Goal: Task Accomplishment & Management: Use online tool/utility

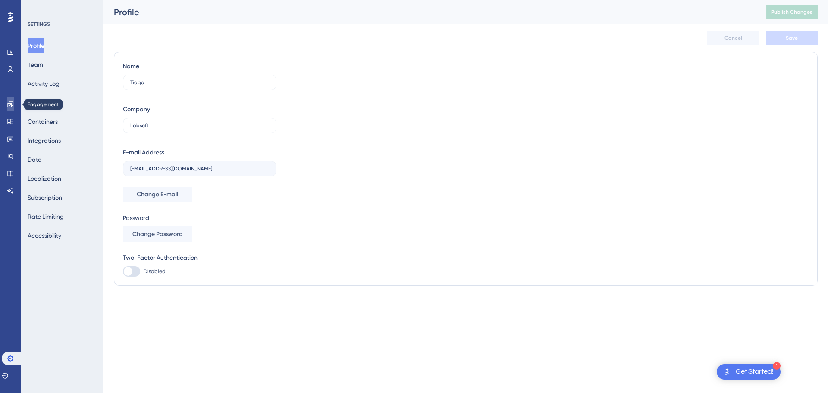
click at [13, 104] on icon at bounding box center [10, 104] width 7 height 7
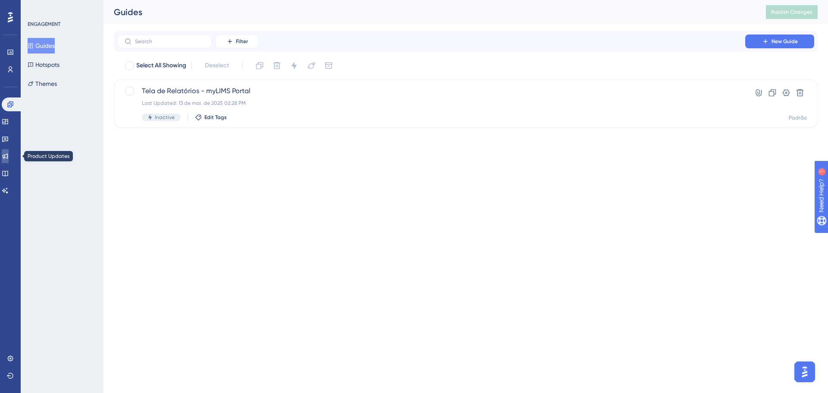
click at [9, 156] on icon at bounding box center [5, 156] width 7 height 7
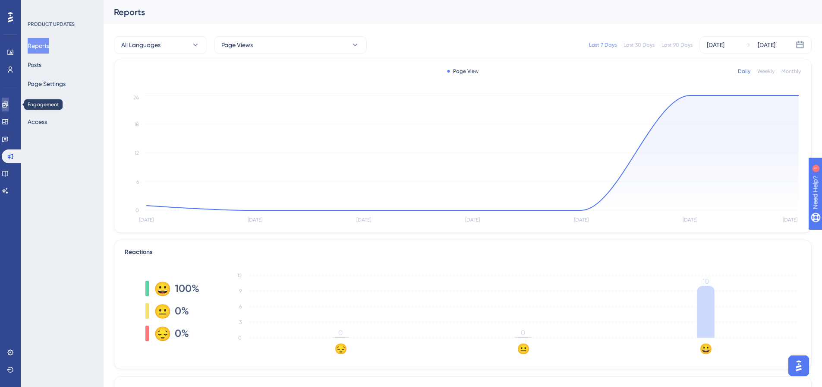
click at [0, 0] on link at bounding box center [0, 0] width 0 height 0
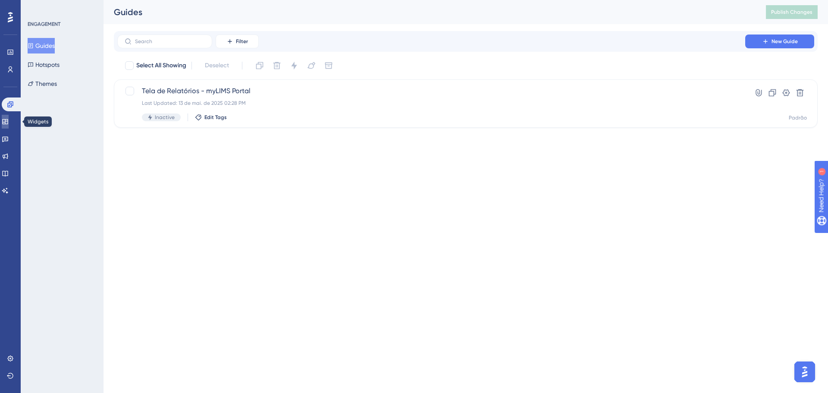
click at [9, 121] on link at bounding box center [5, 122] width 7 height 14
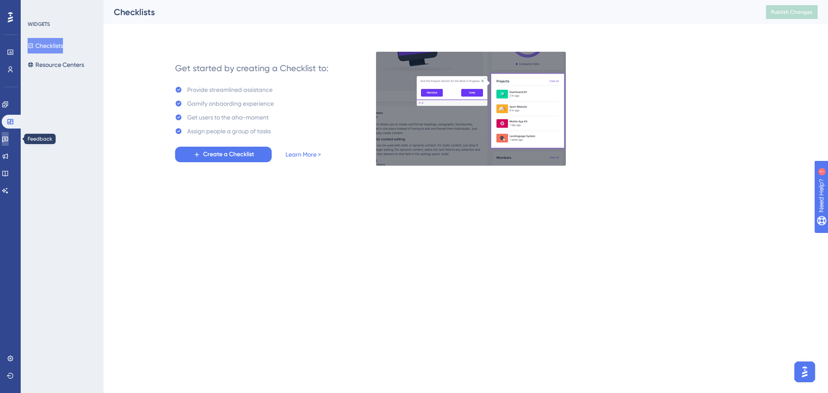
click at [9, 138] on icon at bounding box center [5, 138] width 7 height 7
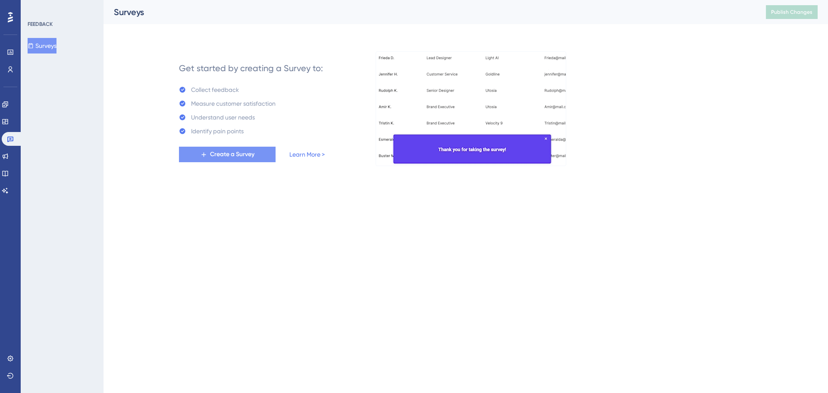
click at [244, 154] on span "Create a Survey" at bounding box center [232, 154] width 44 height 10
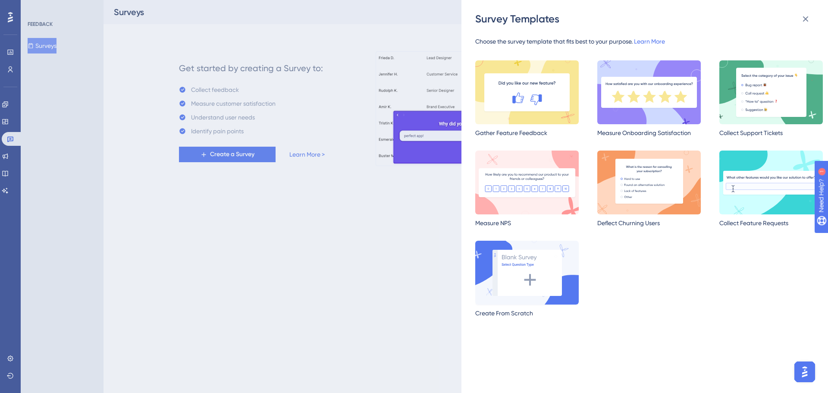
click at [521, 275] on img at bounding box center [527, 273] width 104 height 64
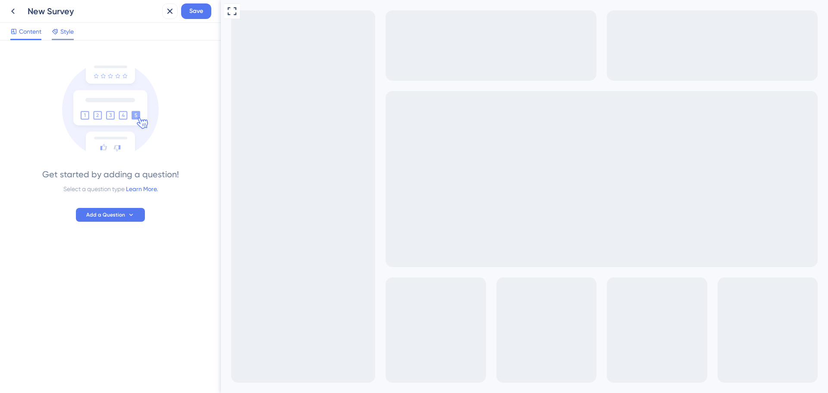
click at [61, 31] on span "Style" at bounding box center [66, 31] width 13 height 10
click at [122, 213] on span "Add a Question" at bounding box center [105, 214] width 39 height 7
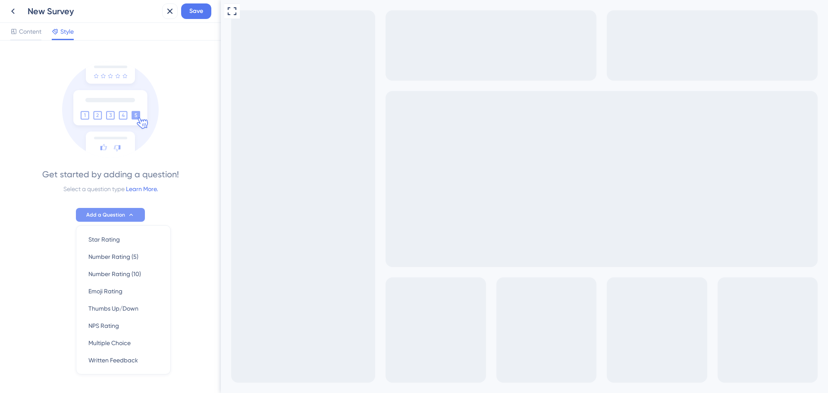
scroll to position [16, 0]
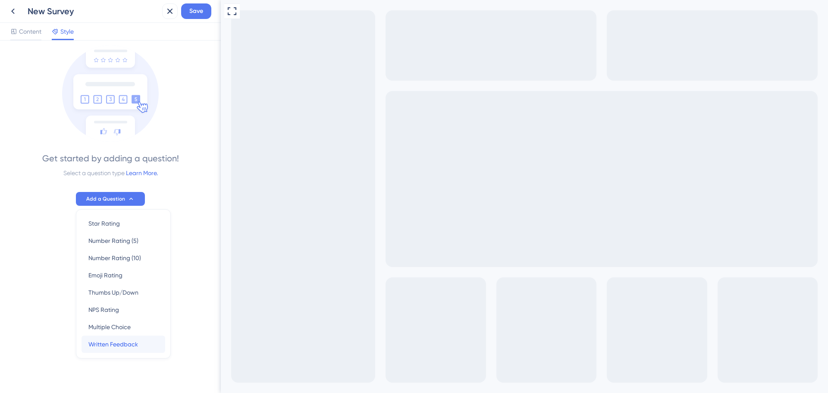
click at [111, 344] on span "Written Feedback" at bounding box center [113, 344] width 50 height 10
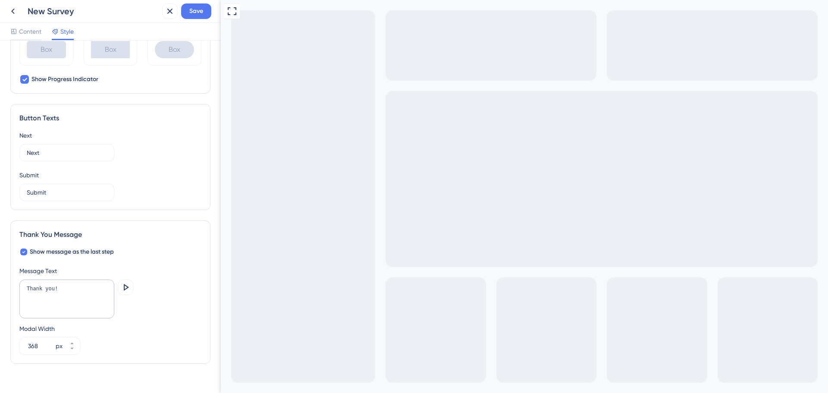
scroll to position [471, 0]
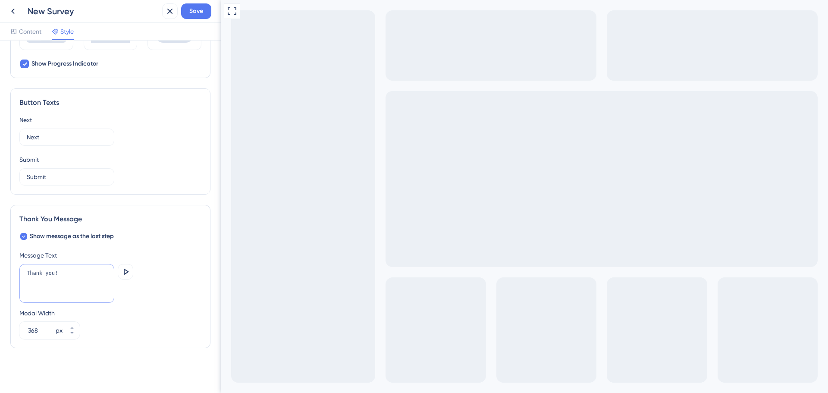
click at [62, 276] on textarea "Thank you!" at bounding box center [66, 283] width 95 height 39
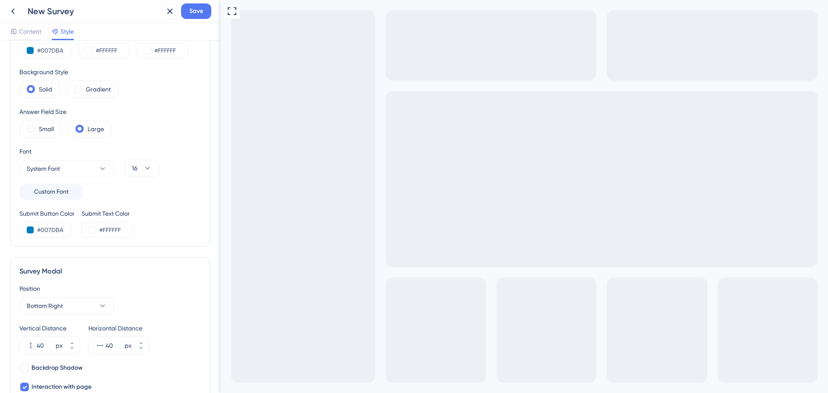
scroll to position [0, 0]
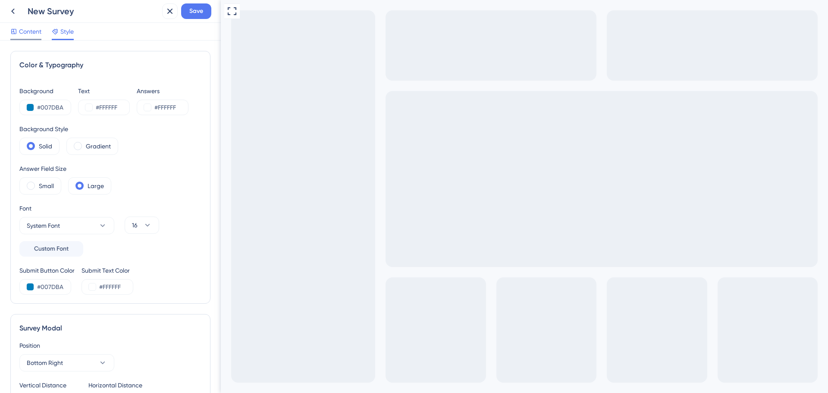
click at [29, 34] on span "Content" at bounding box center [30, 31] width 22 height 10
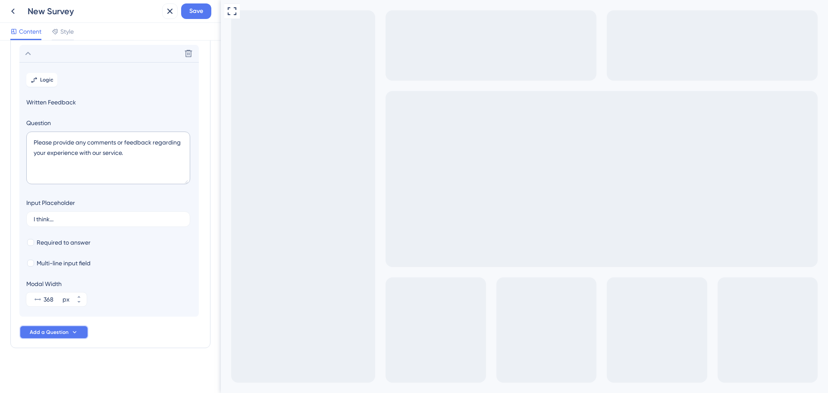
click at [69, 334] on button "Add a Question" at bounding box center [53, 332] width 69 height 14
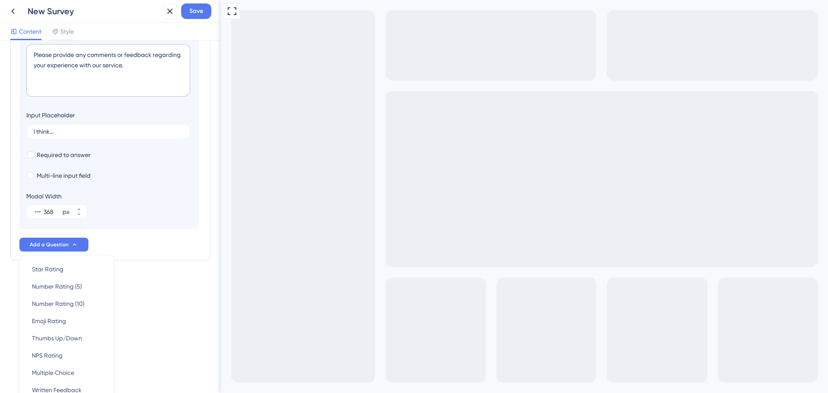
scroll to position [93, 0]
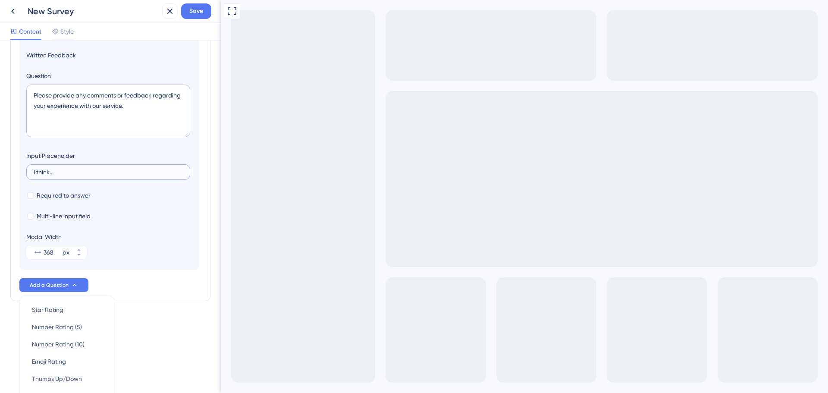
click at [100, 173] on input "I think..." at bounding box center [108, 172] width 149 height 6
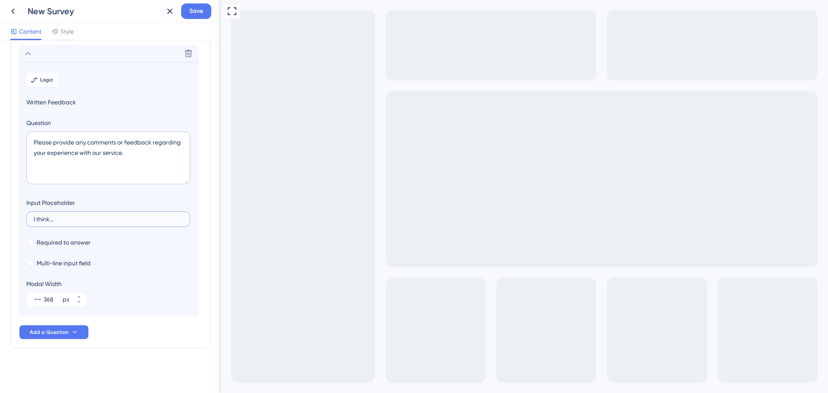
scroll to position [46, 0]
drag, startPoint x: 76, startPoint y: 218, endPoint x: 3, endPoint y: 219, distance: 72.5
click at [3, 219] on div "Survey Questions Add questions to your survey and edit them below. Learn More D…" at bounding box center [110, 217] width 221 height 352
drag, startPoint x: 147, startPoint y: 155, endPoint x: 22, endPoint y: 138, distance: 126.2
click at [22, 138] on section "Logic Written Feedback Question Please provide any comments or feedback regardi…" at bounding box center [108, 189] width 179 height 255
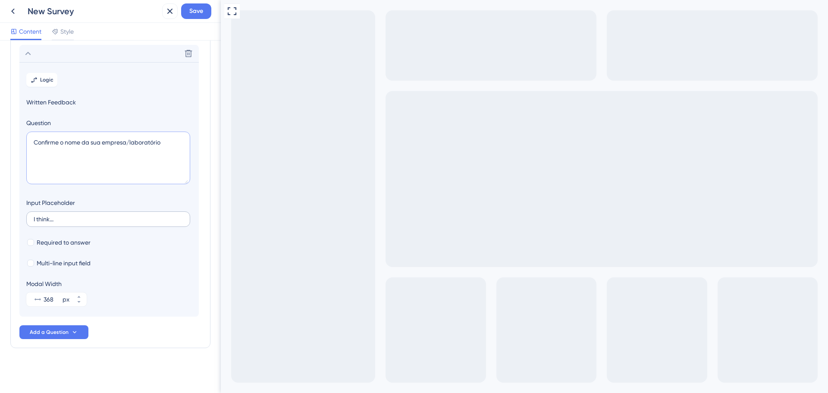
type textarea "Confirme o nome da sua empresa/laboratório"
drag, startPoint x: 52, startPoint y: 221, endPoint x: 28, endPoint y: 222, distance: 24.6
click at [28, 222] on label "I think..." at bounding box center [108, 219] width 164 height 16
click at [34, 222] on input "I think..." at bounding box center [108, 219] width 149 height 6
type input "."
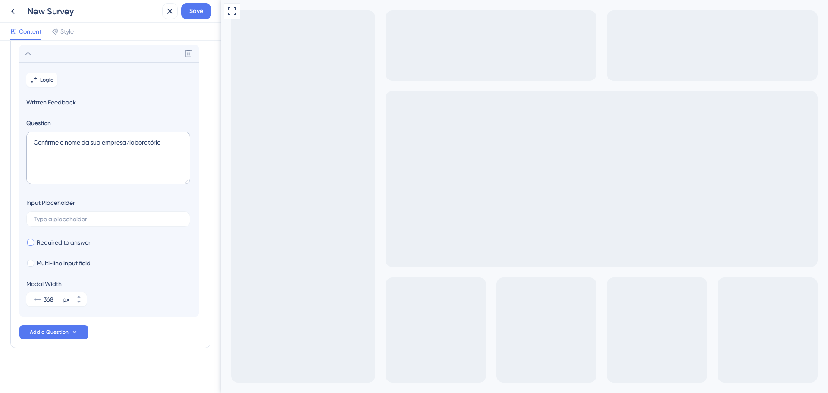
click at [32, 240] on div at bounding box center [30, 242] width 7 height 7
checkbox input "true"
click at [96, 212] on label at bounding box center [108, 219] width 164 height 16
click at [96, 216] on input "text" at bounding box center [108, 219] width 149 height 6
type input "d"
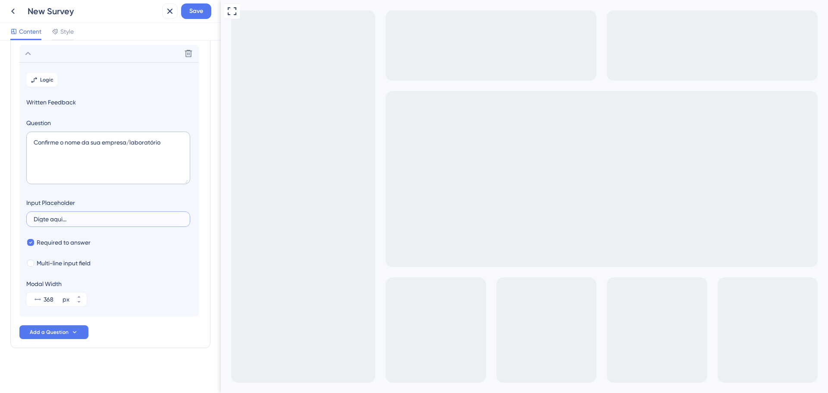
type input "Digte aqui..."
click at [147, 248] on section "Logic Written Feedback Question Confirme o nome da sua empresa/laboratório Inpu…" at bounding box center [108, 189] width 179 height 255
click at [85, 331] on button "Add a Question" at bounding box center [53, 332] width 69 height 14
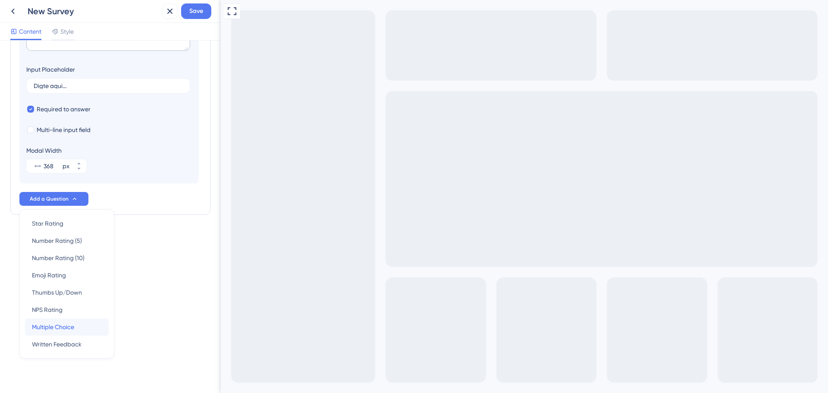
click at [84, 324] on div "Multiple Choice Multiple Choice" at bounding box center [67, 326] width 70 height 17
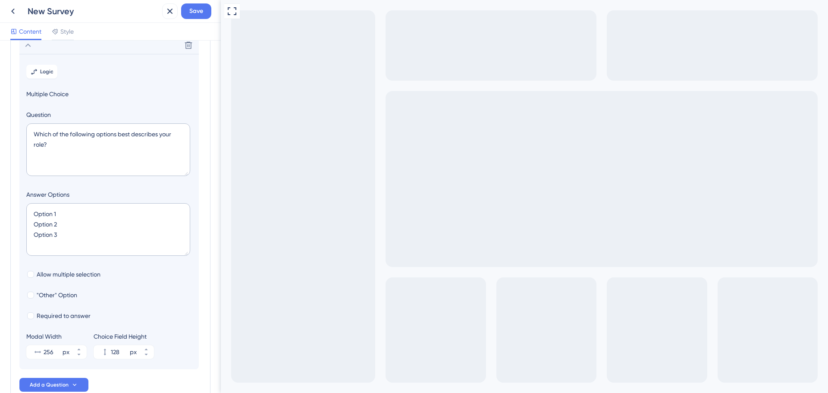
scroll to position [75, 0]
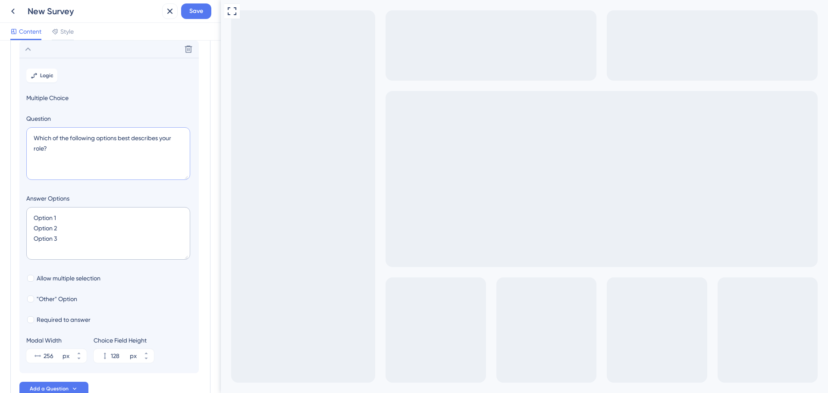
drag, startPoint x: 58, startPoint y: 147, endPoint x: 32, endPoint y: 136, distance: 28.4
click at [32, 136] on textarea "Which of the following options best describes your role?" at bounding box center [108, 153] width 164 height 53
type textarea "O sistema responde rapidamente às suas ações?"
drag, startPoint x: 62, startPoint y: 216, endPoint x: 34, endPoint y: 214, distance: 28.1
click at [34, 214] on textarea "Option 1 Option 2 Option 3" at bounding box center [108, 233] width 164 height 53
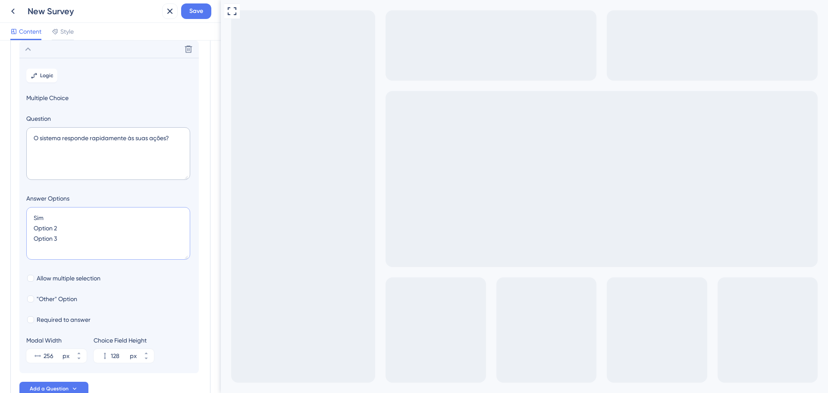
drag, startPoint x: 61, startPoint y: 228, endPoint x: 30, endPoint y: 228, distance: 31.5
click at [30, 228] on textarea "Sim Option 2 Option 3" at bounding box center [108, 233] width 164 height 53
drag, startPoint x: 64, startPoint y: 238, endPoint x: 2, endPoint y: 239, distance: 61.7
click at [31, 244] on textarea "Sim Não Option 3" at bounding box center [108, 233] width 164 height 53
type textarea "Sim Não"
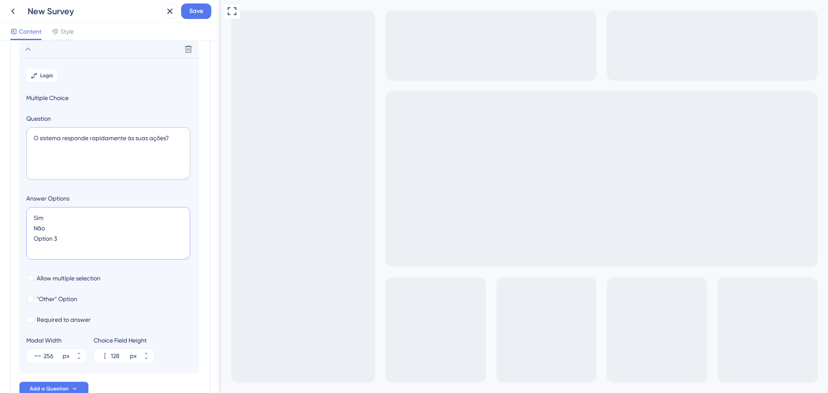
type input "84"
type textarea "Sim Não"
click at [34, 318] on div at bounding box center [30, 319] width 7 height 7
click at [31, 317] on icon at bounding box center [30, 320] width 3 height 6
click at [31, 317] on div at bounding box center [30, 319] width 7 height 7
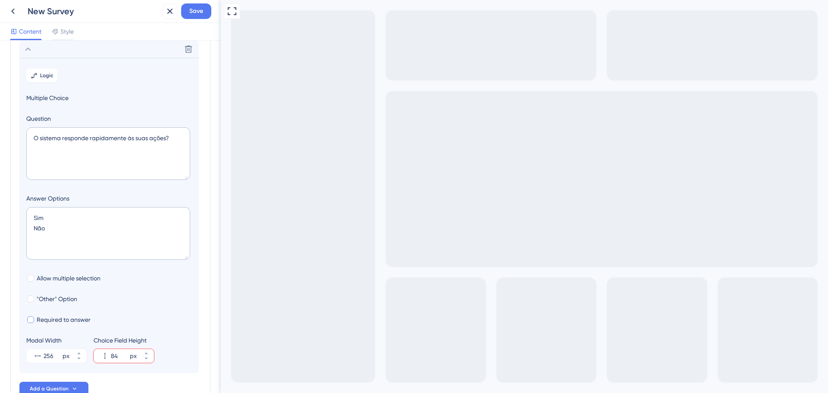
checkbox input "true"
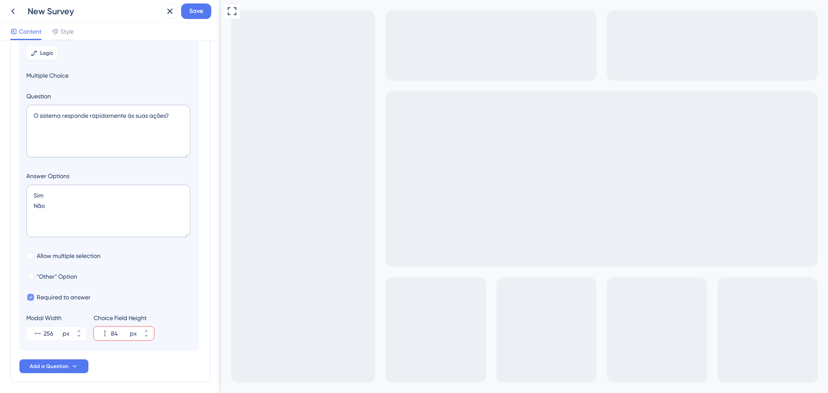
scroll to position [131, 0]
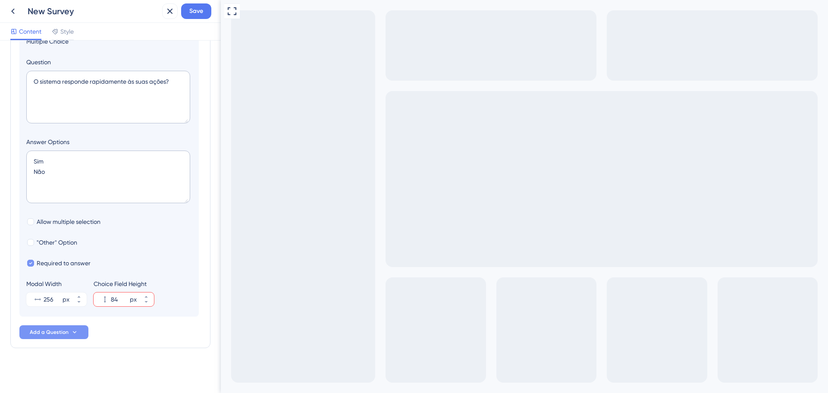
click at [72, 333] on icon at bounding box center [74, 332] width 7 height 7
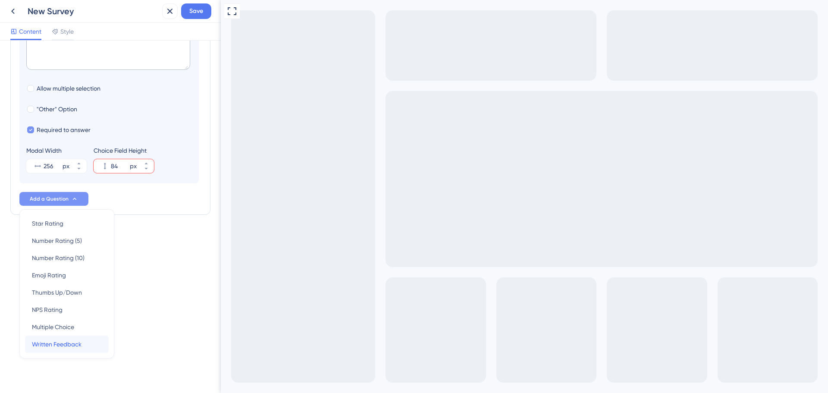
click at [67, 341] on span "Written Feedback" at bounding box center [57, 344] width 50 height 10
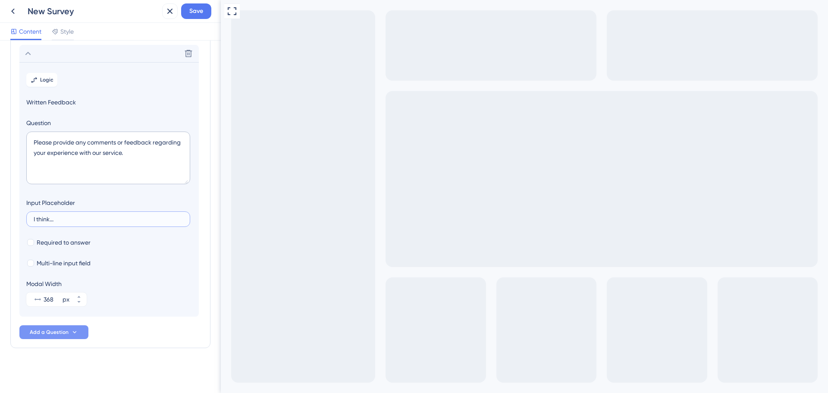
drag, startPoint x: 77, startPoint y: 221, endPoint x: 19, endPoint y: 218, distance: 58.3
click at [19, 218] on div "Survey Questions Add questions to your survey and edit them below. Learn More C…" at bounding box center [110, 152] width 200 height 392
drag, startPoint x: 132, startPoint y: 154, endPoint x: 31, endPoint y: 141, distance: 101.8
click at [31, 141] on textarea "Please provide any comments or feedback regarding your experience with our serv…" at bounding box center [108, 158] width 164 height 53
drag, startPoint x: 119, startPoint y: 151, endPoint x: 126, endPoint y: 158, distance: 9.8
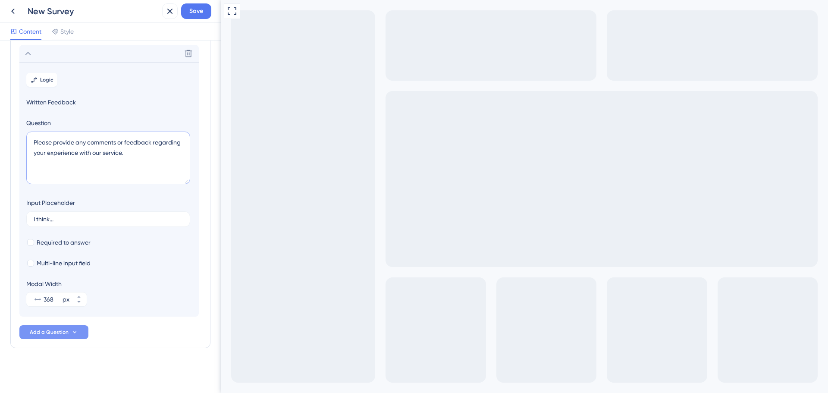
click at [119, 151] on textarea "Please provide any comments or feedback regarding your experience with our serv…" at bounding box center [108, 158] width 164 height 53
drag, startPoint x: 128, startPoint y: 158, endPoint x: 30, endPoint y: 141, distance: 99.4
click at [30, 141] on textarea "Please provide any comments or feedback regarding your experience with our serv…" at bounding box center [108, 158] width 164 height 53
click at [190, 50] on icon at bounding box center [188, 53] width 9 height 9
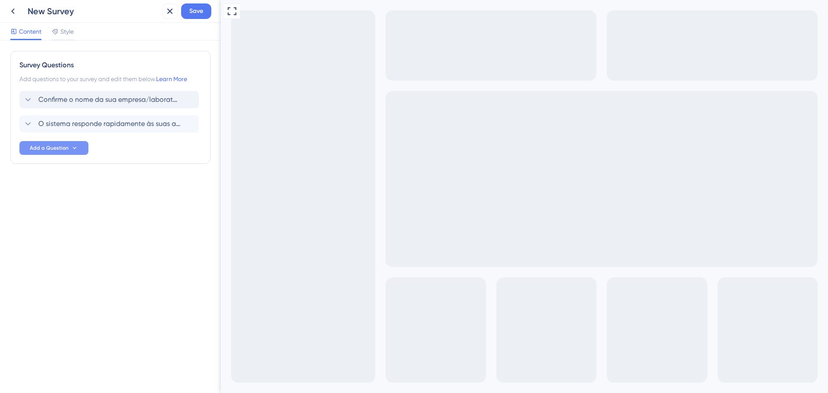
scroll to position [0, 0]
click at [61, 151] on span "Add a Question" at bounding box center [49, 148] width 39 height 7
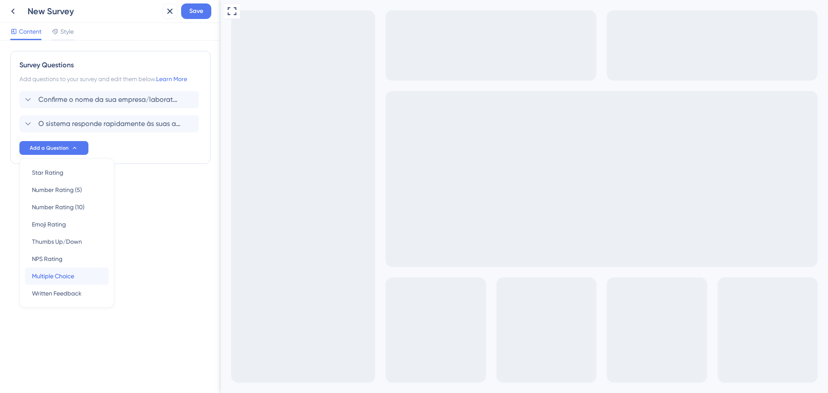
click at [64, 271] on span "Multiple Choice" at bounding box center [53, 276] width 42 height 10
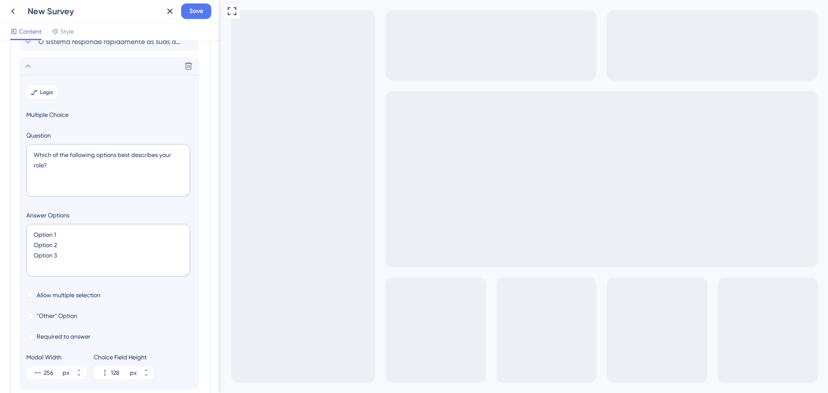
scroll to position [99, 0]
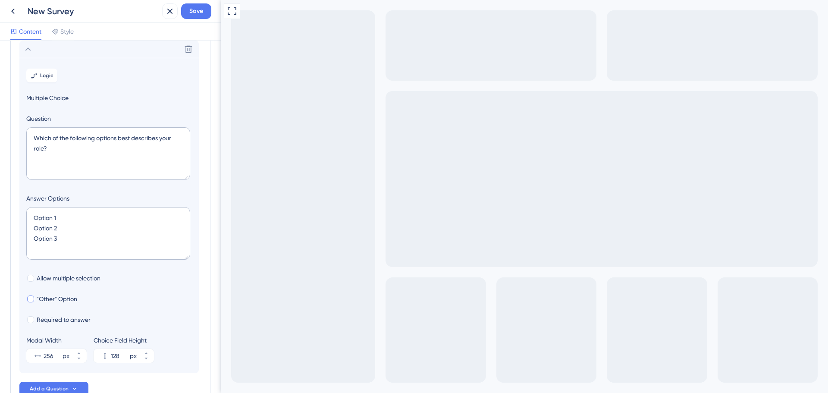
click at [32, 300] on div at bounding box center [30, 298] width 7 height 7
checkbox input "true"
type input "180"
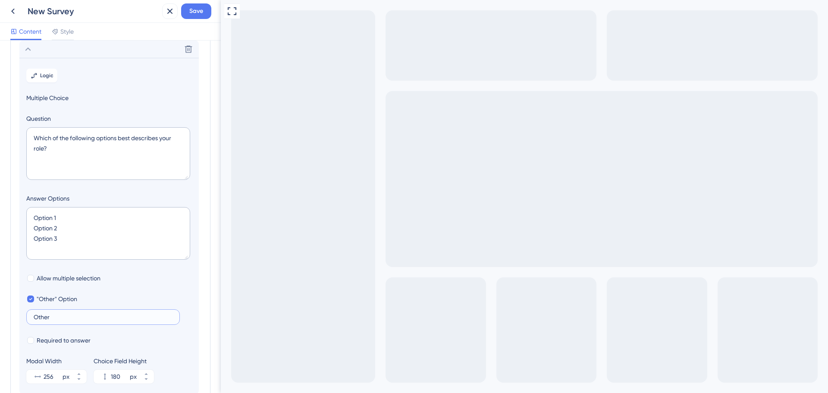
drag, startPoint x: 56, startPoint y: 317, endPoint x: 31, endPoint y: 317, distance: 25.0
click at [31, 317] on label "Other" at bounding box center [103, 317] width 154 height 16
click at [34, 317] on input "Other" at bounding box center [103, 317] width 139 height 6
drag, startPoint x: 62, startPoint y: 218, endPoint x: 34, endPoint y: 217, distance: 27.6
click at [34, 217] on textarea "Option 1 Option 2 Option 3" at bounding box center [108, 233] width 164 height 53
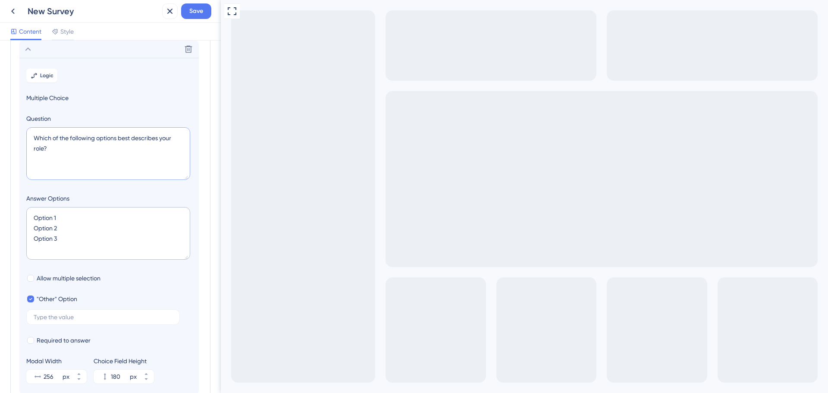
drag, startPoint x: 58, startPoint y: 146, endPoint x: 30, endPoint y: 140, distance: 29.2
click at [30, 140] on textarea "Which of the following options best describes your role?" at bounding box center [108, 153] width 164 height 53
paste textarea "O sistema responde rapidamente às suas ações"
type textarea "O sistema responde rapidamente às suas ações?"
click at [61, 213] on textarea "Option 1 Option 2 Option 3" at bounding box center [108, 233] width 164 height 53
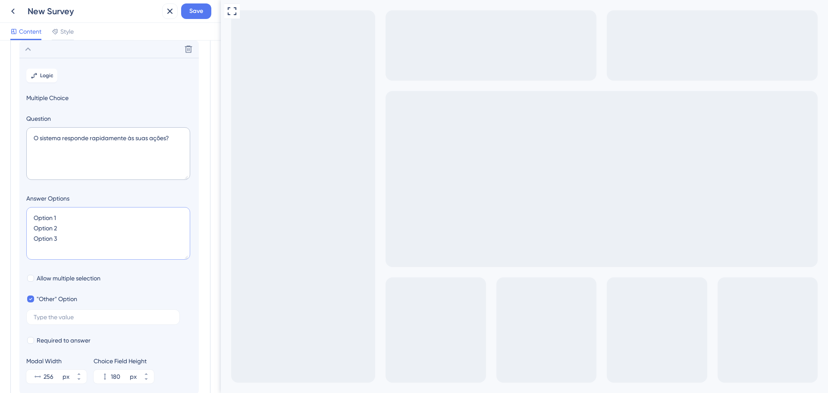
drag, startPoint x: 62, startPoint y: 215, endPoint x: 63, endPoint y: 194, distance: 21.6
click at [33, 217] on textarea "Option 1 Option 2 Option 3" at bounding box center [108, 233] width 164 height 53
drag, startPoint x: 56, startPoint y: 230, endPoint x: 25, endPoint y: 232, distance: 31.1
click at [25, 232] on section "Logic Multiple Choice Question O sistema responde rapidamente às suas ações? An…" at bounding box center [108, 226] width 179 height 336
type textarea "Sim Option 3"
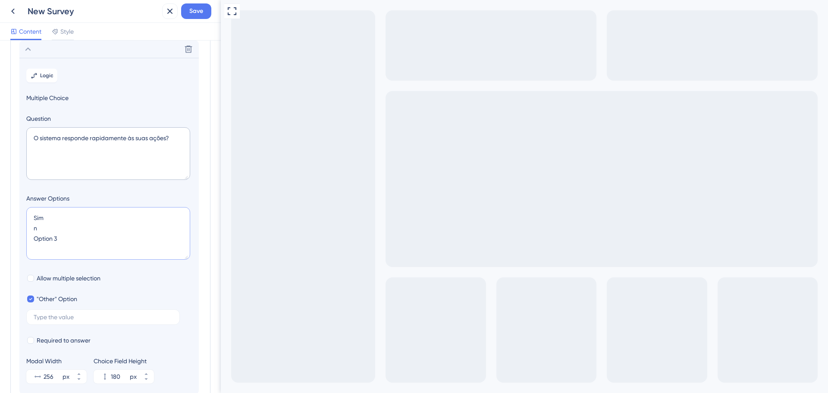
type input "136"
type textarea "Sim N Option 3"
type input "180"
drag, startPoint x: 61, startPoint y: 241, endPoint x: 20, endPoint y: 238, distance: 41.1
click at [20, 238] on section "Logic Multiple Choice Question O sistema responde rapidamente às suas ações? An…" at bounding box center [108, 226] width 179 height 336
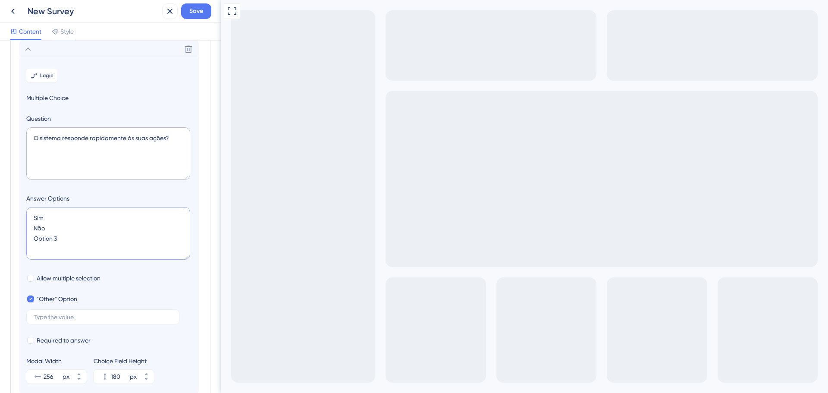
type textarea "Sim Não"
type input "136"
type textarea "Sim Não"
click at [74, 322] on label at bounding box center [103, 317] width 154 height 16
click at [74, 320] on input "text" at bounding box center [103, 317] width 139 height 6
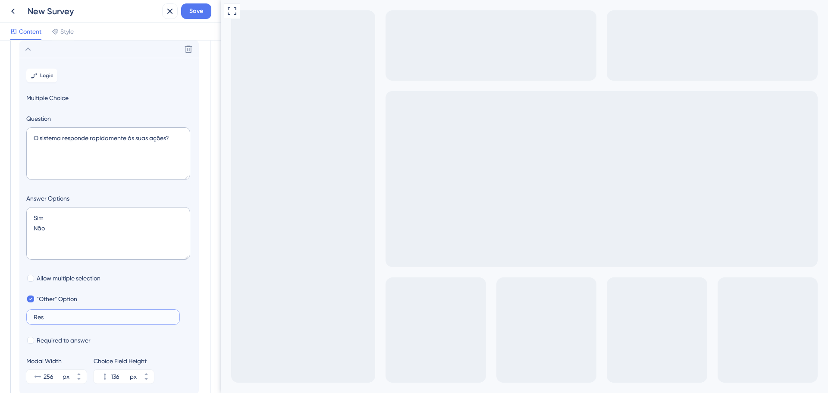
type input "Res"
click at [164, 283] on div "Allow multiple selection" at bounding box center [109, 278] width 166 height 10
click at [30, 342] on div at bounding box center [30, 340] width 7 height 7
checkbox input "true"
click at [28, 297] on div at bounding box center [30, 298] width 7 height 7
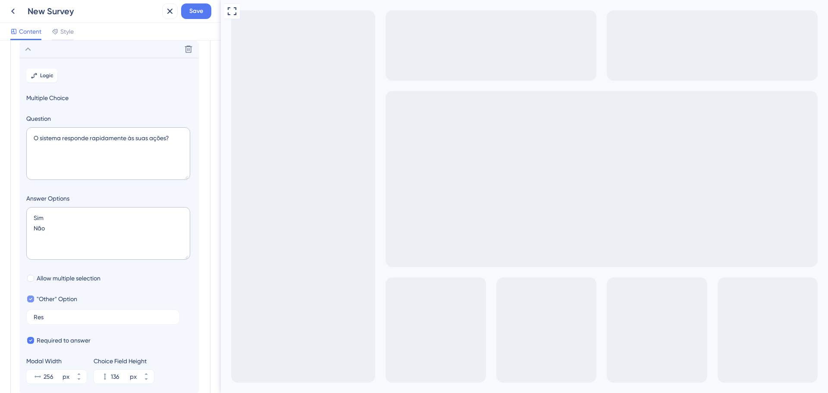
checkbox input "false"
type input "84"
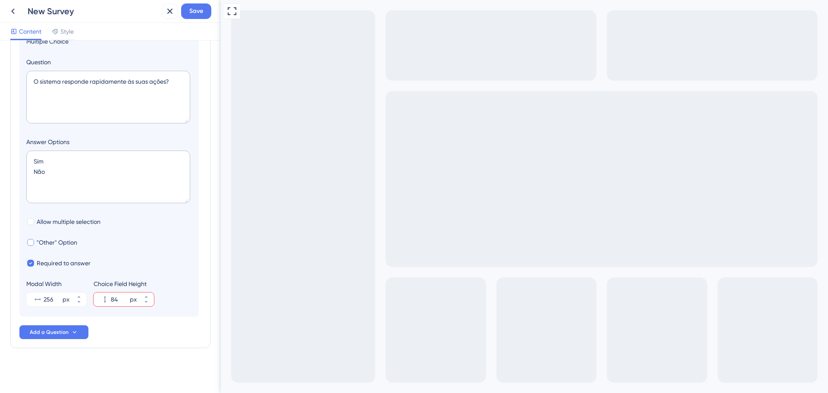
scroll to position [0, 0]
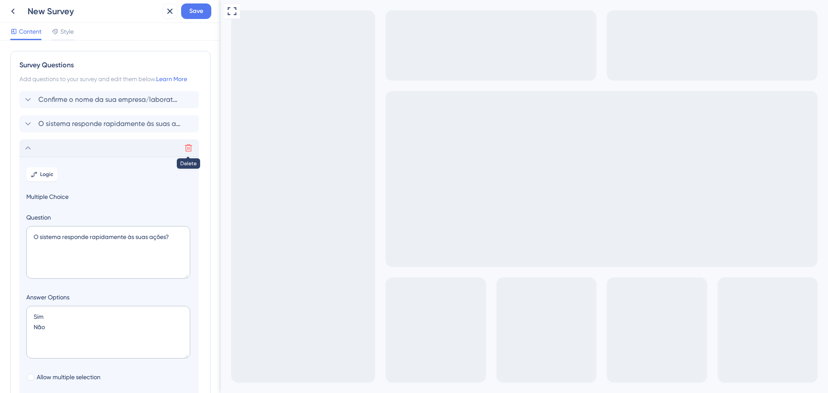
click at [185, 149] on icon at bounding box center [188, 148] width 9 height 9
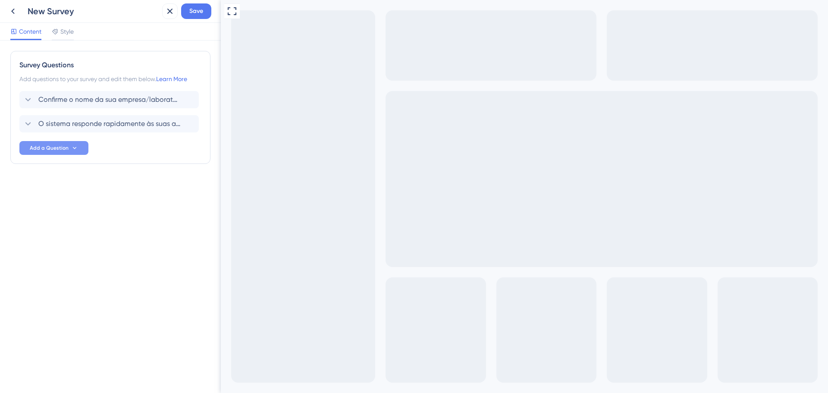
click at [64, 151] on button "Add a Question" at bounding box center [53, 148] width 69 height 14
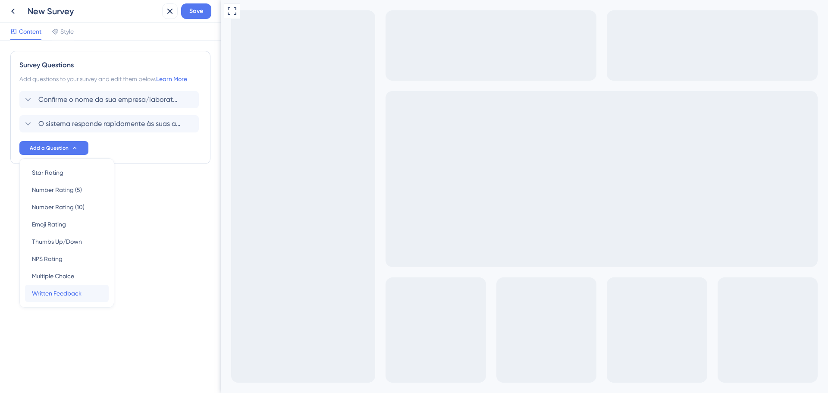
click at [62, 294] on span "Written Feedback" at bounding box center [57, 293] width 50 height 10
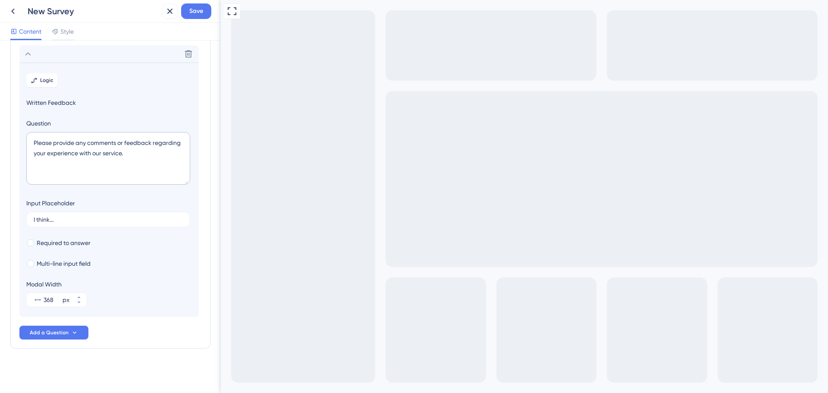
scroll to position [94, 0]
click at [45, 81] on span "Logic" at bounding box center [46, 79] width 13 height 7
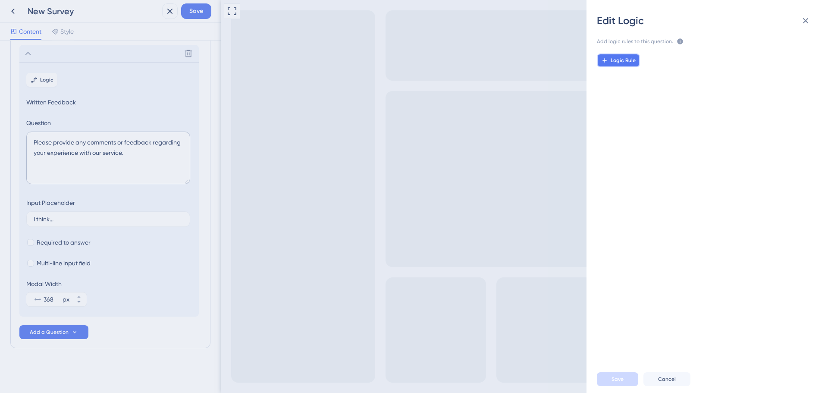
click at [624, 58] on span "Logic Rule" at bounding box center [623, 60] width 25 height 7
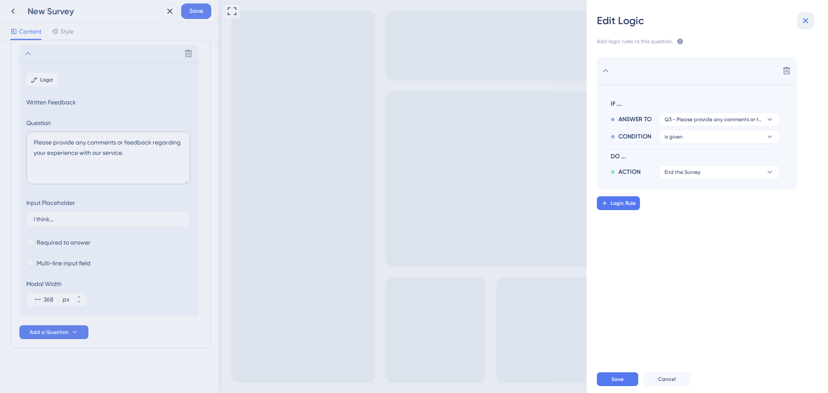
click at [807, 23] on icon at bounding box center [806, 21] width 10 height 10
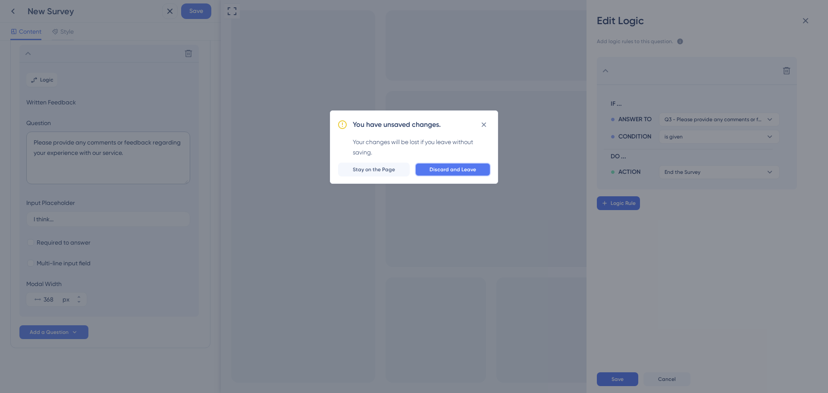
click at [433, 170] on span "Discard and Leave" at bounding box center [453, 169] width 47 height 7
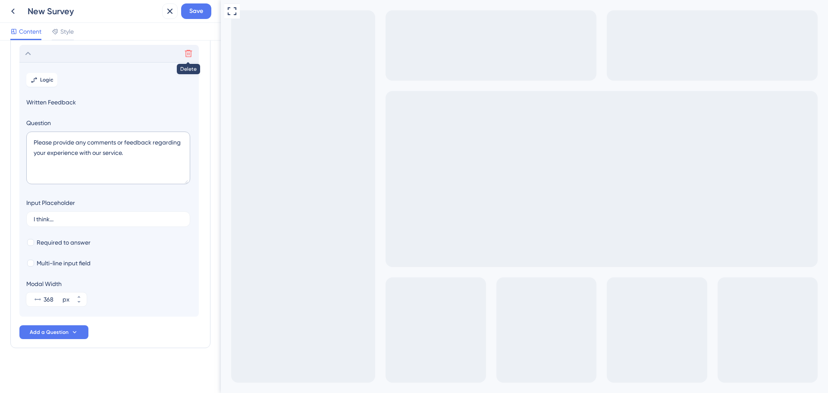
click at [190, 56] on icon at bounding box center [188, 53] width 9 height 9
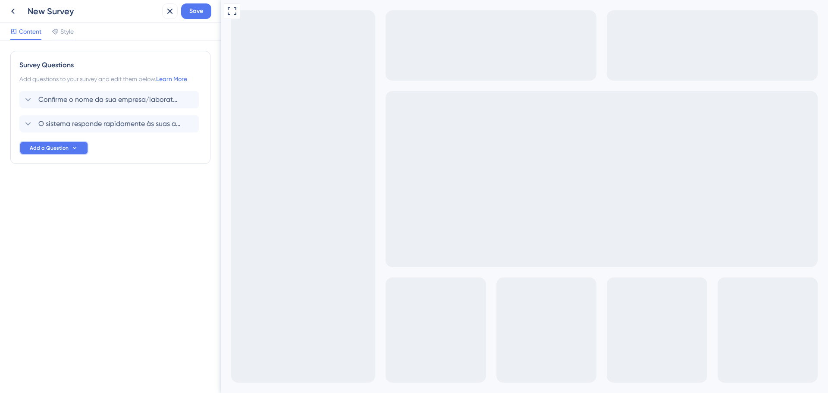
click at [52, 150] on span "Add a Question" at bounding box center [49, 148] width 39 height 7
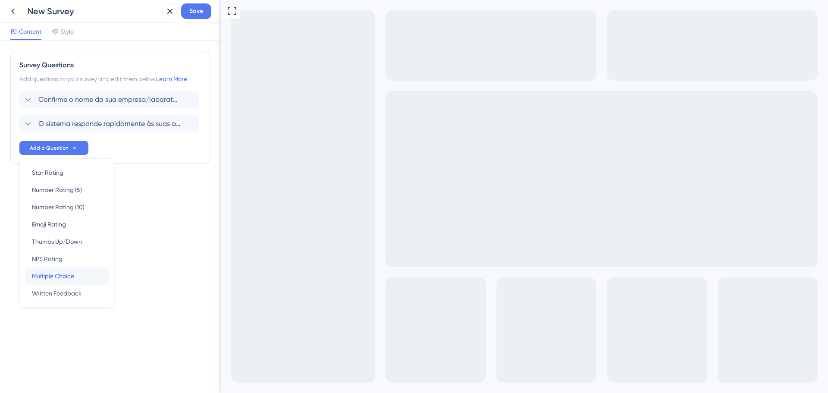
click at [60, 277] on span "Multiple Choice" at bounding box center [53, 276] width 42 height 10
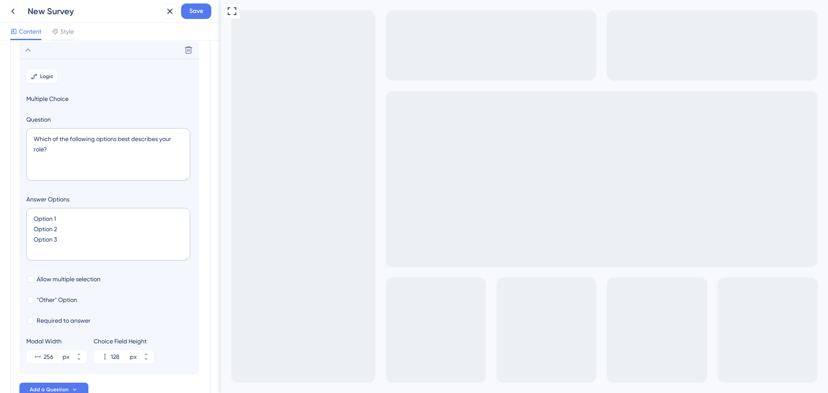
scroll to position [99, 0]
click at [35, 79] on icon at bounding box center [34, 75] width 7 height 7
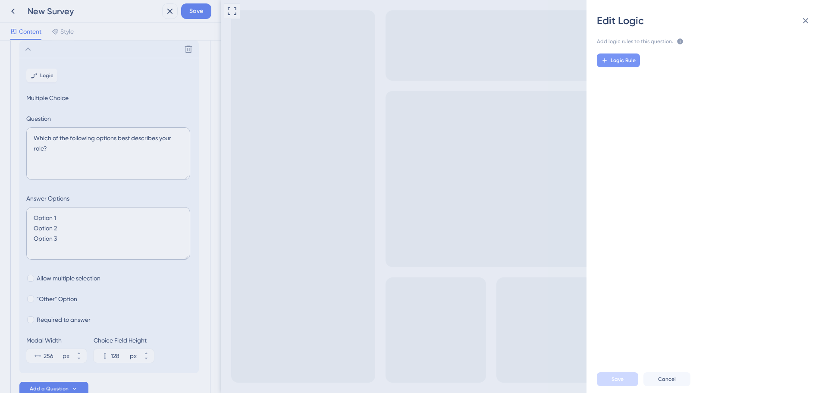
click at [638, 61] on button "Logic Rule" at bounding box center [618, 60] width 43 height 14
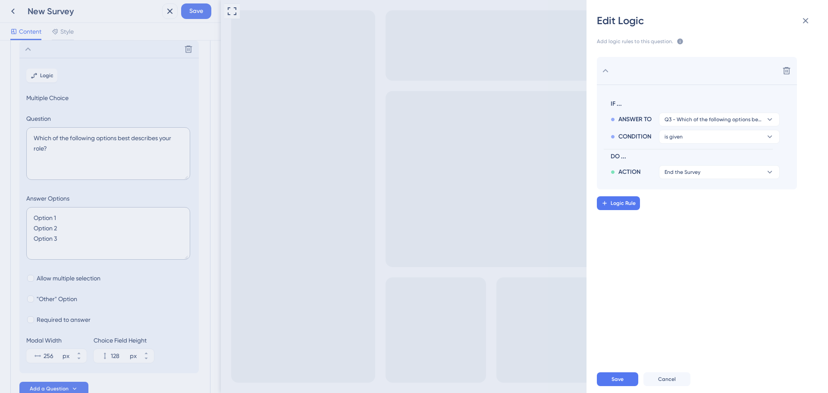
click at [79, 145] on div "Edit Logic Add logic rules to this question. The rules will apply after this qu…" at bounding box center [414, 196] width 828 height 393
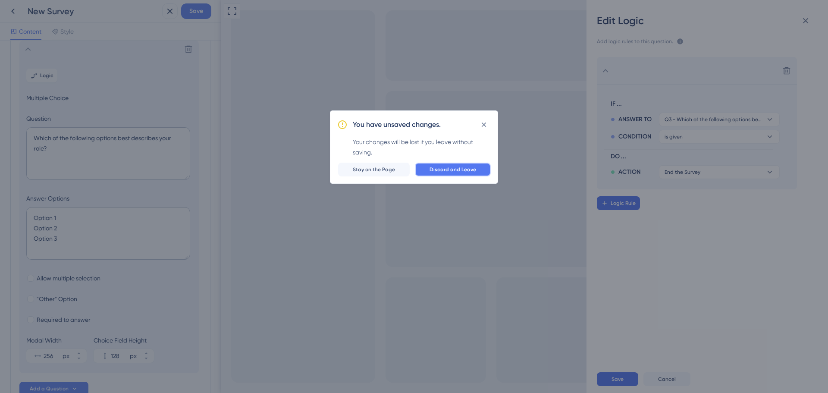
click at [462, 164] on button "Discard and Leave" at bounding box center [453, 170] width 76 height 14
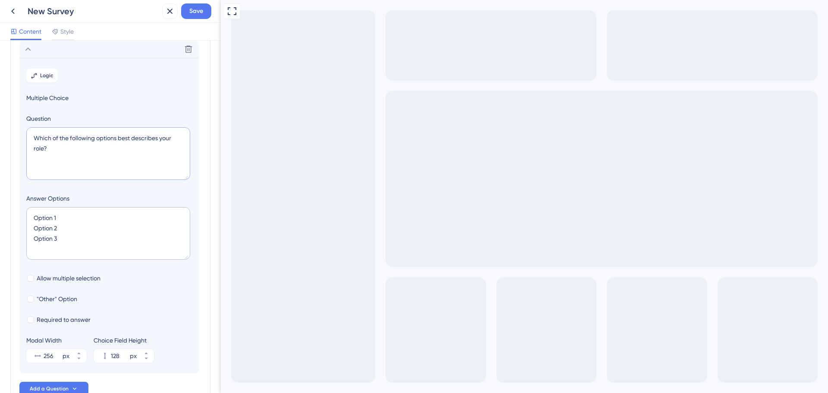
drag, startPoint x: 61, startPoint y: 146, endPoint x: 22, endPoint y: 136, distance: 40.1
click at [22, 136] on section "Logic Multiple Choice Question Which of the following options best describes yo…" at bounding box center [108, 215] width 179 height 315
paste textarea "O sistema responde rapidamente às suas ações"
type textarea "O sistema responde rapidamente às suas ações?"
drag, startPoint x: 69, startPoint y: 217, endPoint x: 19, endPoint y: 216, distance: 50.1
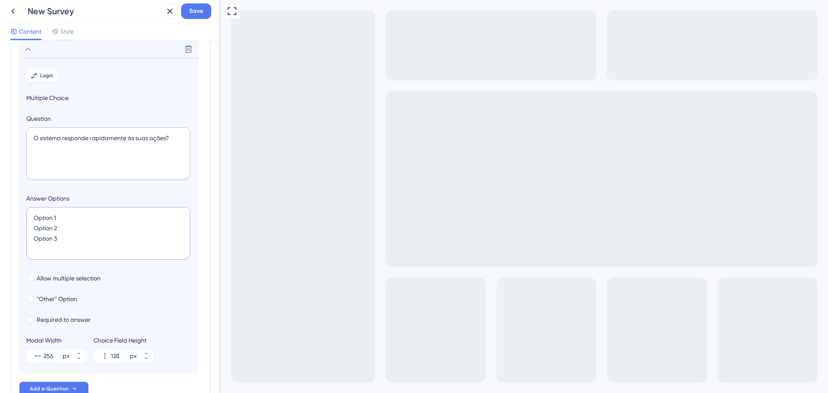
click at [19, 216] on div "Survey Questions Add questions to your survey and edit them below. Learn More C…" at bounding box center [110, 178] width 200 height 453
drag, startPoint x: 59, startPoint y: 229, endPoint x: 32, endPoint y: 233, distance: 27.0
click at [32, 233] on textarea "Sim Option 2 Option 3" at bounding box center [108, 233] width 164 height 53
drag, startPoint x: 61, startPoint y: 241, endPoint x: 24, endPoint y: 240, distance: 37.5
click at [24, 240] on section "Logic Multiple Choice Question O sistema responde rapidamente às suas ações? An…" at bounding box center [108, 215] width 179 height 315
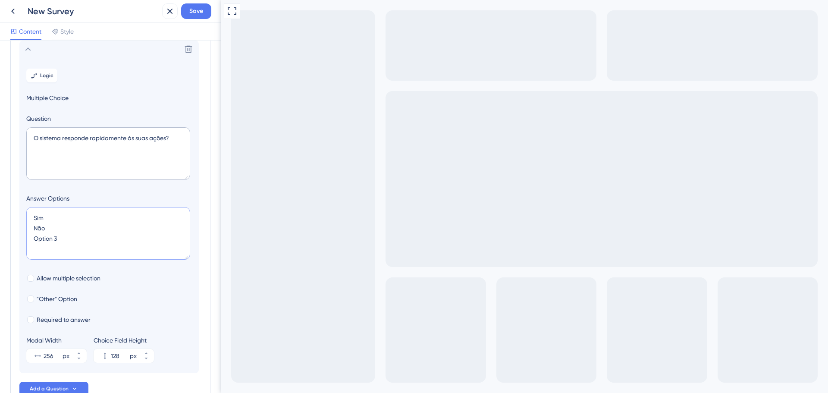
type textarea "Sim Não"
type input "84"
type textarea "Sim Não"
click at [33, 322] on div at bounding box center [30, 319] width 9 height 9
checkbox input "true"
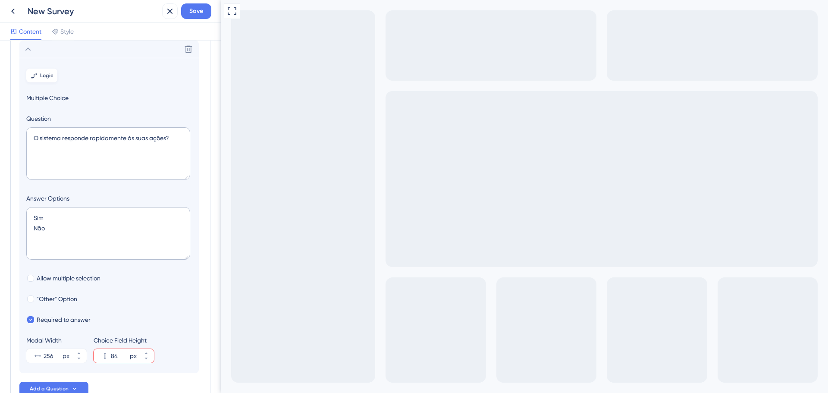
click at [38, 74] on button "Logic" at bounding box center [41, 76] width 31 height 14
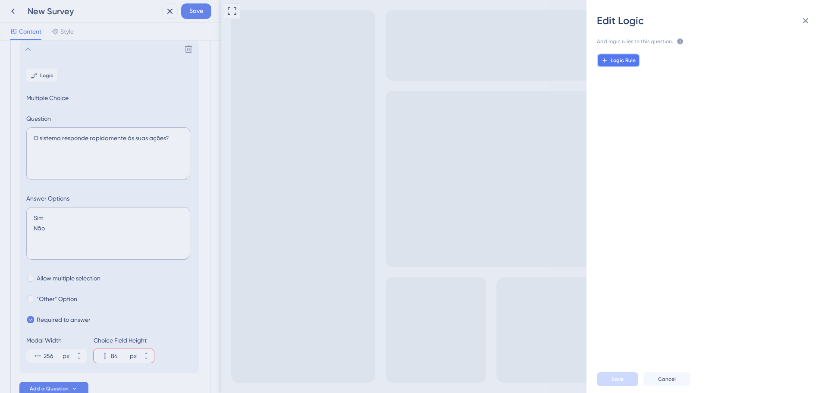
click at [628, 59] on span "Logic Rule" at bounding box center [623, 60] width 25 height 7
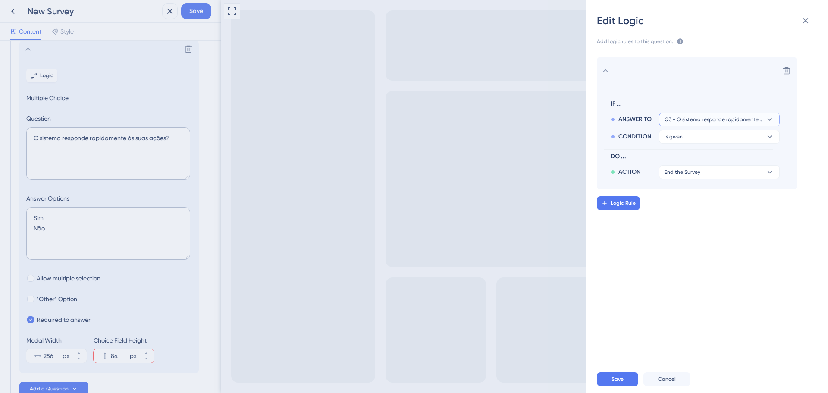
click at [775, 118] on button "Q3 - O sistema responde rapidamente às suas ações?" at bounding box center [719, 120] width 121 height 14
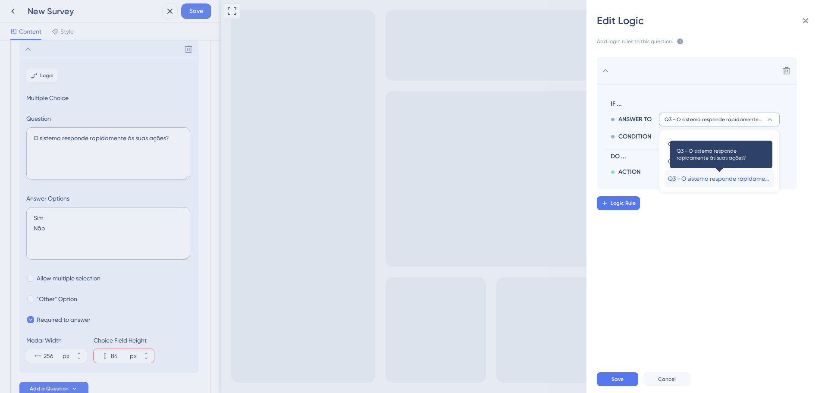
click at [729, 182] on span "Q3 - O sistema responde rapidamente às suas ações?" at bounding box center [719, 178] width 103 height 10
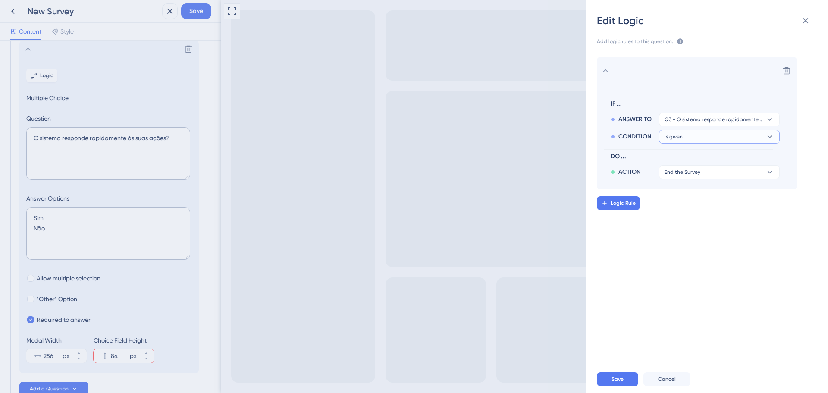
click at [771, 133] on icon at bounding box center [770, 136] width 9 height 9
click at [717, 192] on div "has has" at bounding box center [719, 195] width 103 height 17
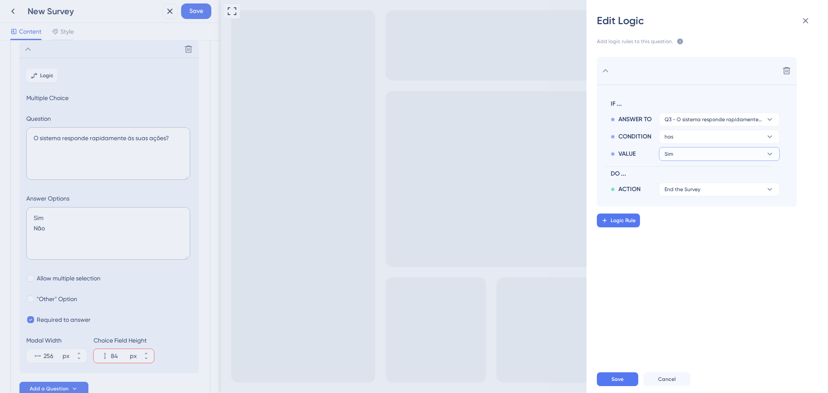
click at [757, 154] on button "Sim" at bounding box center [719, 154] width 121 height 14
click at [717, 194] on div "Não Não" at bounding box center [719, 195] width 103 height 17
click at [741, 189] on button "End the Survey" at bounding box center [719, 189] width 121 height 14
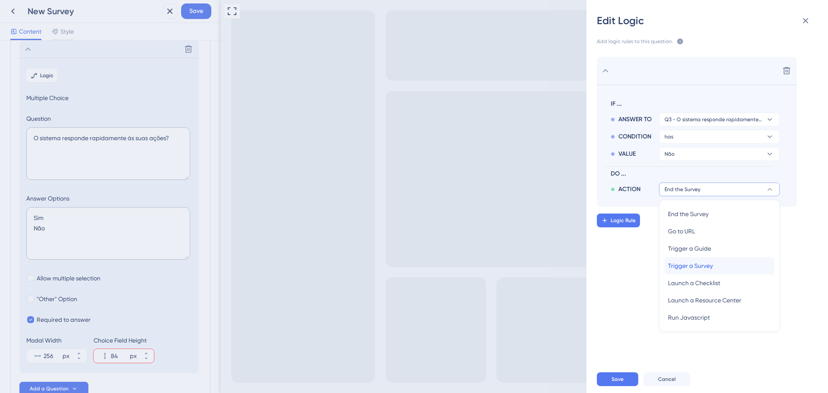
click at [686, 266] on span "Trigger a Survey" at bounding box center [690, 266] width 45 height 10
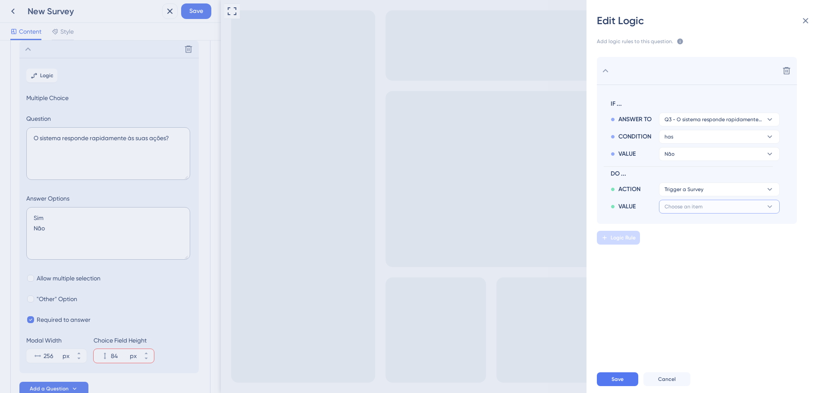
click at [710, 200] on button "Choose an item" at bounding box center [719, 207] width 121 height 14
click at [772, 205] on icon at bounding box center [770, 206] width 9 height 9
click at [771, 192] on icon at bounding box center [770, 189] width 9 height 9
click at [757, 335] on div "Delete IF ... ANSWER TO Q3 - O sistema responde rapidamente às suas ações? COND…" at bounding box center [710, 203] width 255 height 312
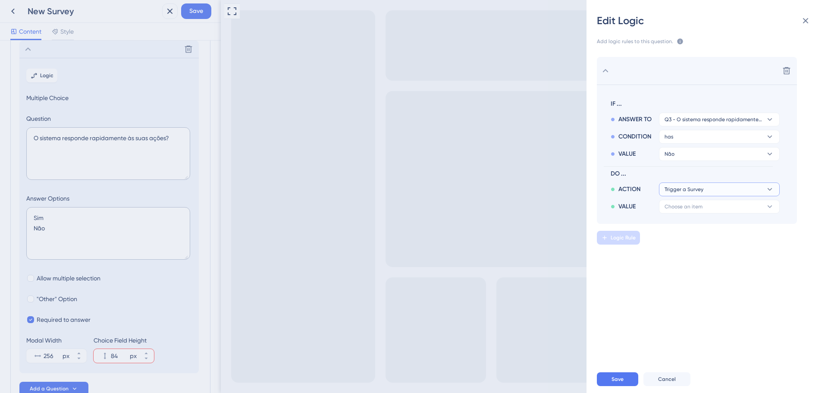
click at [775, 182] on button "Trigger a Survey" at bounding box center [719, 189] width 121 height 14
click at [786, 66] on button at bounding box center [787, 71] width 14 height 14
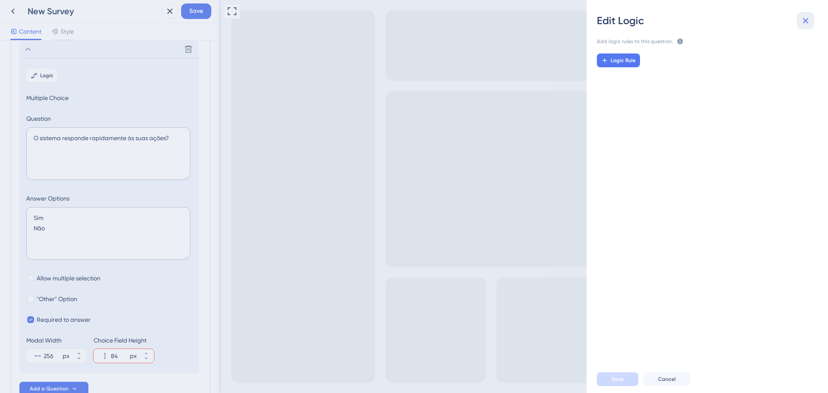
click at [807, 22] on icon at bounding box center [806, 21] width 6 height 6
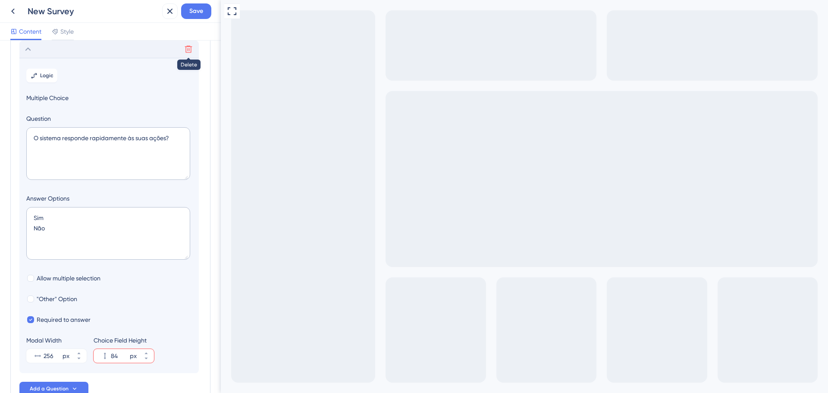
click at [190, 51] on icon at bounding box center [188, 49] width 9 height 9
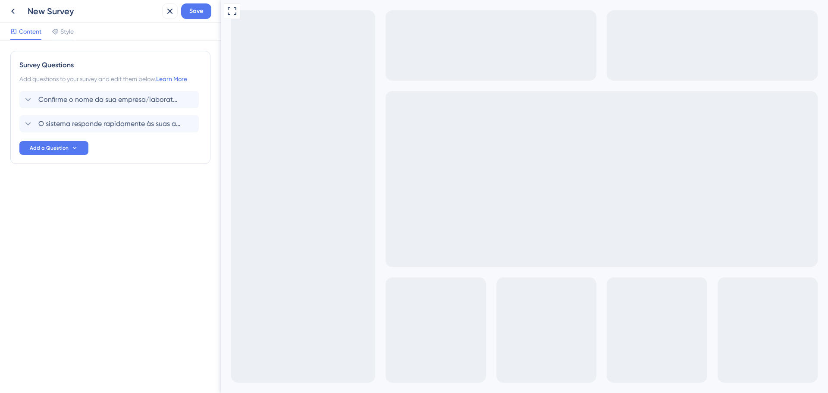
scroll to position [0, 0]
click at [69, 149] on button "Add a Question" at bounding box center [53, 148] width 69 height 14
click at [46, 290] on span "Written Feedback" at bounding box center [57, 293] width 50 height 10
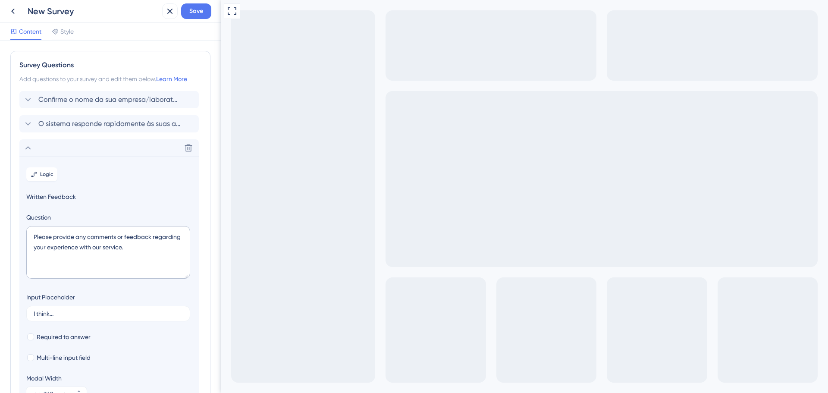
scroll to position [94, 0]
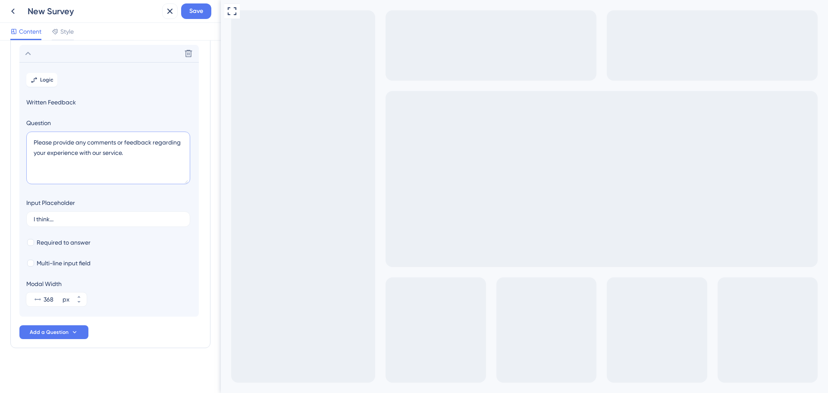
drag, startPoint x: 137, startPoint y: 152, endPoint x: 1, endPoint y: 138, distance: 137.0
click at [1, 138] on div "Survey Questions Add questions to your survey and edit them below. Learn More C…" at bounding box center [110, 217] width 221 height 352
paste textarea "O sistema responde rapidamente às suas ações?"
click at [130, 162] on textarea "O sistema responde rapidamente às suas ações?" at bounding box center [108, 158] width 164 height 53
type textarea "O sistema responde rapidamente às suas ações?"
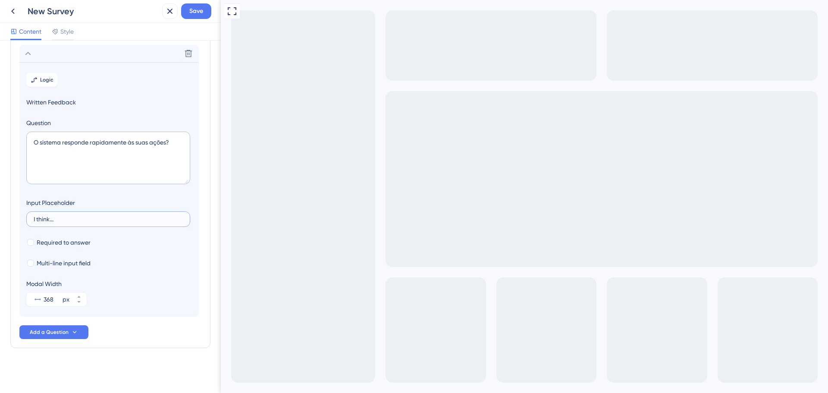
drag, startPoint x: 102, startPoint y: 217, endPoint x: 28, endPoint y: 220, distance: 73.8
click at [28, 220] on label "I think..." at bounding box center [108, 219] width 164 height 16
click at [34, 220] on input "I think..." at bounding box center [108, 219] width 149 height 6
click at [31, 51] on icon at bounding box center [28, 53] width 10 height 10
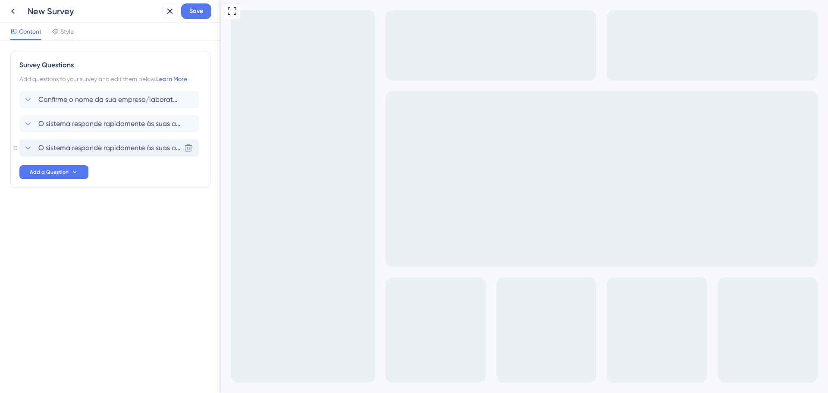
scroll to position [0, 0]
click at [185, 146] on icon at bounding box center [188, 148] width 7 height 7
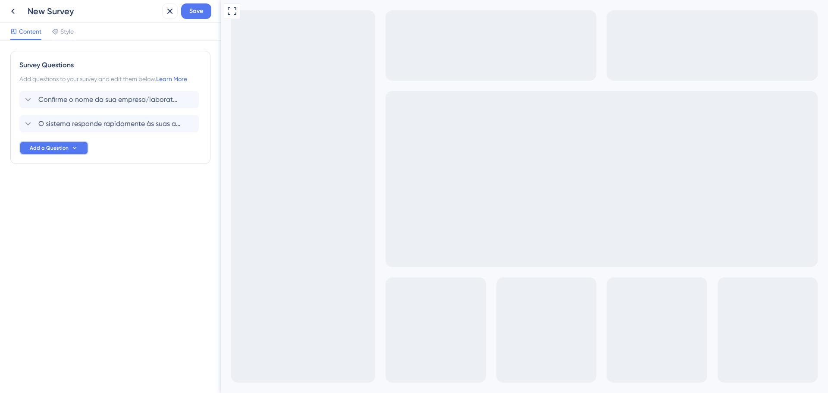
click at [60, 146] on span "Add a Question" at bounding box center [49, 148] width 39 height 7
click at [61, 292] on span "Written Feedback" at bounding box center [57, 293] width 50 height 10
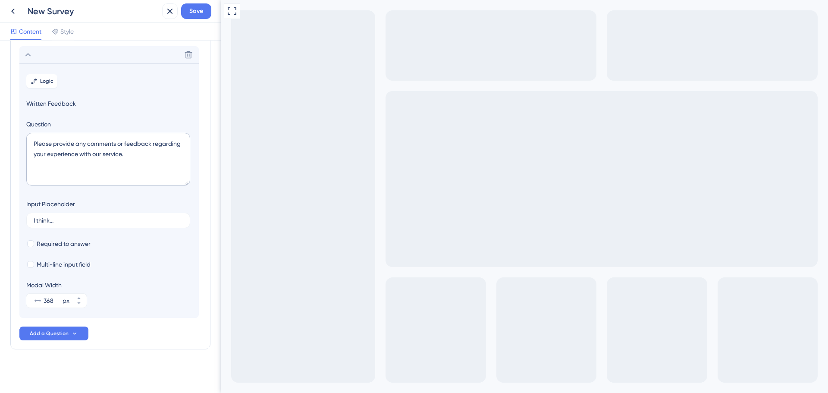
scroll to position [94, 0]
click at [149, 161] on textarea "Please provide any comments or feedback regarding your experience with our serv…" at bounding box center [108, 158] width 164 height 53
drag, startPoint x: 149, startPoint y: 160, endPoint x: 29, endPoint y: 139, distance: 122.1
click at [29, 139] on textarea "Please provide any comments or feedback regarding your experience with our serv…" at bounding box center [108, 158] width 164 height 53
paste textarea "ecentemente você enfrentou lentidão ou travamentos ao utilizar o sistema? Se si…"
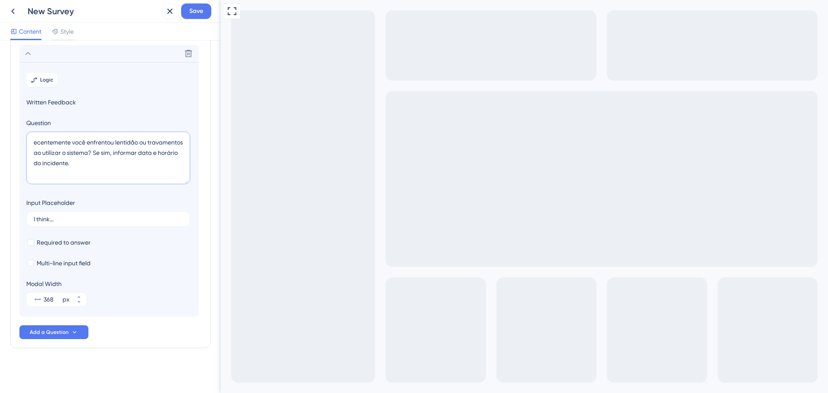
click at [35, 144] on textarea "ecentemente você enfrentou lentidão ou travamentos ao utilizar o sistema? Se si…" at bounding box center [108, 158] width 164 height 53
type textarea "Recentemente você enfrentou lentidão ou travamentos ao utilizar o sistema? Se s…"
drag, startPoint x: 70, startPoint y: 220, endPoint x: -16, endPoint y: 217, distance: 86.3
click at [0, 0] on html "New Survey Save Content Style Survey Questions Add questions to your survey and…" at bounding box center [414, 0] width 828 height 0
type input "SIm ou Não"
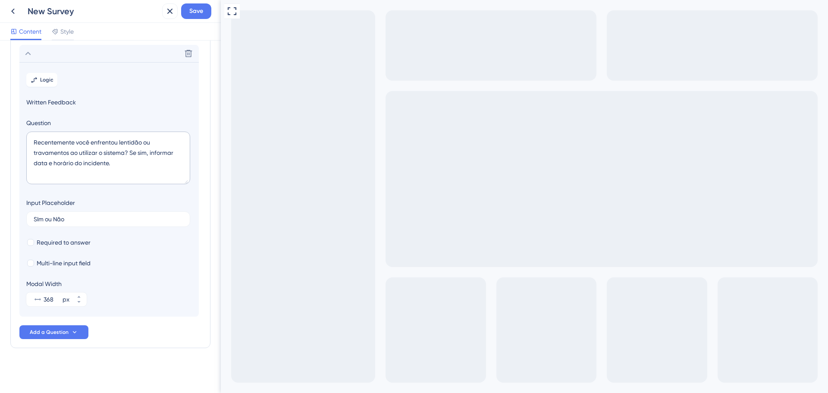
click at [97, 187] on div "Recentemente você enfrentou lentidão ou travamentos ao utilizar o sistema? Se s…" at bounding box center [108, 160] width 164 height 56
click at [82, 244] on span "Required to answer" at bounding box center [64, 242] width 54 height 10
checkbox input "true"
click at [113, 359] on div "Survey Questions Add questions to your survey and edit them below. Learn More C…" at bounding box center [110, 169] width 200 height 426
click at [31, 57] on icon at bounding box center [28, 53] width 10 height 10
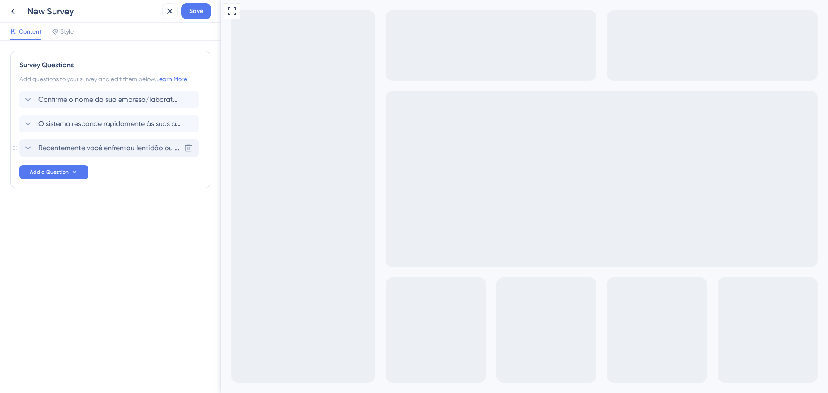
scroll to position [0, 0]
click at [126, 119] on span "O sistema responde rapidamente às suas ações?" at bounding box center [109, 124] width 142 height 10
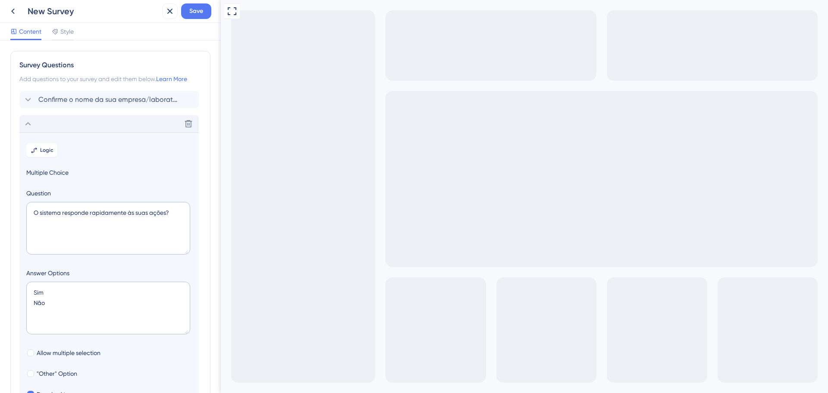
scroll to position [75, 0]
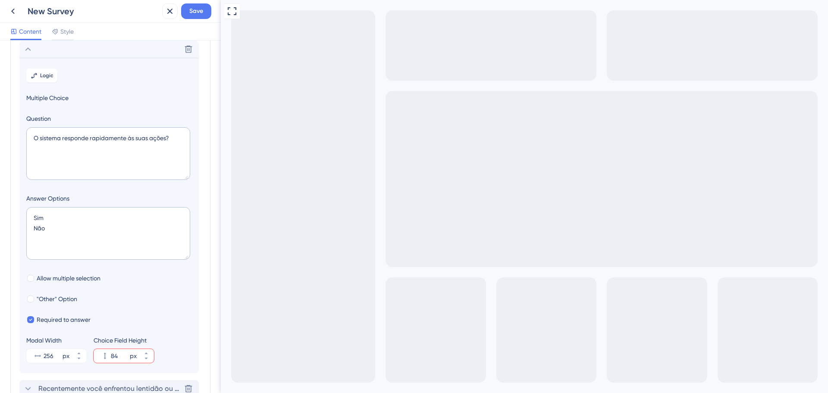
click at [138, 113] on section "Logic Multiple Choice Question O sistema responde rapidamente às suas ações? An…" at bounding box center [108, 215] width 179 height 315
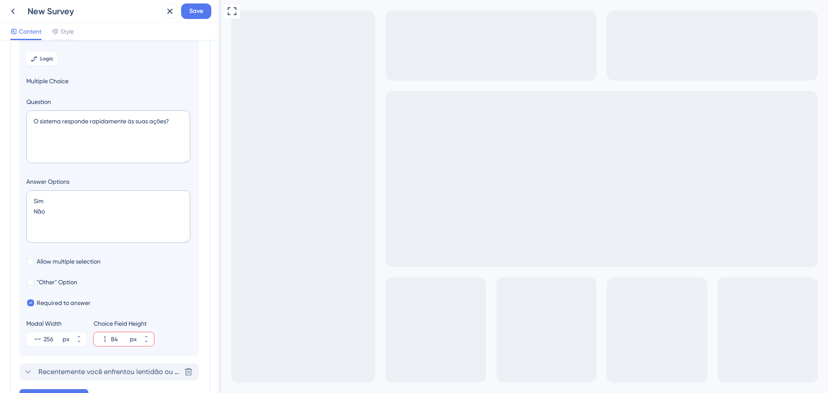
scroll to position [0, 0]
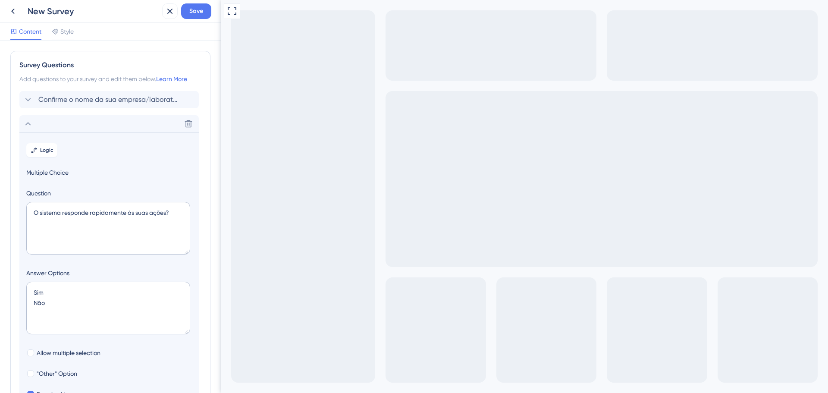
click at [231, 393] on div "Go to Question 1" at bounding box center [226, 398] width 10 height 10
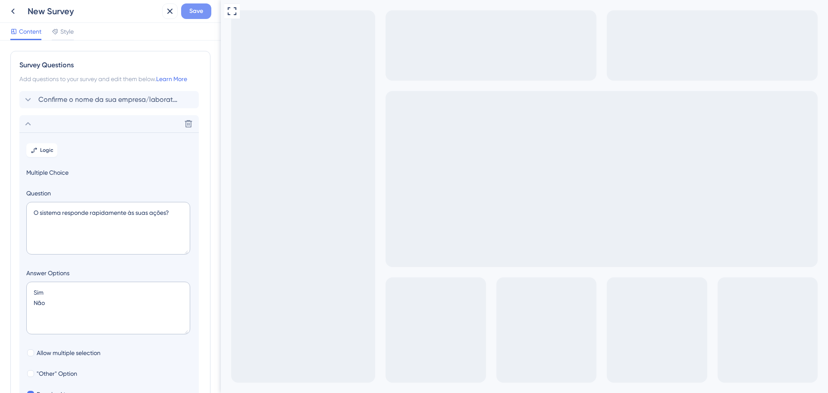
click at [195, 11] on span "Save" at bounding box center [196, 11] width 14 height 10
click at [26, 126] on icon at bounding box center [28, 124] width 10 height 10
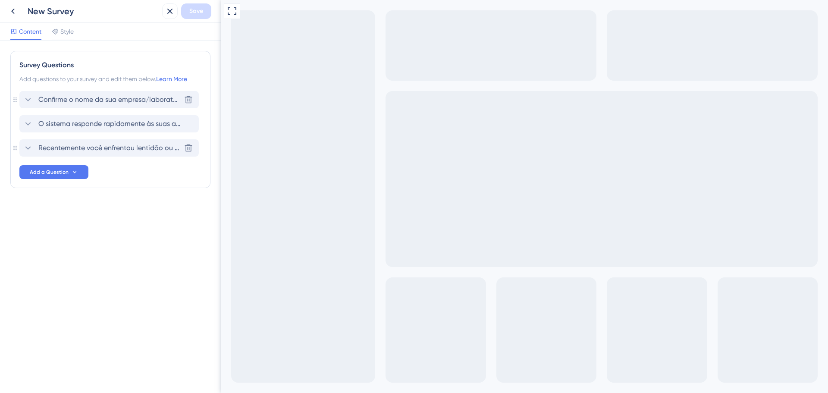
click at [79, 100] on span "Confirme o nome da sua empresa/laboratório" at bounding box center [109, 99] width 142 height 10
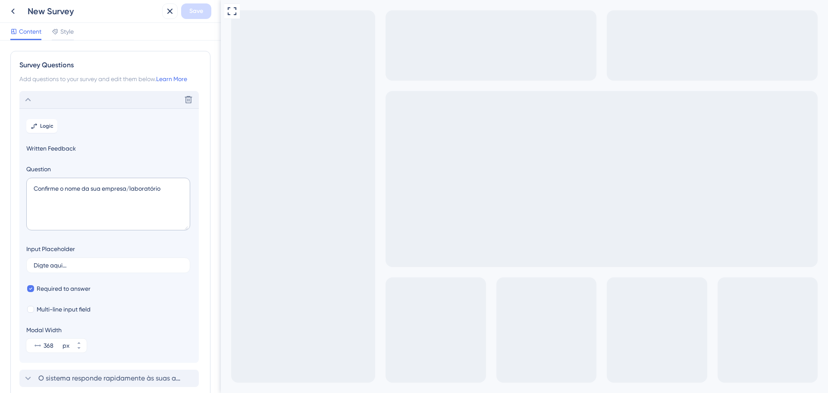
scroll to position [50, 0]
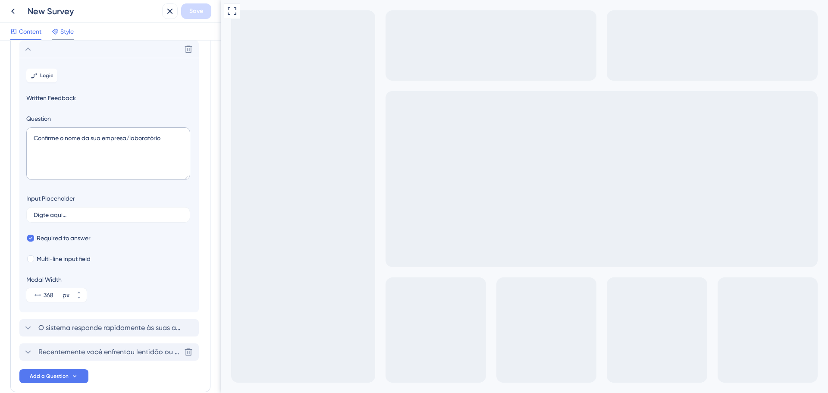
click at [63, 35] on span "Style" at bounding box center [66, 31] width 13 height 10
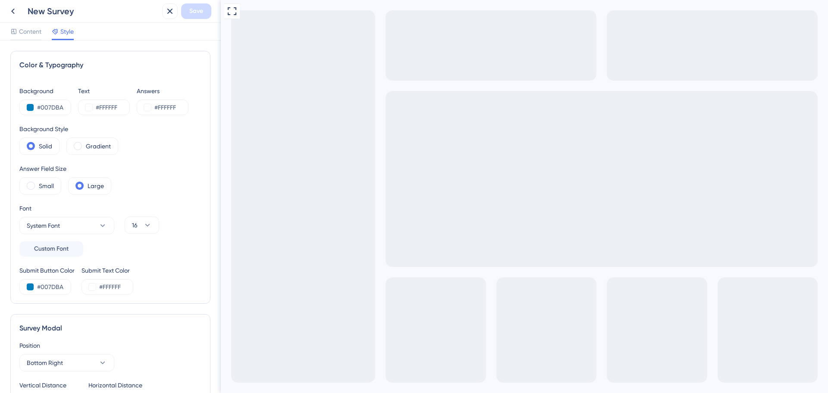
click at [80, 14] on div "New Survey" at bounding box center [93, 11] width 131 height 12
click at [68, 13] on div "New Survey" at bounding box center [93, 11] width 131 height 12
click at [33, 33] on span "Content" at bounding box center [30, 31] width 22 height 10
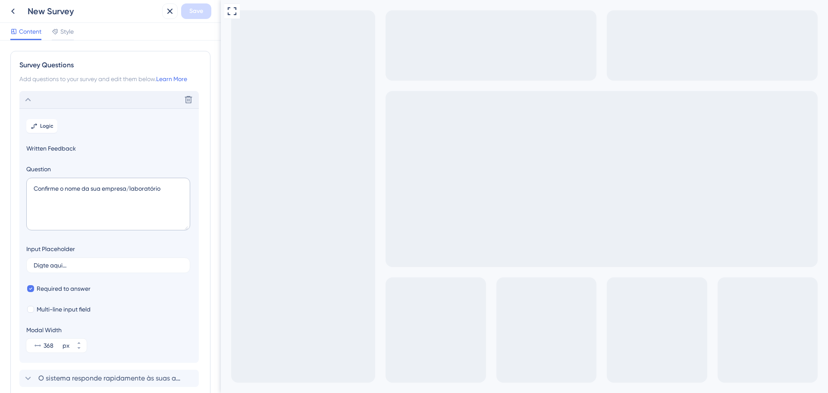
click at [23, 94] on div "Delete" at bounding box center [108, 99] width 179 height 17
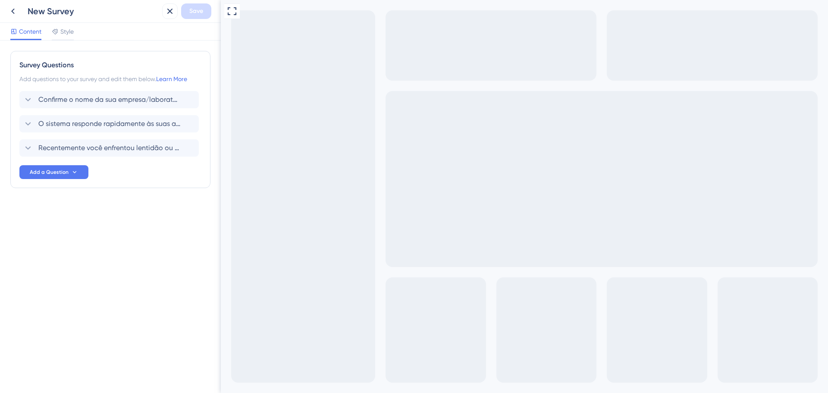
click at [165, 250] on div "Survey Questions Add questions to your survey and edit them below. Learn More C…" at bounding box center [110, 217] width 221 height 352
click at [114, 96] on span "Confirme o nome da sua empresa/laboratório" at bounding box center [109, 99] width 142 height 10
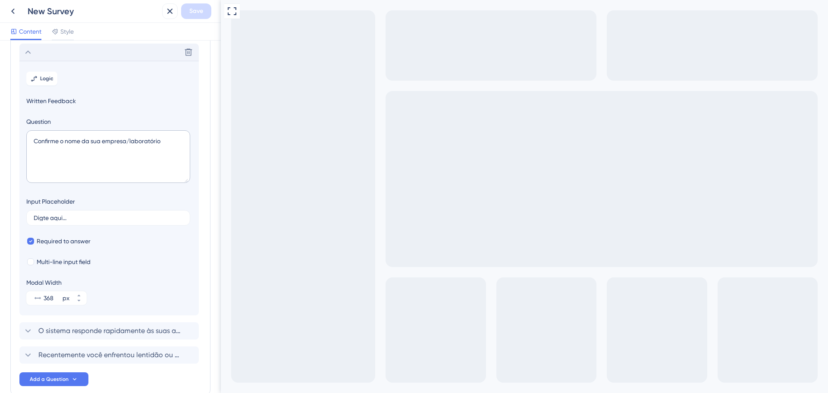
scroll to position [50, 0]
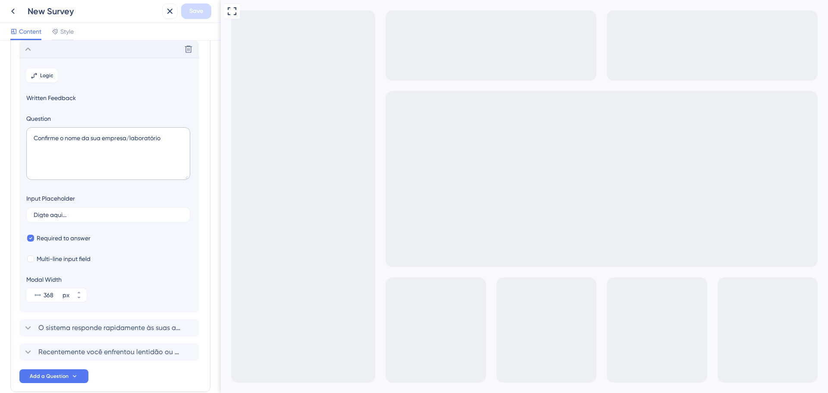
click at [34, 49] on div "Delete" at bounding box center [108, 49] width 179 height 17
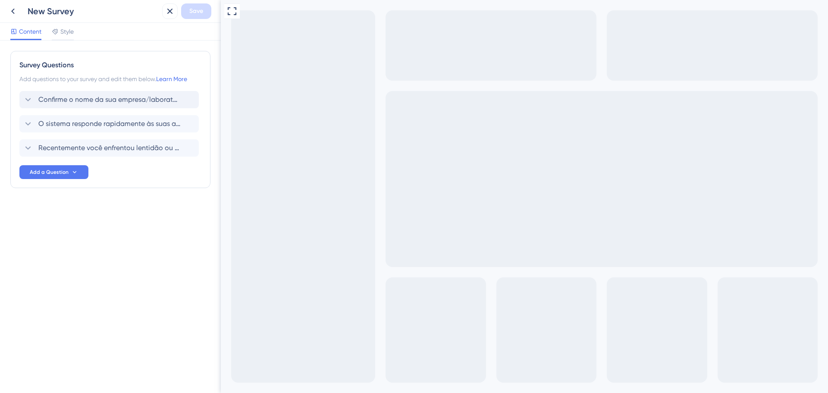
scroll to position [0, 0]
click at [79, 122] on span "O sistema responde rapidamente às suas ações?" at bounding box center [109, 124] width 142 height 10
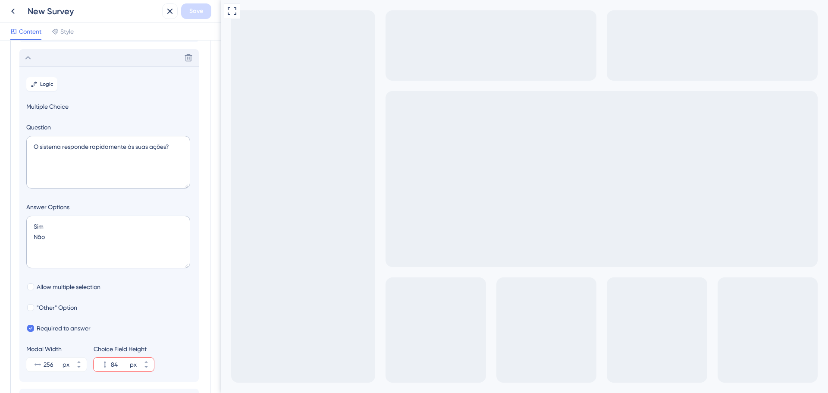
scroll to position [75, 0]
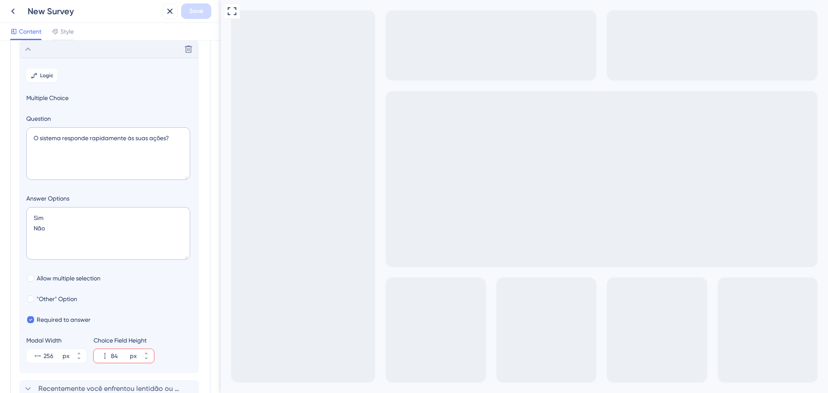
click at [28, 50] on icon at bounding box center [28, 49] width 10 height 10
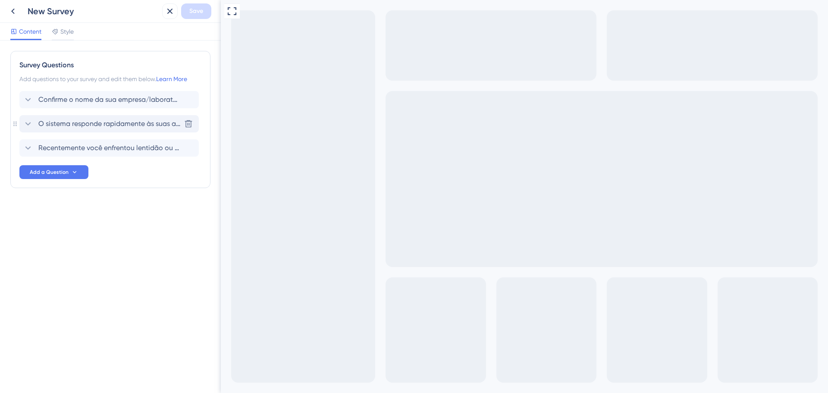
scroll to position [0, 0]
click at [77, 148] on span "Recentemente você enfrentou lentidão ou travamentos ao utilizar o sistema? Se s…" at bounding box center [109, 148] width 142 height 10
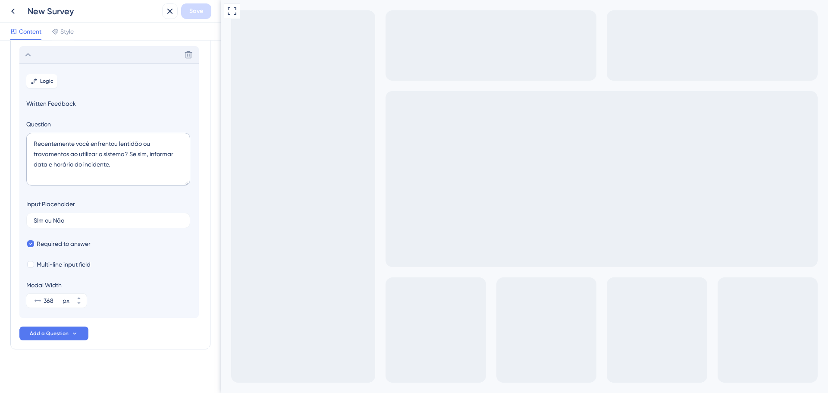
scroll to position [94, 0]
click at [63, 29] on span "Style" at bounding box center [66, 31] width 13 height 10
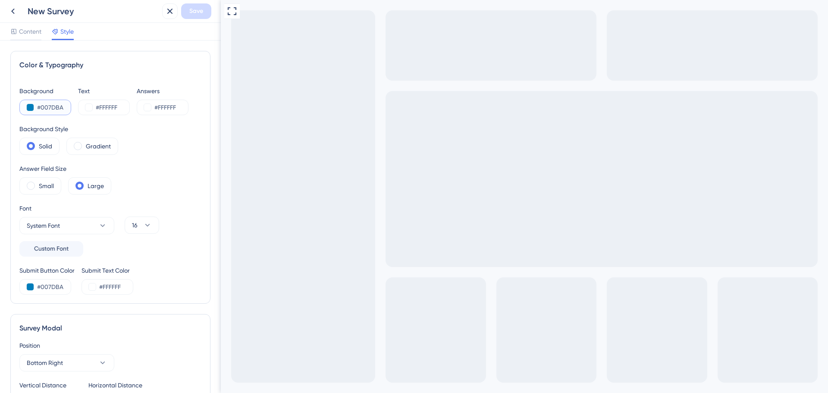
drag, startPoint x: 63, startPoint y: 105, endPoint x: 36, endPoint y: 107, distance: 27.3
click at [36, 107] on div "#007DBA" at bounding box center [45, 108] width 52 height 16
paste input "12023"
type input "#012023"
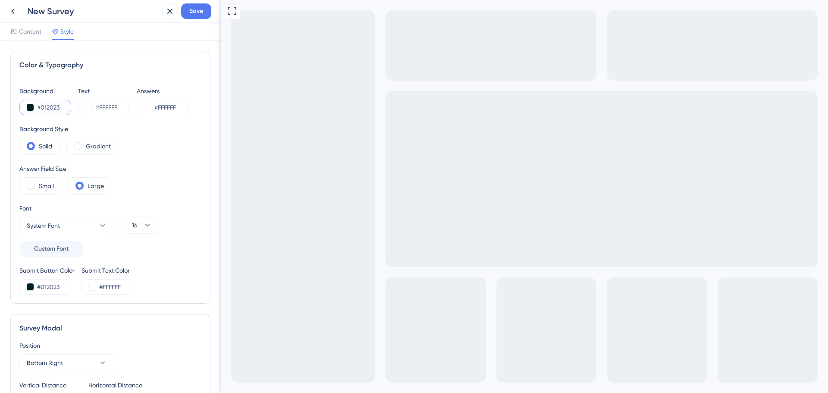
type input "#012023"
click at [167, 168] on div "Answer Field Size Small Large" at bounding box center [110, 178] width 182 height 31
click at [78, 147] on span at bounding box center [78, 146] width 8 height 8
click at [85, 143] on input "radio" at bounding box center [85, 143] width 0 height 0
click at [33, 148] on span at bounding box center [31, 146] width 8 height 8
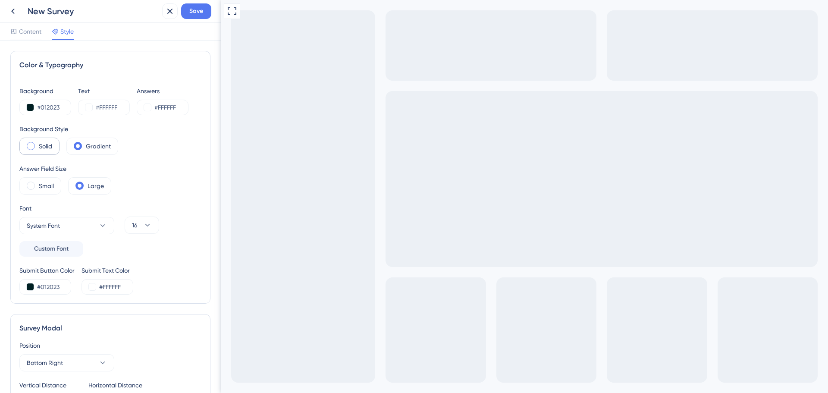
click at [38, 143] on input "radio" at bounding box center [38, 143] width 0 height 0
click at [30, 284] on button at bounding box center [30, 286] width 7 height 7
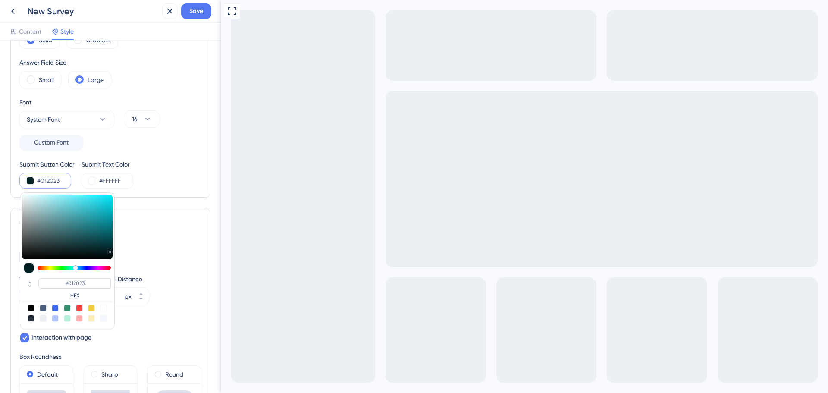
scroll to position [129, 0]
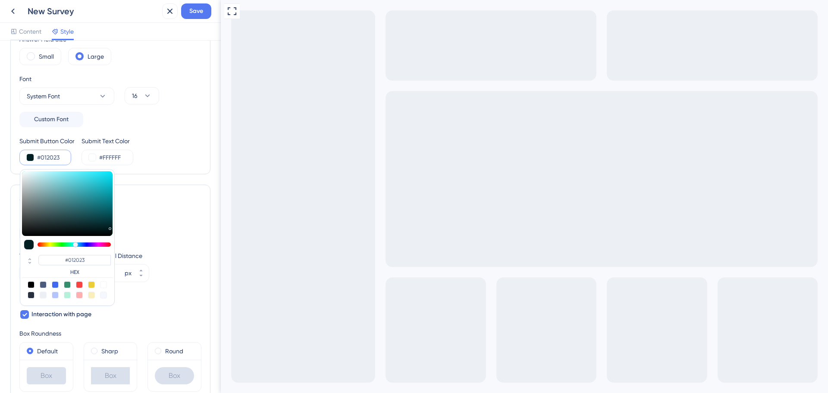
click at [103, 287] on div at bounding box center [103, 284] width 7 height 7
type input "#ffffff"
type input "#FFFFFF"
click at [158, 253] on div "Vertical Distance 40 px Horizontal Distance 40 px" at bounding box center [110, 266] width 182 height 31
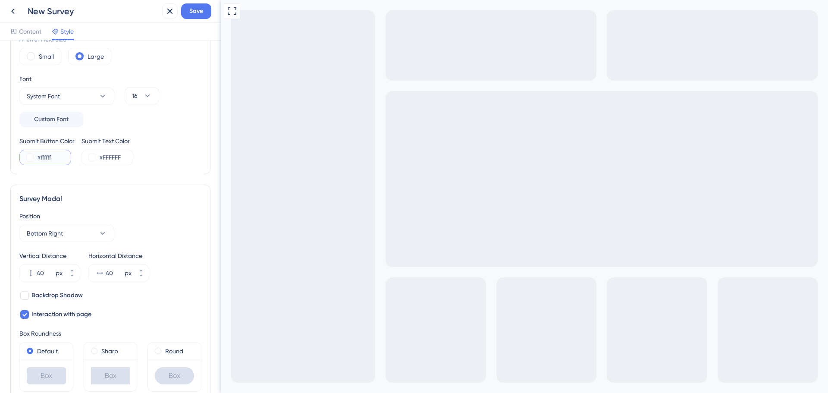
click at [30, 157] on button at bounding box center [30, 157] width 7 height 7
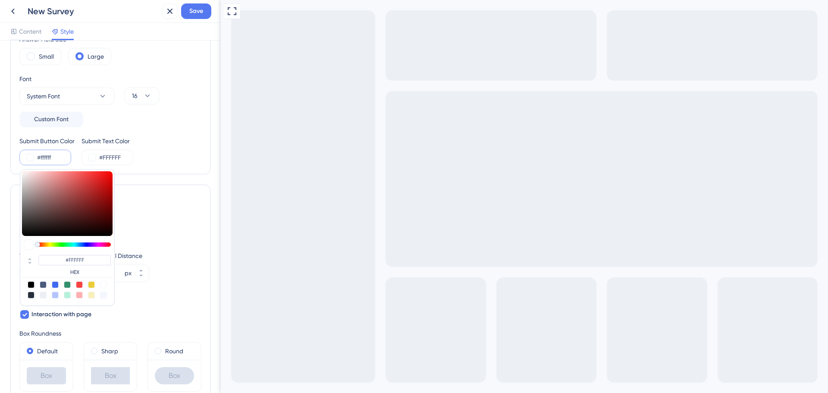
click at [142, 244] on div "Position Bottom Right Vertical Distance 40 px Horizontal Distance 40 px" at bounding box center [110, 246] width 182 height 71
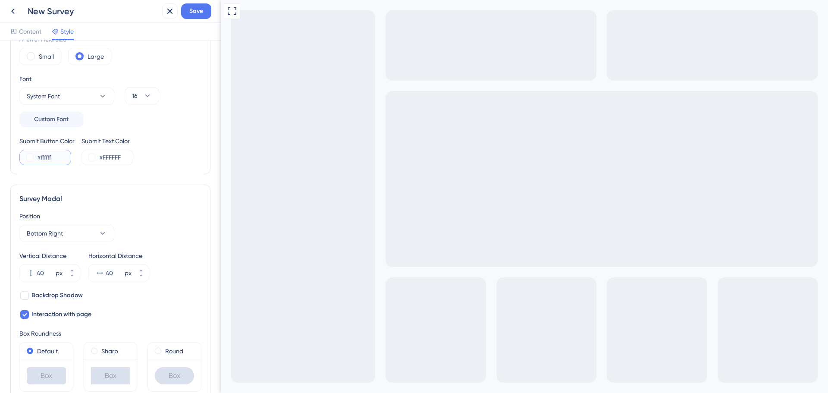
click at [30, 160] on button at bounding box center [30, 157] width 7 height 7
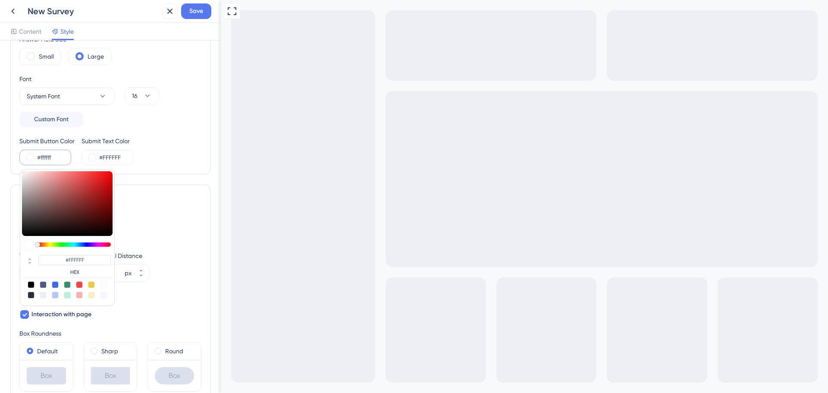
type input "#cc6161"
type input "#CC6161"
click at [69, 184] on div at bounding box center [67, 203] width 91 height 65
click at [32, 284] on div at bounding box center [31, 284] width 7 height 7
type input "#000000"
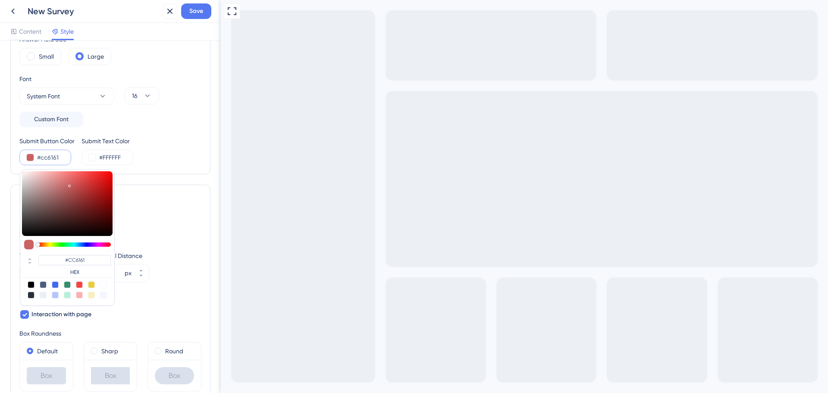
type input "#000000"
click at [180, 213] on div "Position" at bounding box center [110, 216] width 182 height 10
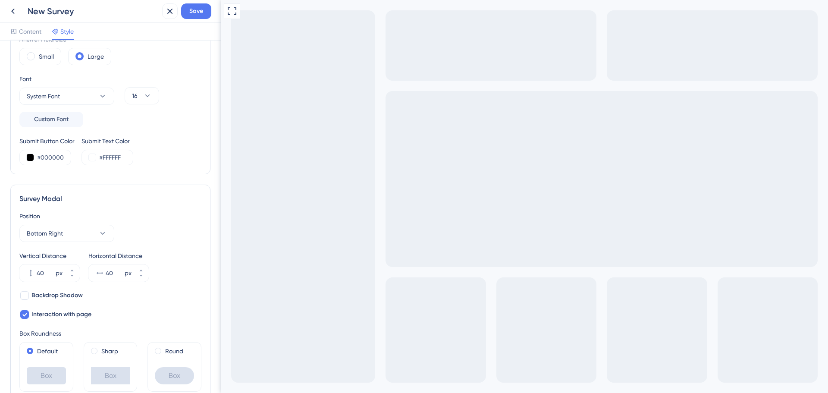
click at [192, 161] on div "Submit Button Color #000000 Submit Text Color #FFFFFF" at bounding box center [110, 150] width 182 height 29
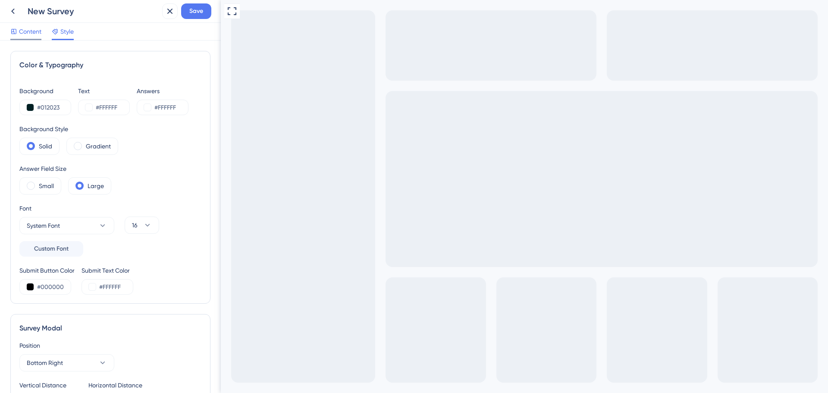
click at [35, 34] on span "Content" at bounding box center [30, 31] width 22 height 10
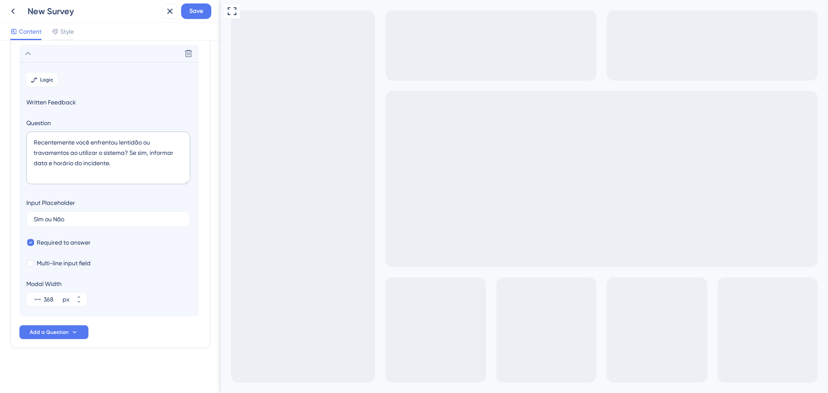
click at [31, 54] on icon at bounding box center [28, 53] width 10 height 10
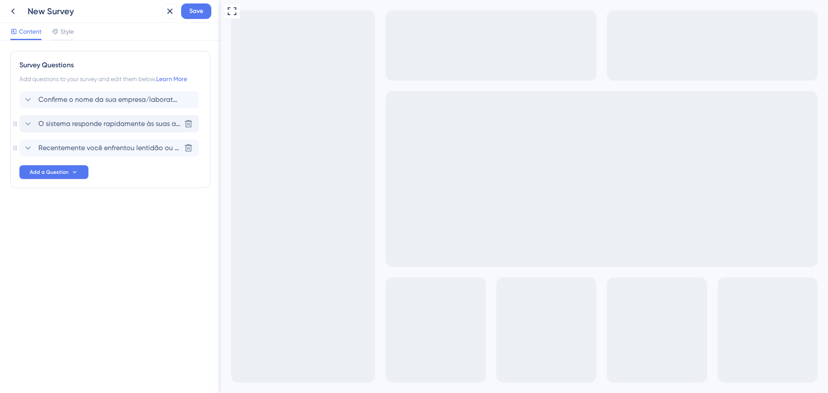
click at [69, 123] on span "O sistema responde rapidamente às suas ações?" at bounding box center [109, 124] width 142 height 10
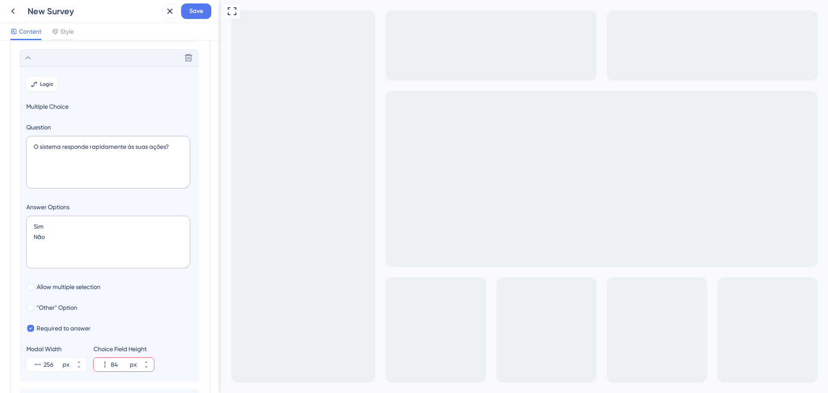
scroll to position [75, 0]
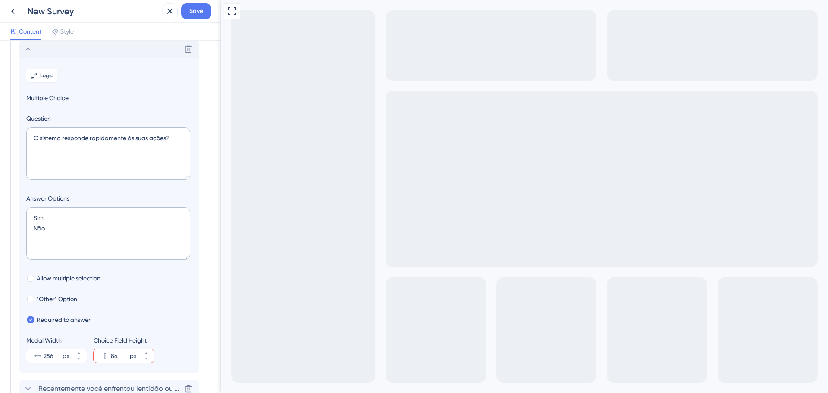
click at [25, 50] on icon at bounding box center [28, 49] width 10 height 10
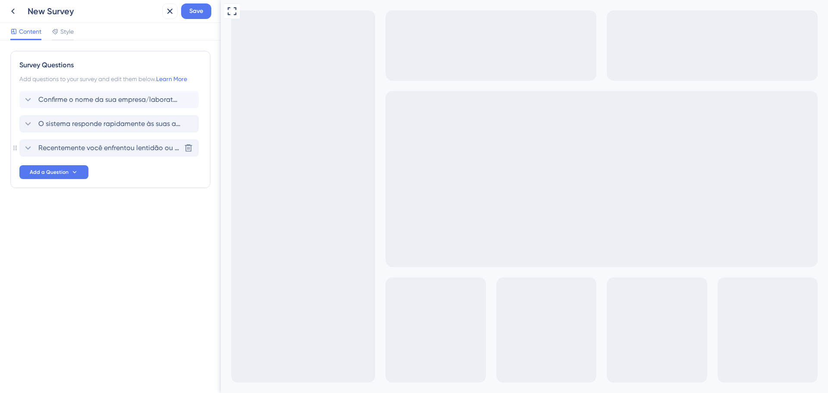
click at [54, 144] on span "Recentemente você enfrentou lentidão ou travamentos ao utilizar o sistema? Se s…" at bounding box center [109, 148] width 142 height 10
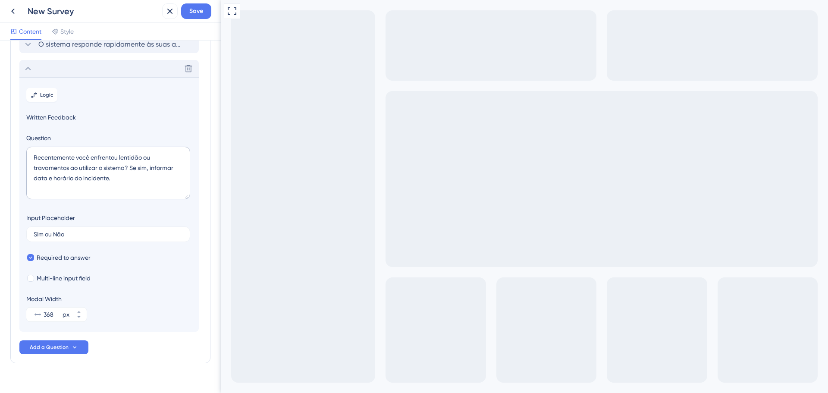
scroll to position [94, 0]
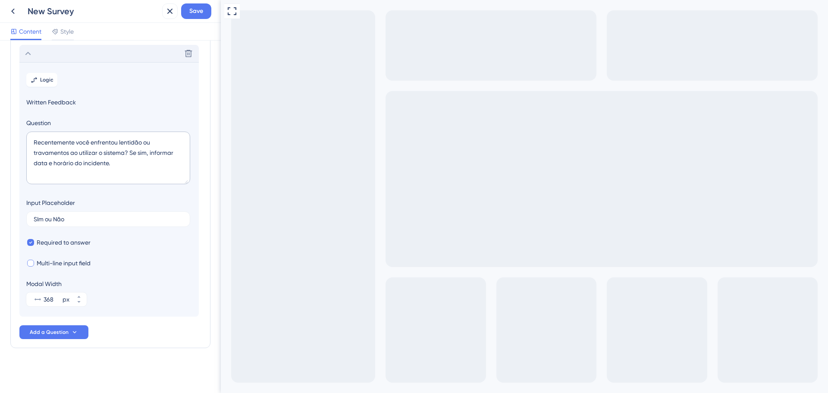
click at [28, 266] on div at bounding box center [30, 263] width 7 height 7
checkbox input "true"
click at [39, 222] on input "SIm ou Não" at bounding box center [108, 219] width 149 height 6
type input "Sim ou Não"
drag, startPoint x: 118, startPoint y: 165, endPoint x: 28, endPoint y: 144, distance: 92.2
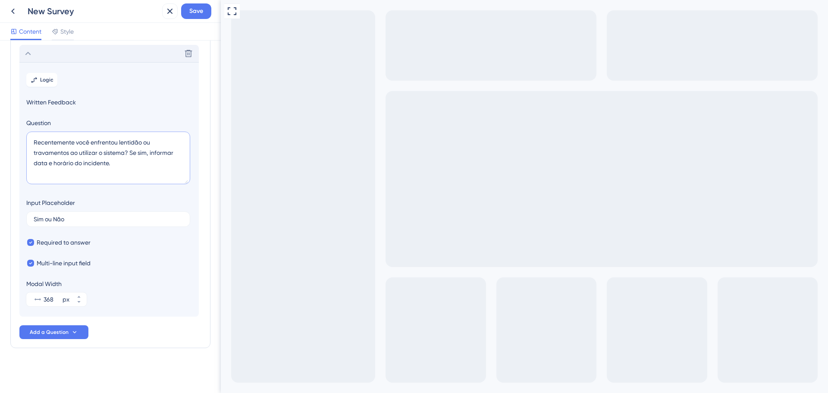
click at [28, 144] on textarea "Recentemente você enfrentou lentidão ou travamentos ao utilizar o sistema? Se s…" at bounding box center [108, 158] width 164 height 53
paste textarea "im ou Não Se sim: Em quais ações você percebeu queda de desempenho? (ex: ao car…"
click at [134, 166] on textarea "Recentemente você enfrentou lentidão ou travamentos ao utilizar o sistema? Sim …" at bounding box center [108, 158] width 164 height 53
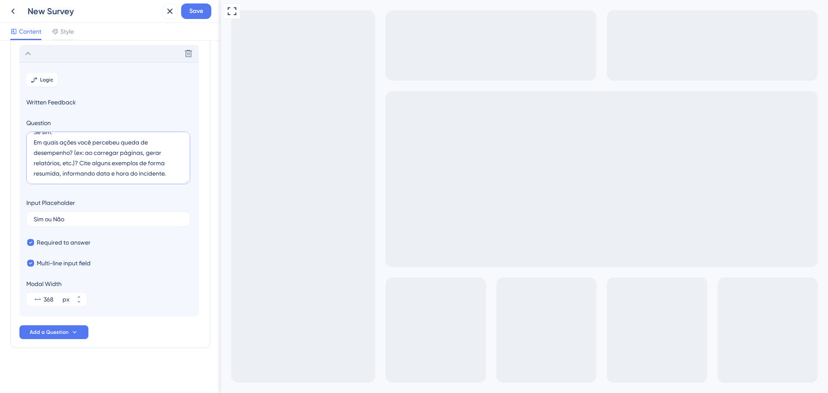
drag, startPoint x: 36, startPoint y: 143, endPoint x: 177, endPoint y: 188, distance: 147.6
click at [177, 188] on section "Logic Written Feedback Question Recentemente você enfrentou lentidão ou travame…" at bounding box center [108, 189] width 179 height 255
type textarea "Recentemente você enfrentou lentidão ou travamentos ao utilizar o sistema? Sim …"
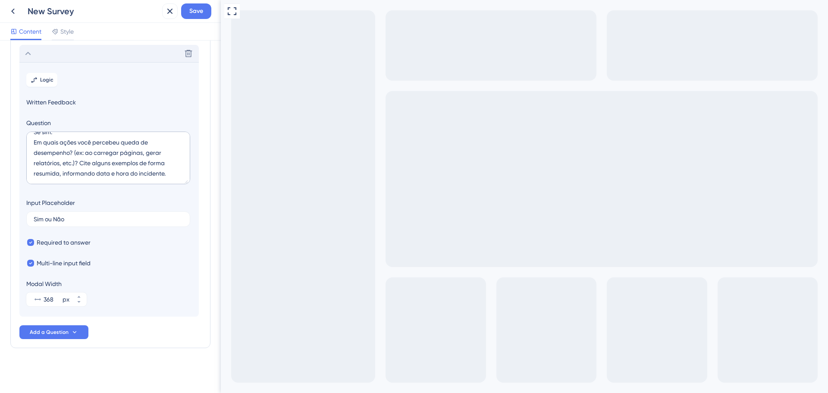
drag, startPoint x: 276, startPoint y: 509, endPoint x: 239, endPoint y: 509, distance: 36.2
drag, startPoint x: 79, startPoint y: 223, endPoint x: 17, endPoint y: 223, distance: 62.6
click at [17, 223] on div "Survey Questions Add questions to your survey and edit them below. Learn More C…" at bounding box center [110, 152] width 200 height 392
drag, startPoint x: 71, startPoint y: 216, endPoint x: 41, endPoint y: 218, distance: 30.2
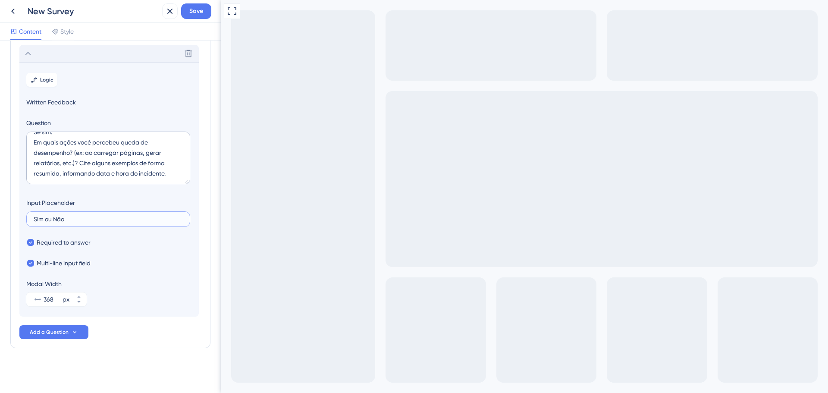
click at [41, 218] on input "Sim ou Não" at bounding box center [108, 219] width 149 height 6
click at [101, 79] on section "Logic Written Feedback Question Recentemente você enfrentou lentidão ou travame…" at bounding box center [108, 189] width 179 height 255
drag, startPoint x: 0, startPoint y: 17, endPoint x: 186, endPoint y: 16, distance: 185.5
click at [186, 16] on button "Save" at bounding box center [196, 11] width 30 height 16
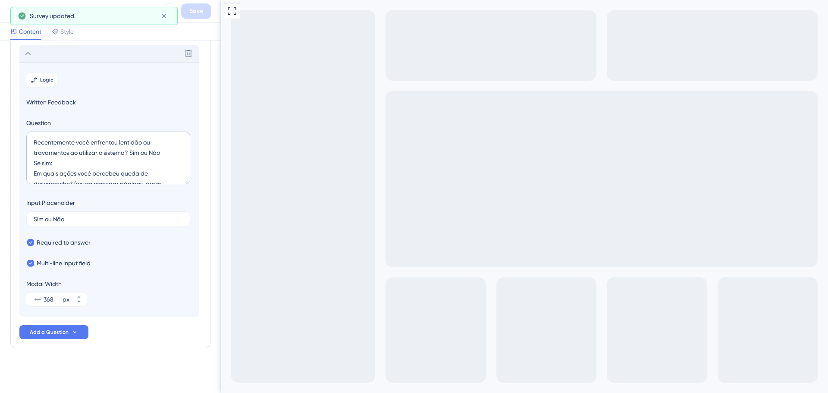
click at [31, 58] on icon at bounding box center [28, 53] width 10 height 10
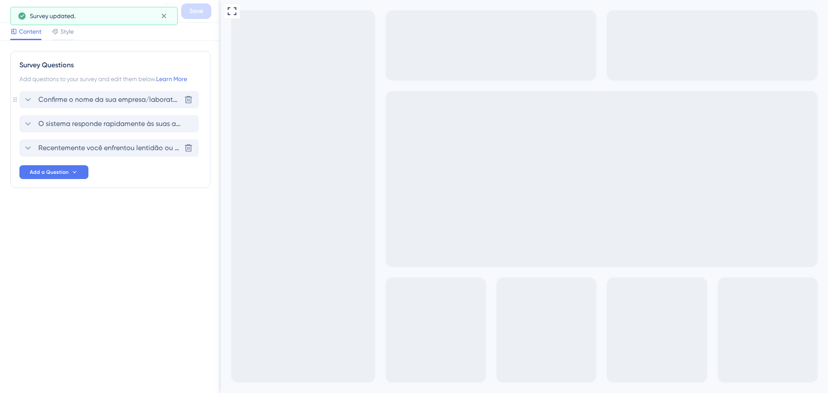
click at [97, 97] on span "Confirme o nome da sua empresa/laboratório" at bounding box center [109, 99] width 142 height 10
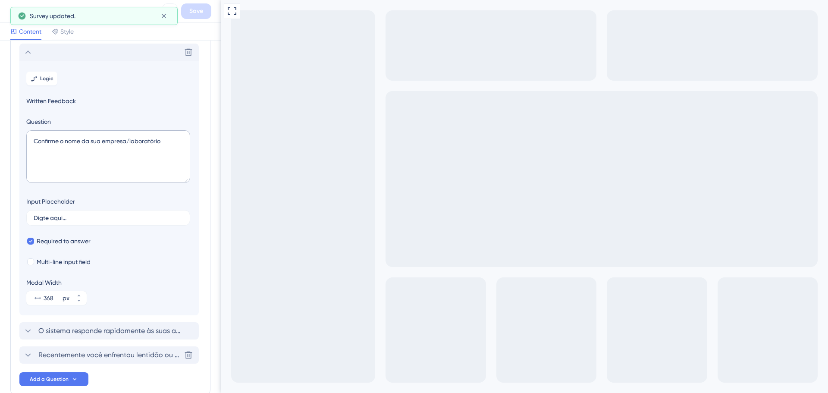
scroll to position [50, 0]
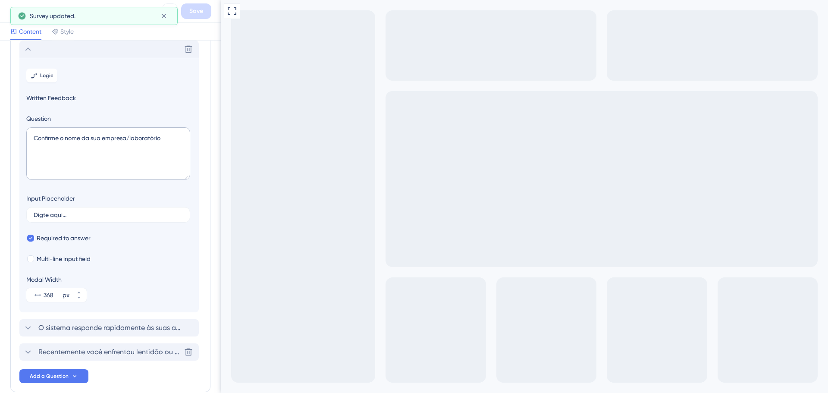
click at [30, 47] on icon at bounding box center [28, 49] width 10 height 10
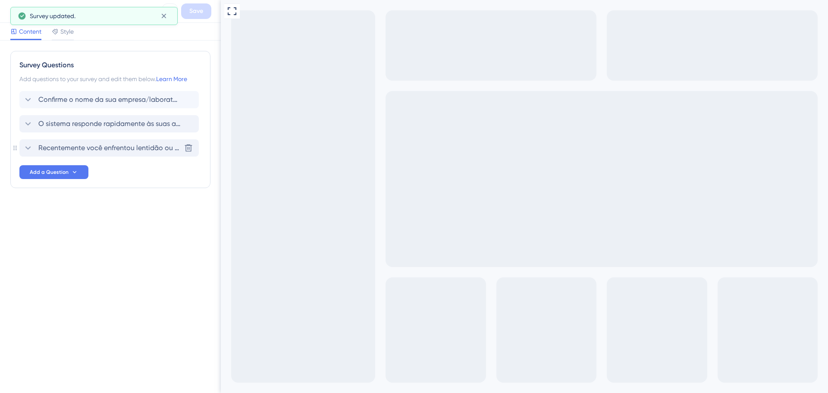
click at [50, 141] on div "Recentemente você enfrentou lentidão ou travamentos ao utilizar o sistema? Sim …" at bounding box center [108, 147] width 179 height 17
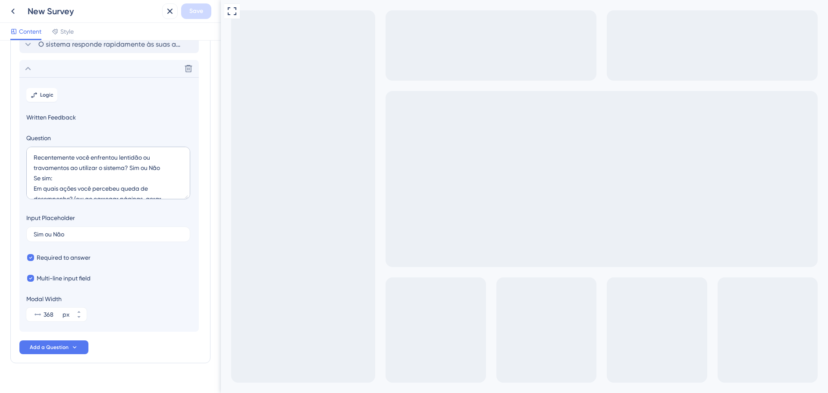
scroll to position [94, 0]
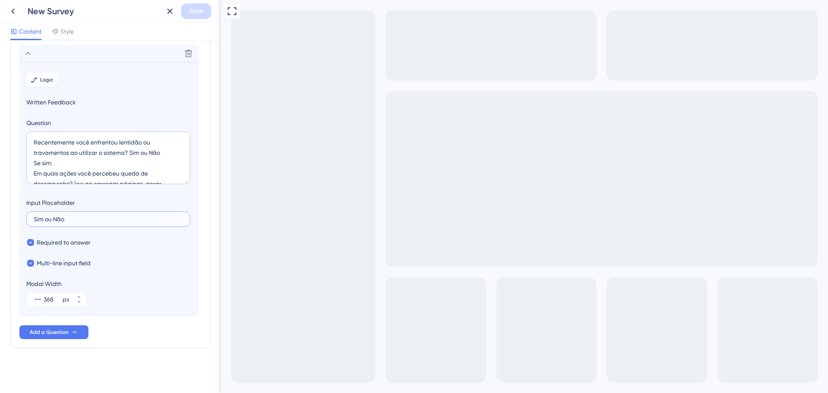
drag, startPoint x: 76, startPoint y: 219, endPoint x: 15, endPoint y: 220, distance: 61.3
click at [15, 220] on div "Survey Questions Add questions to your survey and edit them below. Learn More C…" at bounding box center [110, 152] width 200 height 392
type input "Digite aqui..."
click at [122, 249] on section "Logic Written Feedback Question Recentemente você enfrentou lentidão ou travame…" at bounding box center [108, 189] width 179 height 255
click at [52, 296] on input "368" at bounding box center [52, 299] width 17 height 10
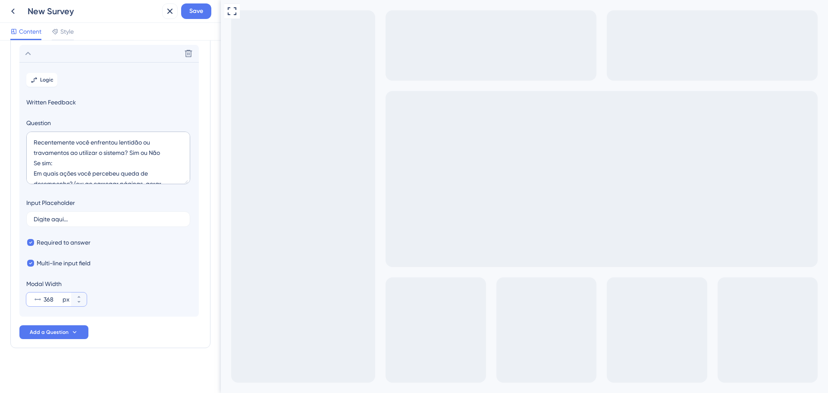
drag, startPoint x: 55, startPoint y: 300, endPoint x: 44, endPoint y: 300, distance: 10.8
click at [44, 300] on input "368" at bounding box center [52, 299] width 17 height 10
click at [79, 294] on icon at bounding box center [78, 296] width 5 height 5
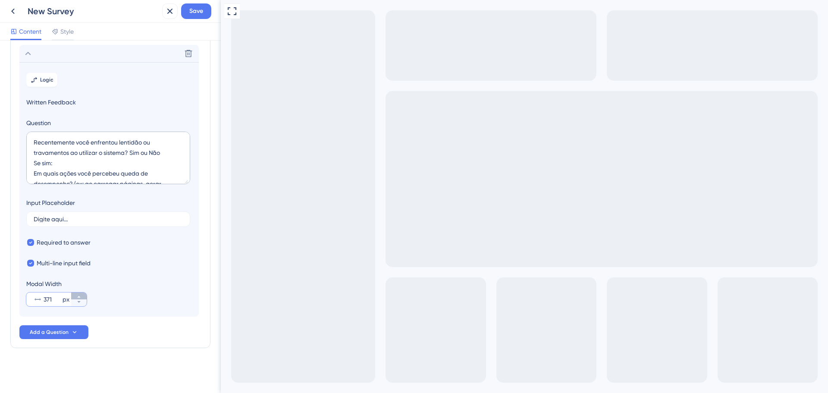
click at [79, 294] on icon at bounding box center [78, 296] width 5 height 5
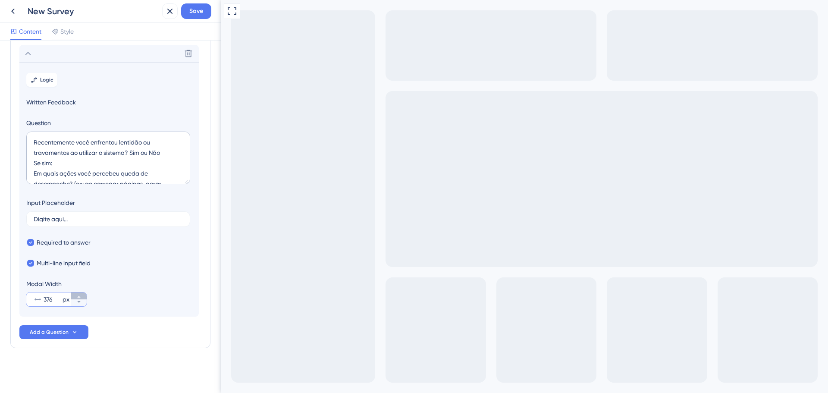
click at [79, 294] on icon at bounding box center [78, 296] width 5 height 5
click at [79, 301] on icon at bounding box center [78, 301] width 5 height 5
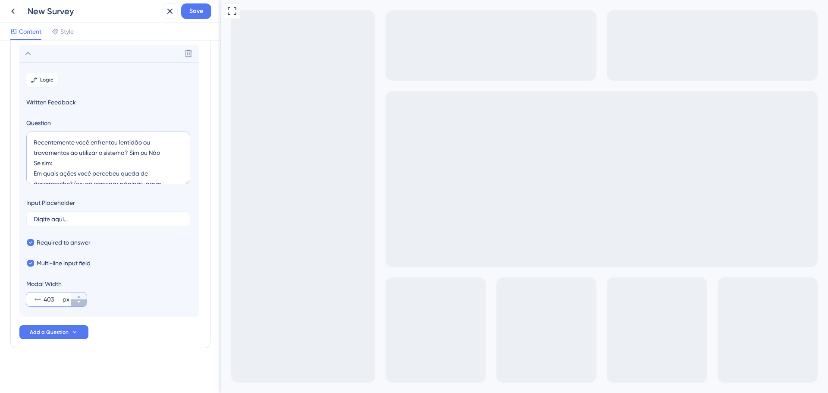
click at [79, 301] on icon at bounding box center [78, 301] width 5 height 5
type input "400"
click at [162, 157] on textarea "Recentemente você enfrentou lentidão ou travamentos ao utilizar o sistema? Sim …" at bounding box center [108, 158] width 164 height 53
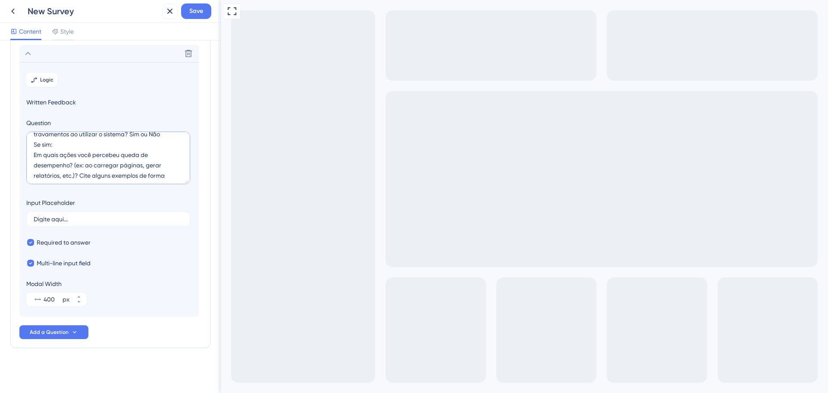
scroll to position [31, 0]
drag, startPoint x: 34, startPoint y: 165, endPoint x: 174, endPoint y: 178, distance: 141.3
click at [174, 178] on textarea "Recentemente você enfrentou lentidão ou travamentos ao utilizar o sistema? Sim …" at bounding box center [108, 158] width 164 height 53
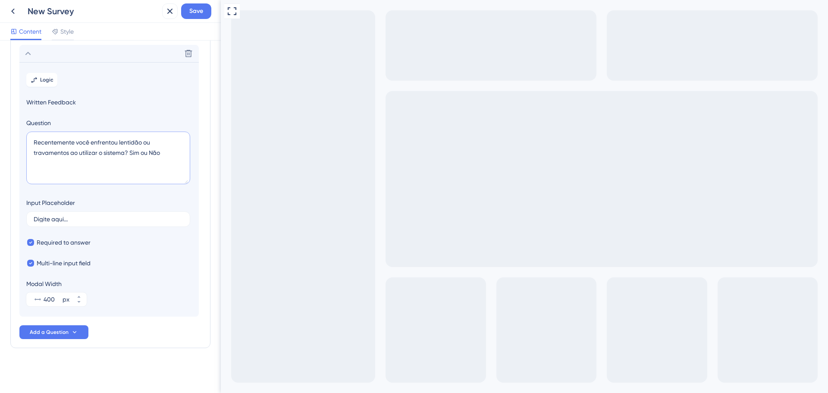
scroll to position [0, 0]
drag, startPoint x: 163, startPoint y: 151, endPoint x: 131, endPoint y: 156, distance: 32.8
click at [131, 156] on textarea "Recentemente você enfrentou lentidão ou travamentos ao utilizar o sistema? Sim …" at bounding box center [108, 158] width 164 height 53
type textarea "Recentemente você enfrentou lentidão ou travamentos ao utilizar o sistema?"
click at [35, 261] on div at bounding box center [30, 263] width 9 height 9
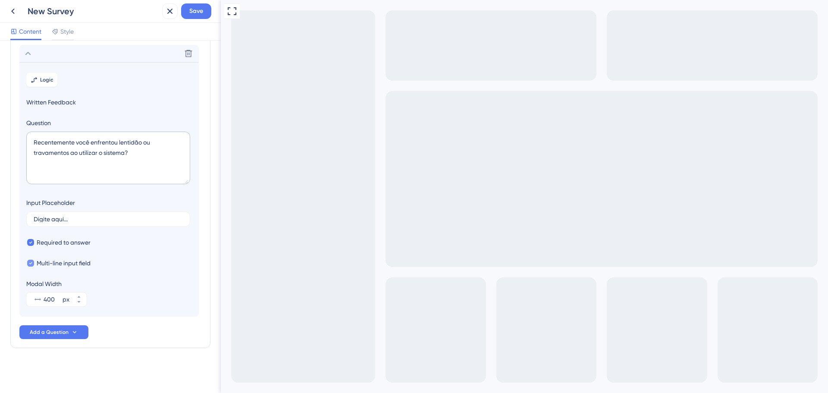
checkbox input "false"
click at [185, 57] on icon at bounding box center [188, 53] width 9 height 9
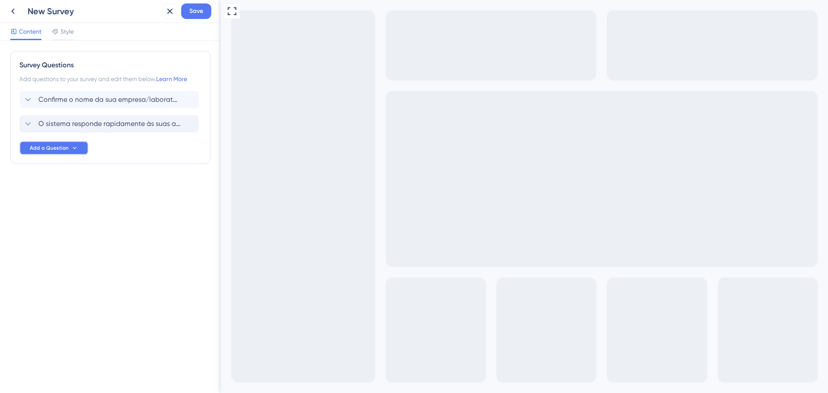
click at [39, 152] on button "Add a Question" at bounding box center [53, 148] width 69 height 14
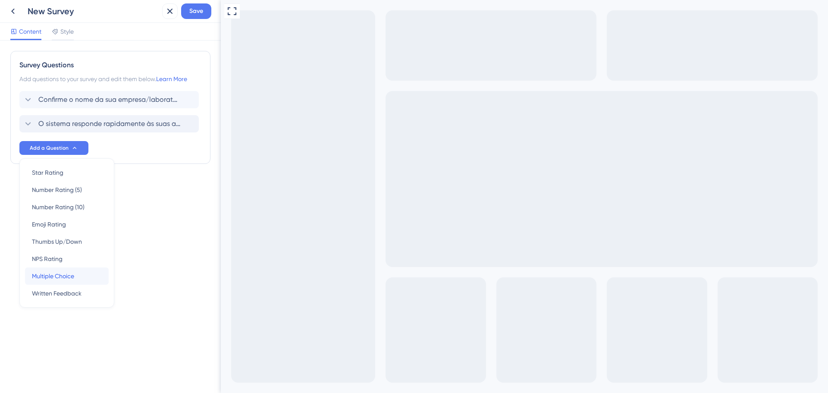
click at [67, 280] on span "Multiple Choice" at bounding box center [53, 276] width 42 height 10
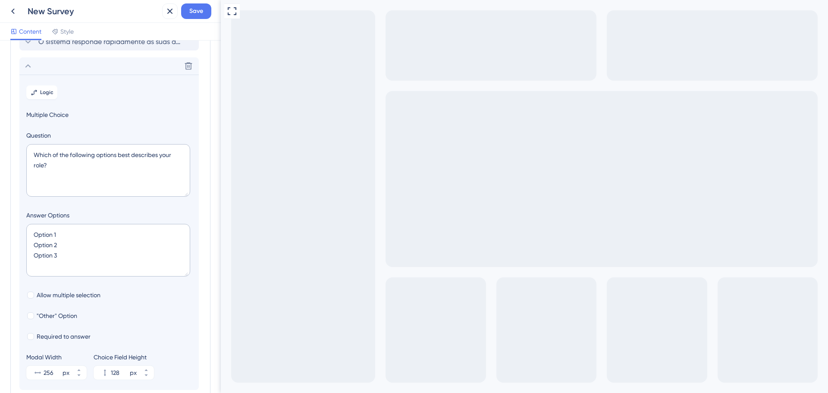
scroll to position [99, 0]
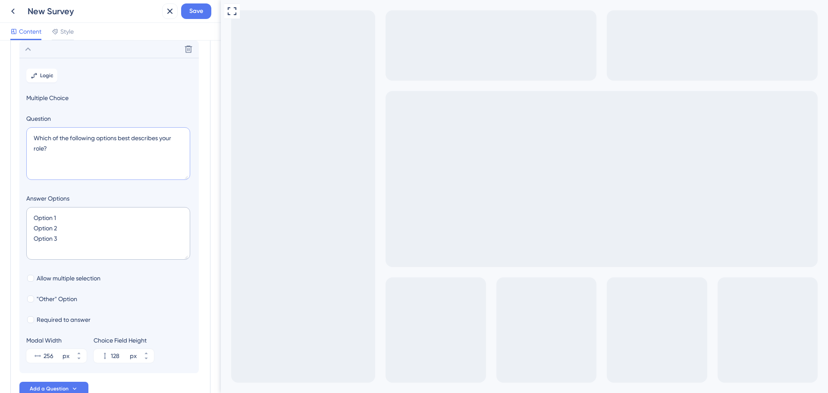
click at [84, 157] on textarea "Which of the following options best describes your role?" at bounding box center [108, 153] width 164 height 53
drag, startPoint x: 68, startPoint y: 152, endPoint x: 35, endPoint y: 140, distance: 34.8
click at [35, 140] on textarea "Which of the following options best describes your role?" at bounding box center [108, 153] width 164 height 53
paste textarea "Recentemente você enfrentou lentidão ou travamentos ao utilizar o sistema"
type textarea "Recentemente você enfrentou lentidão ou travamentos ao utilizar o sistema?"
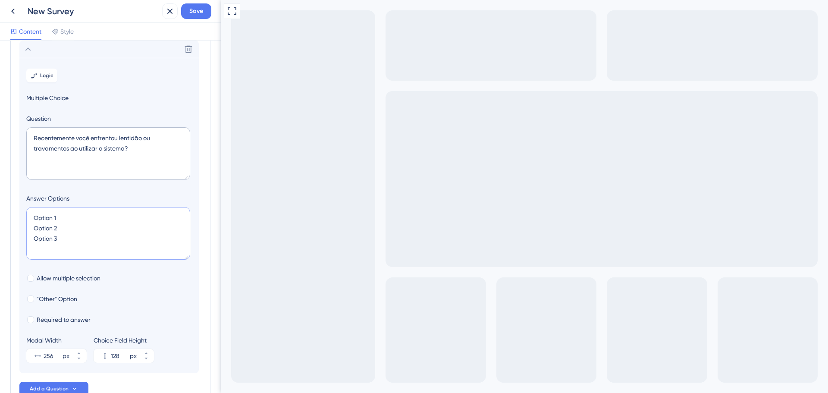
drag, startPoint x: 61, startPoint y: 236, endPoint x: 25, endPoint y: 236, distance: 35.4
click at [25, 236] on section "Logic Multiple Choice Question Recentemente você enfrentou lentidão ou travamen…" at bounding box center [108, 215] width 179 height 315
type textarea "Option 1 Option 2"
type input "84"
drag, startPoint x: 64, startPoint y: 213, endPoint x: 25, endPoint y: 216, distance: 38.5
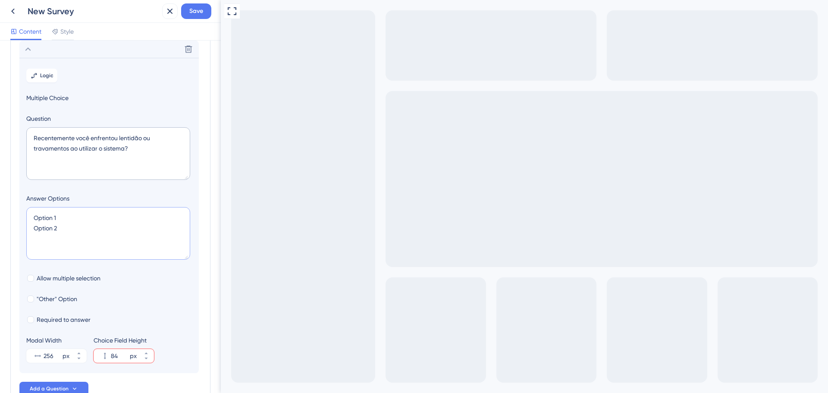
click at [25, 216] on section "Logic Multiple Choice Question Recentemente você enfrentou lentidão ou travamen…" at bounding box center [108, 215] width 179 height 315
drag, startPoint x: 60, startPoint y: 231, endPoint x: 24, endPoint y: 230, distance: 35.8
click at [24, 230] on section "Logic Multiple Choice Question Recentemente você enfrentou lentidão ou travamen…" at bounding box center [108, 215] width 179 height 315
type textarea "Sim Não"
click at [32, 320] on div at bounding box center [30, 319] width 7 height 7
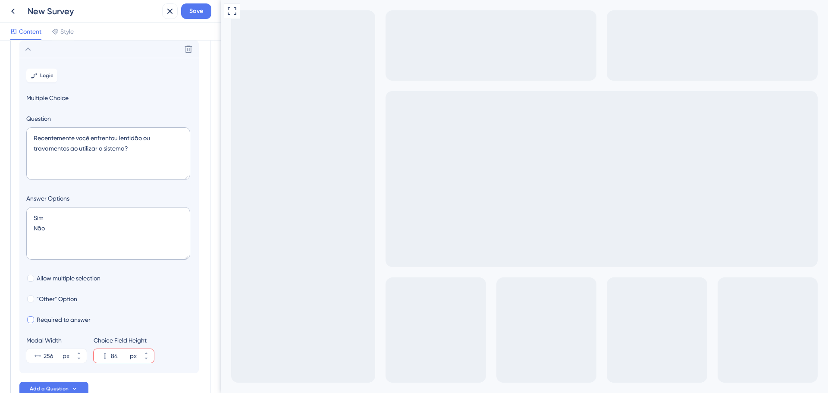
checkbox input "true"
click at [117, 319] on div "Required to answer" at bounding box center [109, 319] width 166 height 10
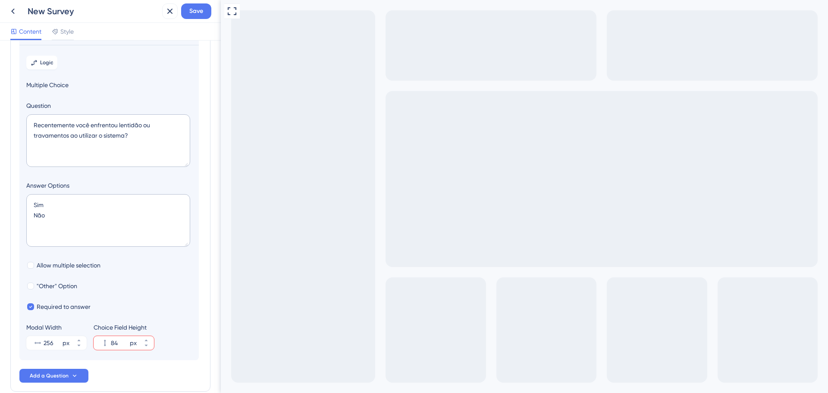
scroll to position [112, 0]
click at [191, 285] on div ""Other" Option" at bounding box center [109, 285] width 166 height 10
click at [69, 378] on button "Add a Question" at bounding box center [53, 375] width 69 height 14
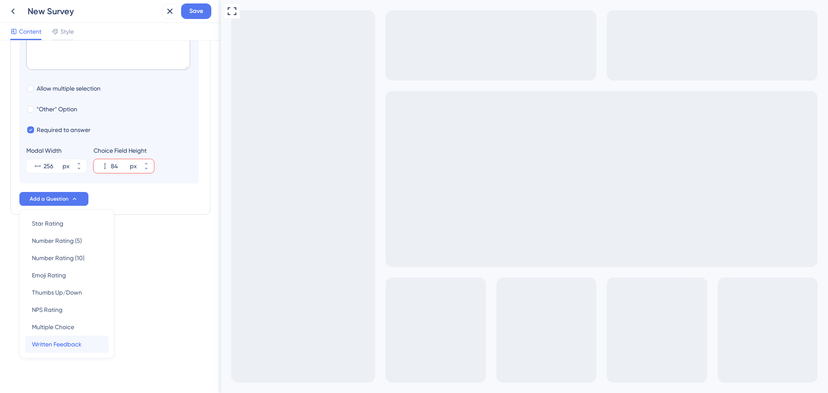
click at [61, 342] on span "Written Feedback" at bounding box center [57, 344] width 50 height 10
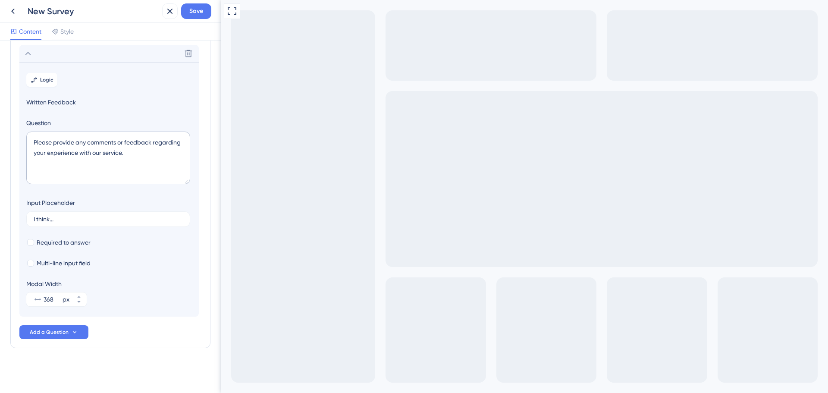
scroll to position [119, 0]
drag, startPoint x: 43, startPoint y: 151, endPoint x: 22, endPoint y: 143, distance: 22.8
click at [22, 143] on section "Logic Written Feedback Question Please provide any comments or feedback regardi…" at bounding box center [108, 189] width 179 height 255
paste textarea "Em quais ações você percebeu queda de desempenho? (ex: ao carregar páginas, ger…"
type textarea "Em quais ações você percebeu queda de desempenho? (ex: ao carregar páginas, ger…"
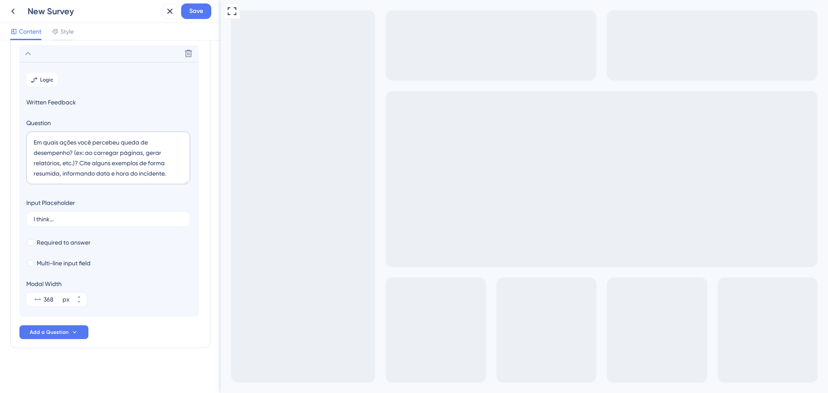
drag, startPoint x: 54, startPoint y: 220, endPoint x: -59, endPoint y: 220, distance: 113.5
click at [0, 0] on html "New Survey Save Content Style Survey Questions Add questions to your survey and…" at bounding box center [414, 0] width 828 height 0
drag, startPoint x: 62, startPoint y: 220, endPoint x: 22, endPoint y: 220, distance: 40.1
click at [22, 220] on section "Logic Written Feedback Question Em quais ações você percebeu queda de desempenh…" at bounding box center [108, 189] width 179 height 255
type input "Digite aqui..."
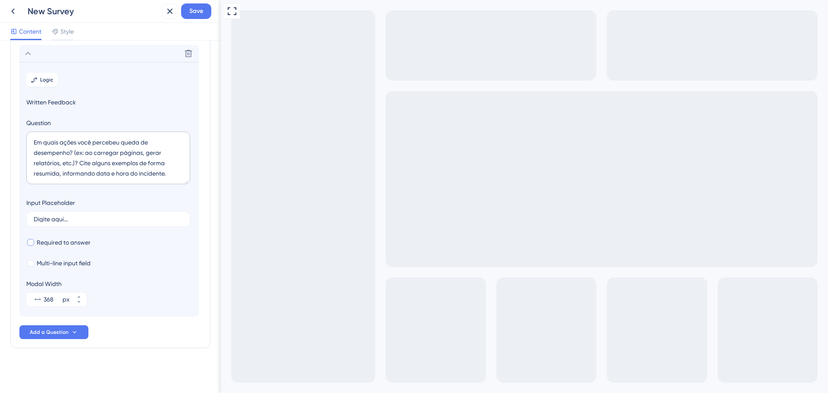
click at [30, 241] on div at bounding box center [30, 242] width 7 height 7
checkbox input "true"
click at [30, 264] on div at bounding box center [30, 263] width 7 height 7
checkbox input "true"
click at [75, 163] on textarea "Em quais ações você percebeu queda de desempenho? (ex: ao carregar páginas, ger…" at bounding box center [108, 158] width 164 height 53
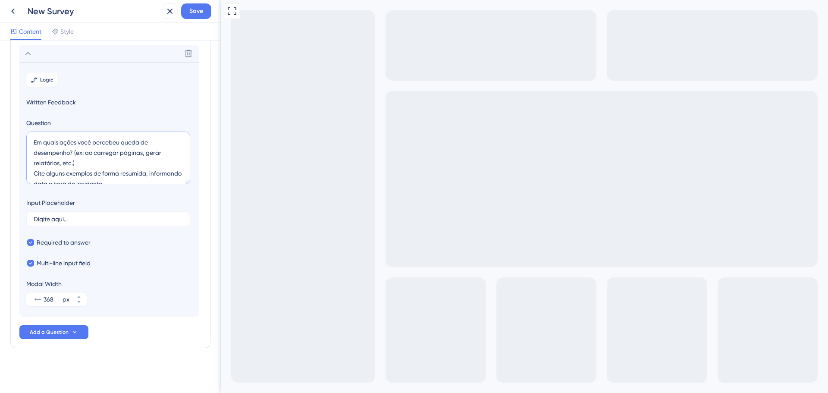
click at [102, 161] on textarea "Em quais ações você percebeu queda de desempenho? (ex: ao carregar páginas, ger…" at bounding box center [108, 158] width 164 height 53
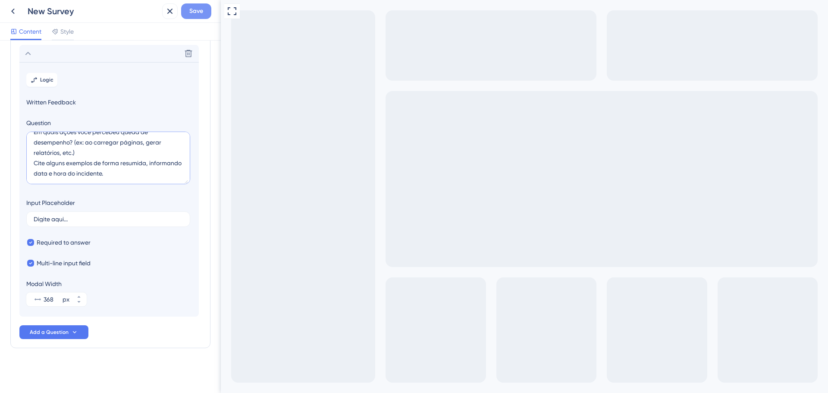
type textarea "Em quais ações você percebeu queda de desempenho? (ex: ao carregar páginas, ger…"
click at [203, 16] on span "Save" at bounding box center [196, 11] width 14 height 10
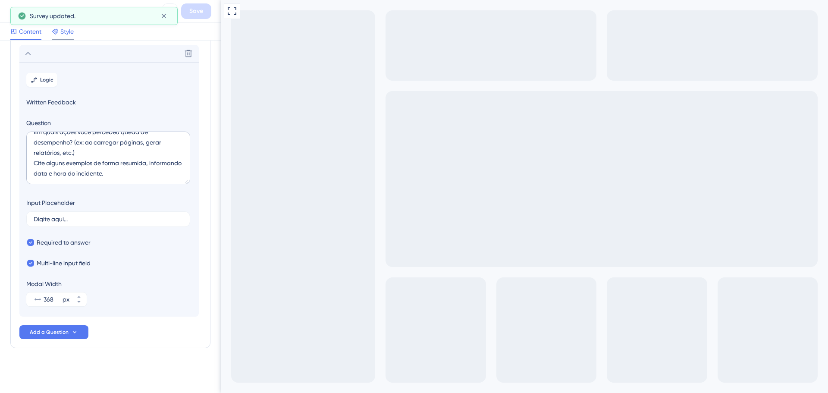
click at [72, 38] on div "Style" at bounding box center [63, 33] width 22 height 14
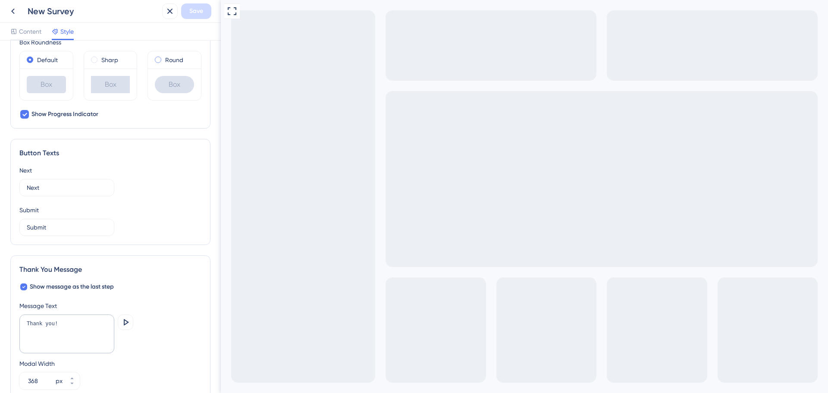
click at [155, 62] on span at bounding box center [158, 60] width 6 height 6
click at [164, 58] on input "radio" at bounding box center [164, 58] width 0 height 0
drag, startPoint x: 61, startPoint y: 229, endPoint x: 21, endPoint y: 231, distance: 40.6
click at [21, 231] on label "Submit" at bounding box center [66, 227] width 95 height 17
type input "Enviar"
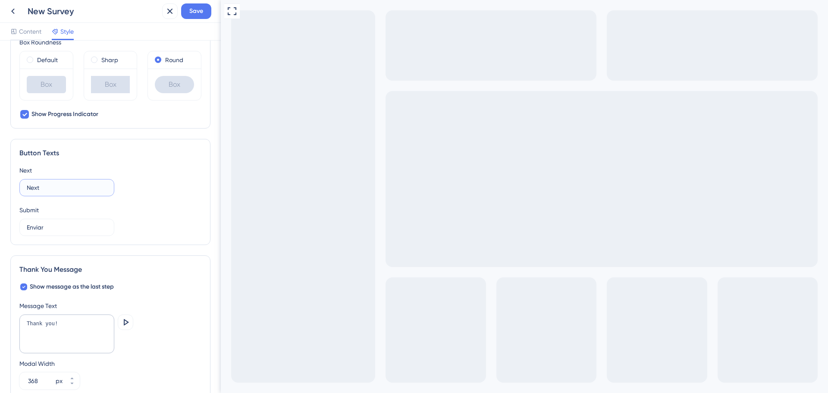
drag, startPoint x: 46, startPoint y: 190, endPoint x: 14, endPoint y: 193, distance: 31.6
click at [14, 193] on div "Button Texts Next Next Submit Enviar" at bounding box center [110, 192] width 200 height 106
type input "Próximo"
click at [137, 280] on div "Thank You Message Show message as the last step Message Text Thank you! Preview…" at bounding box center [110, 326] width 200 height 143
drag, startPoint x: 64, startPoint y: 323, endPoint x: 20, endPoint y: 323, distance: 44.0
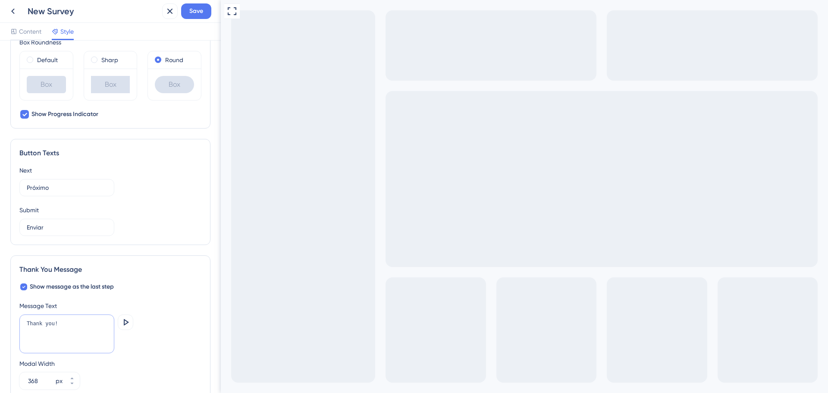
click at [20, 323] on textarea "Thank you!" at bounding box center [66, 333] width 95 height 39
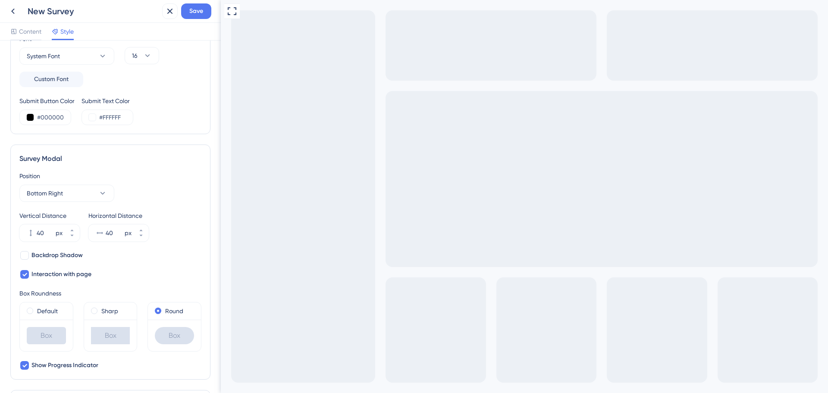
scroll to position [169, 0]
type textarea "Muito obrigado!"
click at [100, 197] on icon at bounding box center [102, 193] width 9 height 9
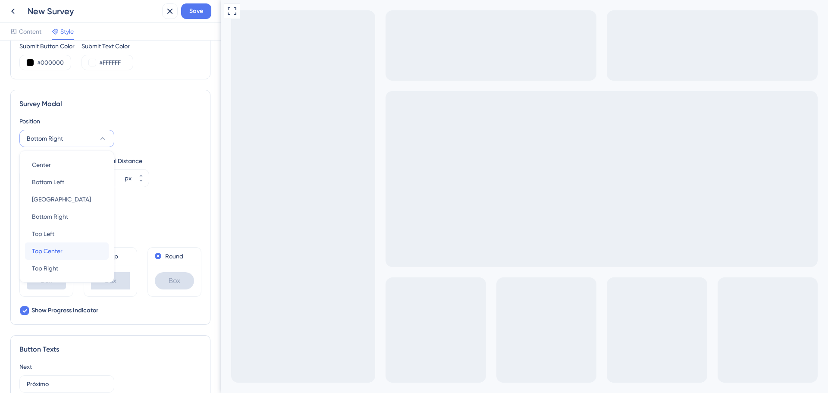
click at [67, 244] on div "Top Center Top Center" at bounding box center [67, 250] width 70 height 17
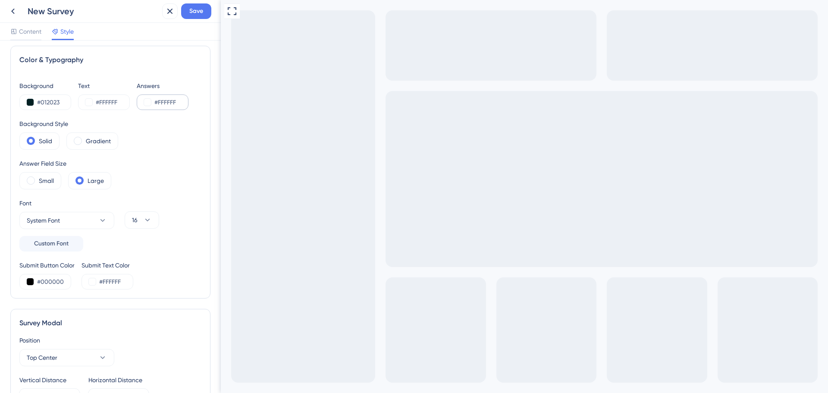
scroll to position [0, 0]
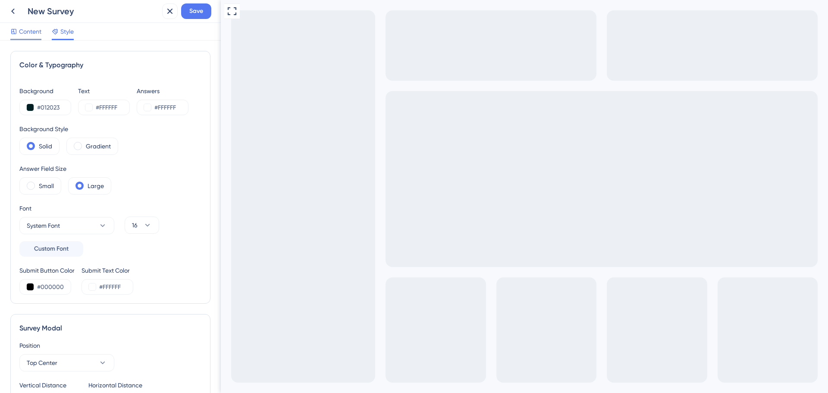
click at [32, 37] on div "Content" at bounding box center [25, 33] width 31 height 14
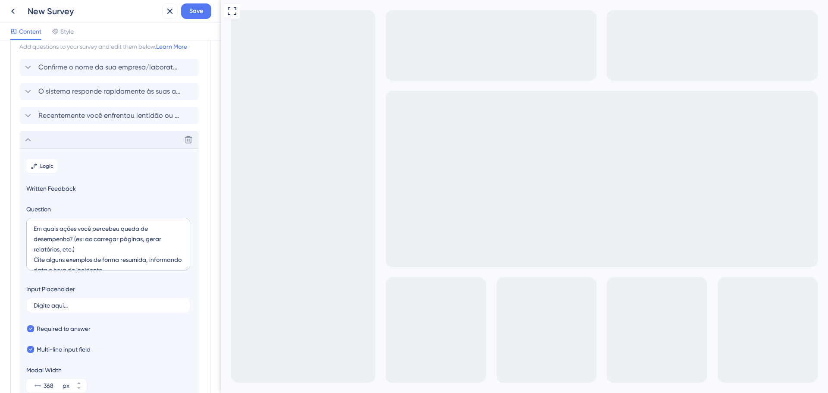
click at [22, 139] on div "Delete" at bounding box center [108, 139] width 179 height 17
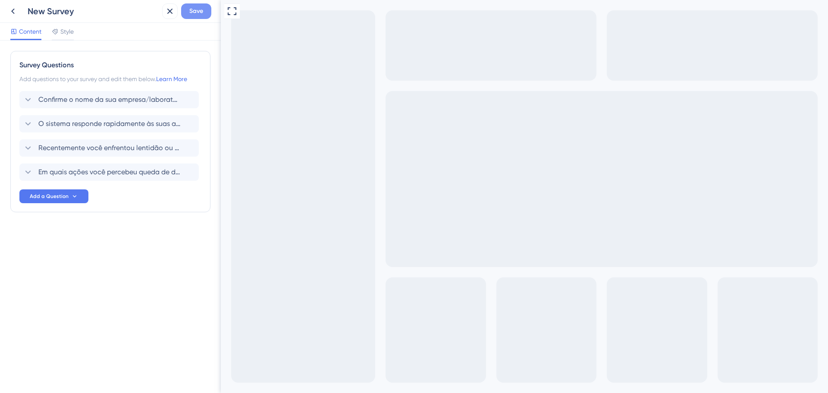
click at [196, 15] on span "Save" at bounding box center [196, 11] width 14 height 10
click at [123, 35] on div "Content Style" at bounding box center [110, 32] width 221 height 18
click at [13, 11] on icon at bounding box center [13, 11] width 10 height 10
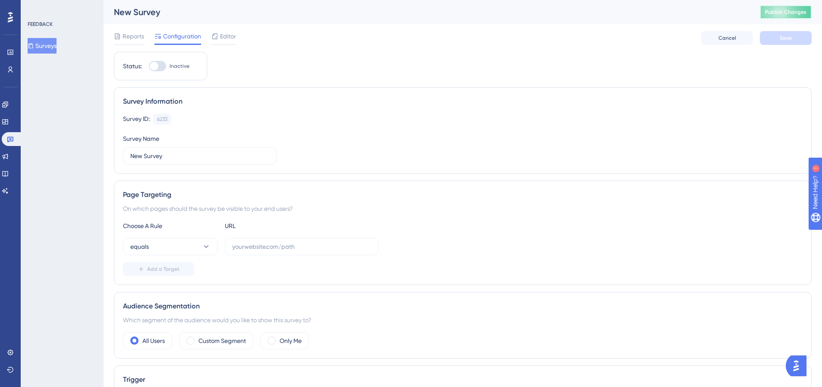
click at [774, 14] on button "Publish Changes" at bounding box center [786, 12] width 52 height 14
drag, startPoint x: 169, startPoint y: 155, endPoint x: 123, endPoint y: 152, distance: 46.2
click at [123, 152] on div "Survey Information Survey ID: 6233 Copy Survey Name New Survey" at bounding box center [463, 130] width 698 height 86
type input "Teste Questões Suporte"
click at [305, 247] on input "text" at bounding box center [301, 246] width 139 height 9
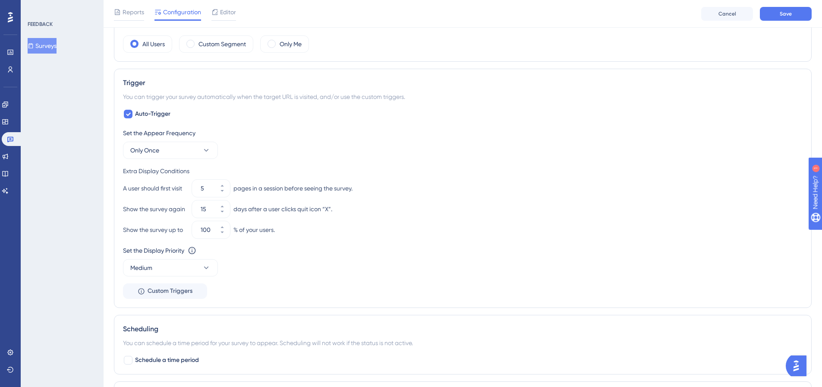
scroll to position [302, 0]
click at [208, 146] on icon at bounding box center [206, 148] width 9 height 9
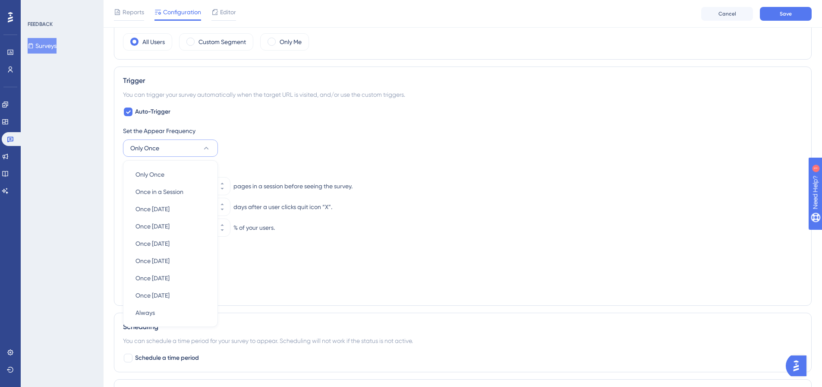
scroll to position [352, 0]
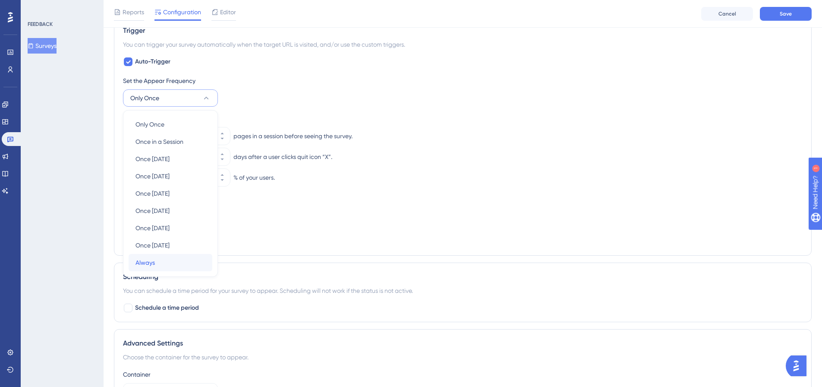
click at [190, 258] on div "Always Always" at bounding box center [170, 262] width 70 height 17
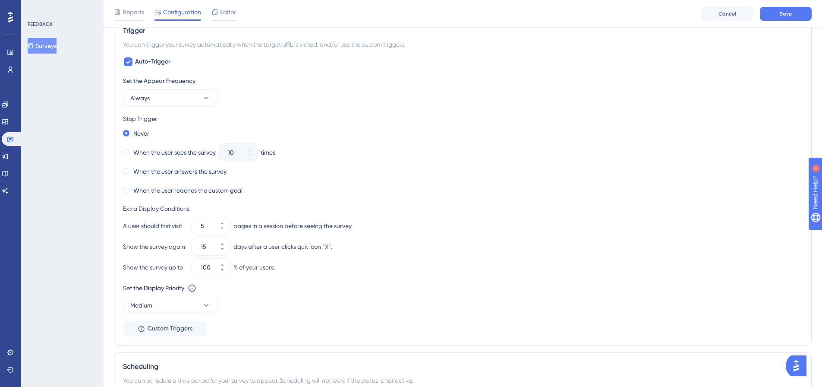
click at [454, 157] on div "When the user sees the survey 10 times" at bounding box center [462, 152] width 679 height 12
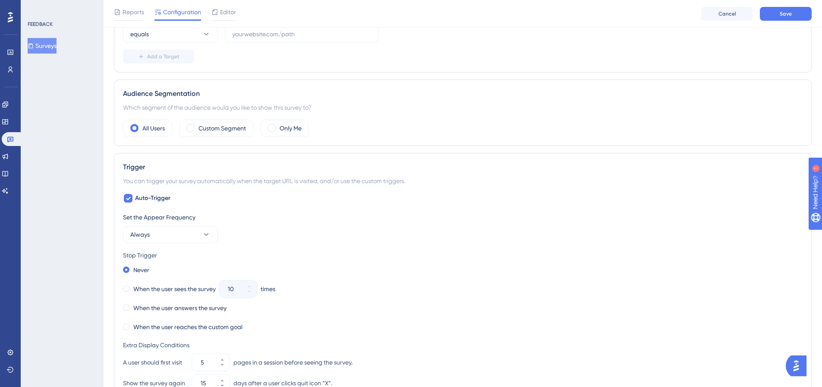
scroll to position [0, 0]
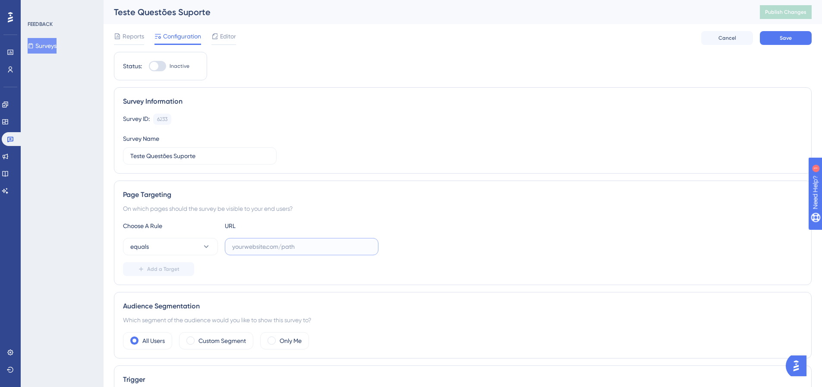
click at [259, 249] on input "text" at bounding box center [301, 246] width 139 height 9
paste input "https://labsoftinova.mylimsweb.cloud/"
type input "https://labsoftinova.mylimsweb.cloud/"
click at [202, 244] on icon at bounding box center [206, 246] width 9 height 9
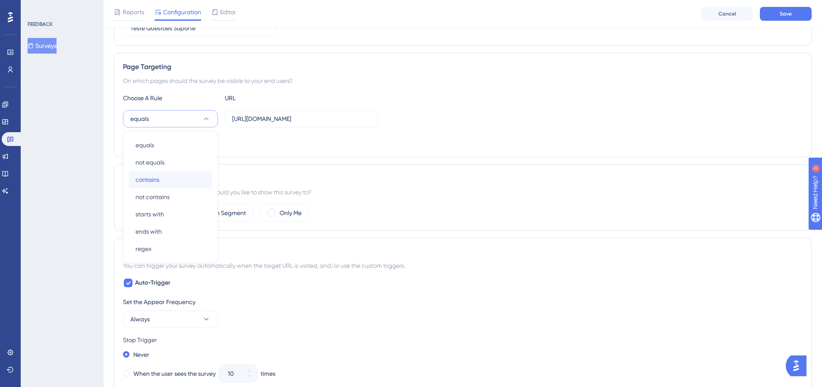
click at [179, 183] on div "contains contains" at bounding box center [170, 179] width 70 height 17
click at [397, 196] on div "Which segment of the audience would you like to show this survey to?" at bounding box center [462, 192] width 679 height 10
click at [358, 212] on div "All Users Custom Segment Only Me" at bounding box center [462, 212] width 679 height 17
click at [774, 14] on button "Save" at bounding box center [786, 14] width 52 height 14
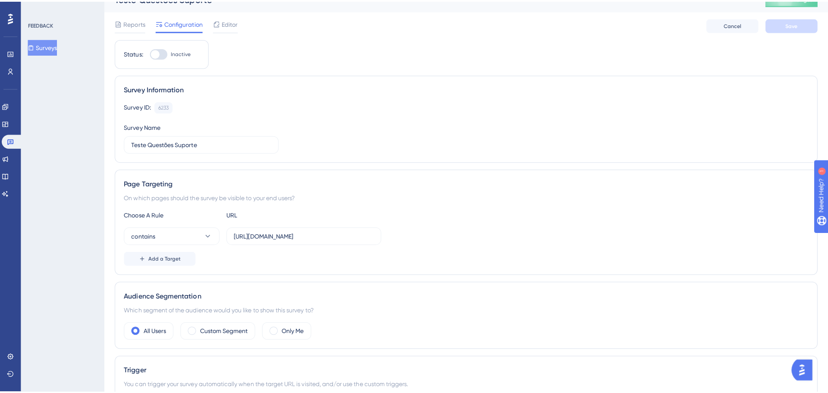
scroll to position [0, 0]
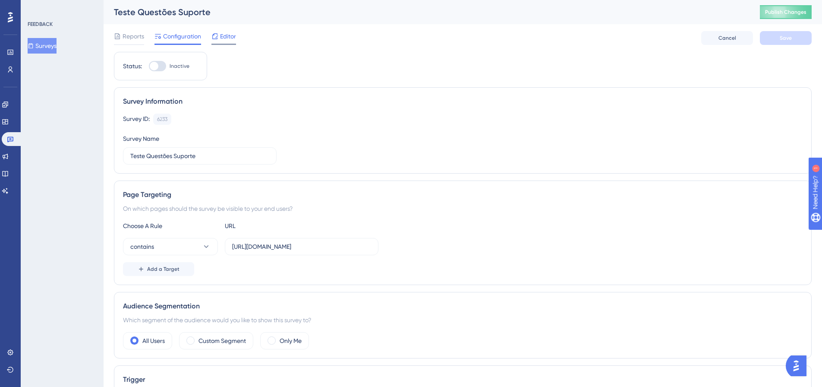
click at [225, 38] on span "Editor" at bounding box center [228, 36] width 16 height 10
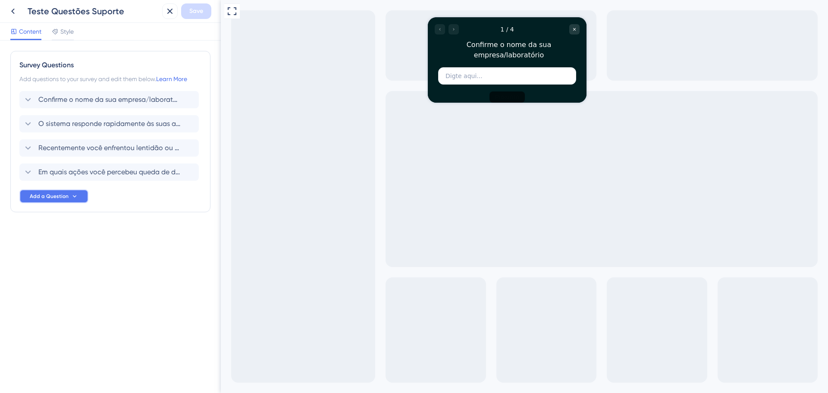
click at [65, 198] on span "Add a Question" at bounding box center [49, 196] width 39 height 7
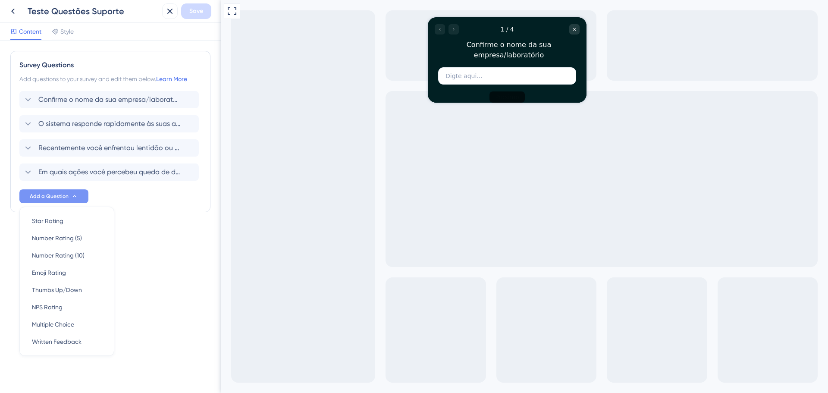
click at [66, 197] on span "Add a Question" at bounding box center [49, 196] width 39 height 7
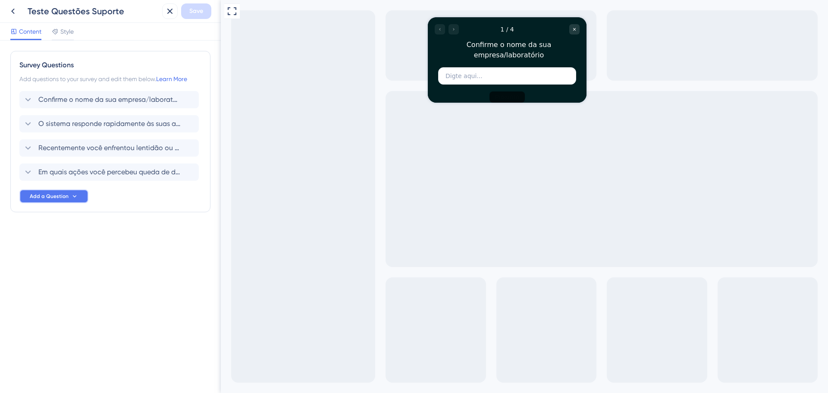
click at [66, 197] on span "Add a Question" at bounding box center [49, 196] width 39 height 7
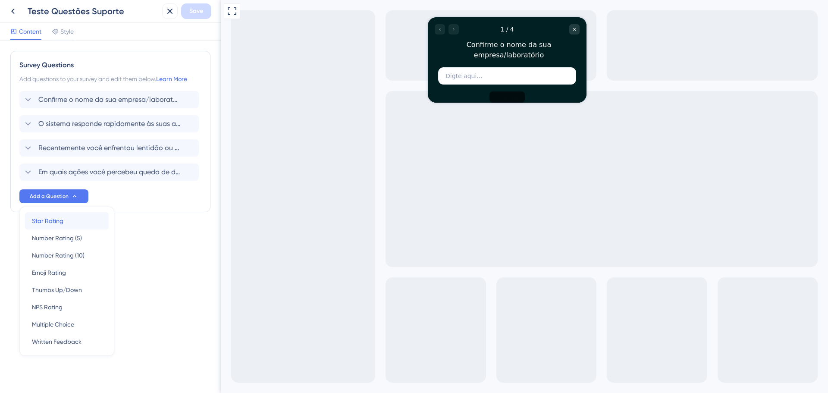
click at [57, 220] on span "Star Rating" at bounding box center [47, 221] width 31 height 10
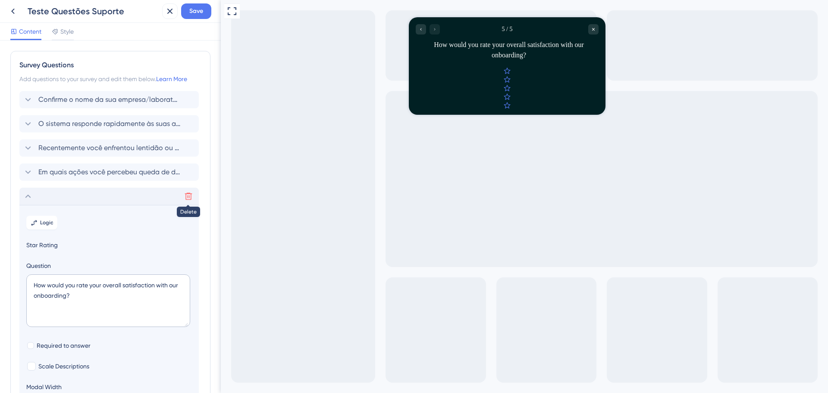
click at [191, 198] on icon at bounding box center [188, 196] width 9 height 9
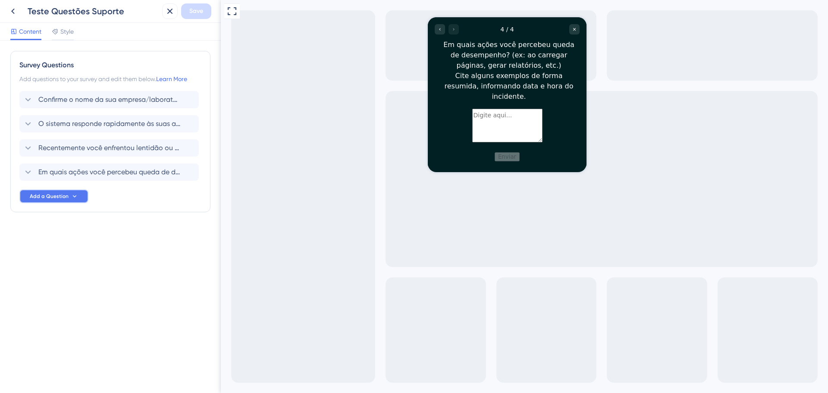
click at [73, 195] on icon at bounding box center [74, 196] width 7 height 7
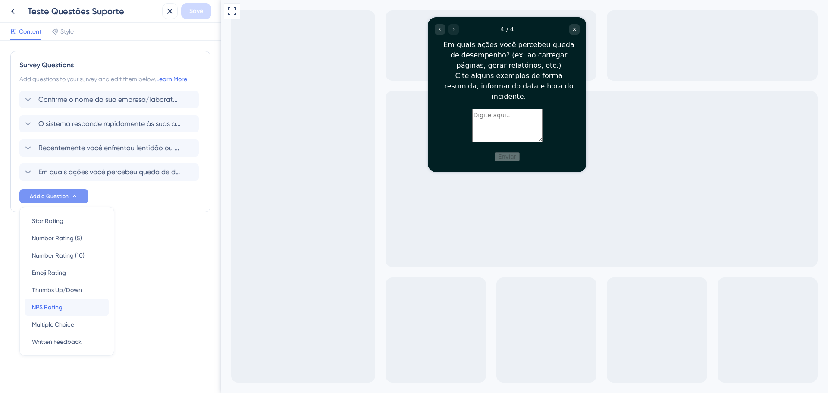
click at [56, 302] on span "NPS Rating" at bounding box center [47, 307] width 31 height 10
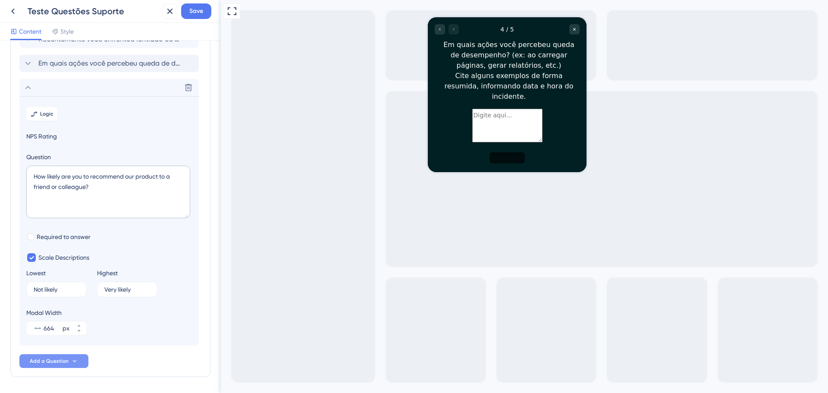
scroll to position [51, 0]
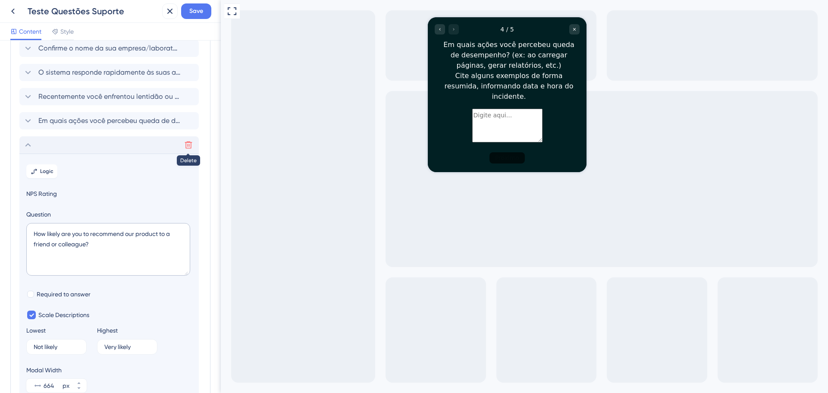
click at [192, 147] on icon at bounding box center [188, 145] width 9 height 9
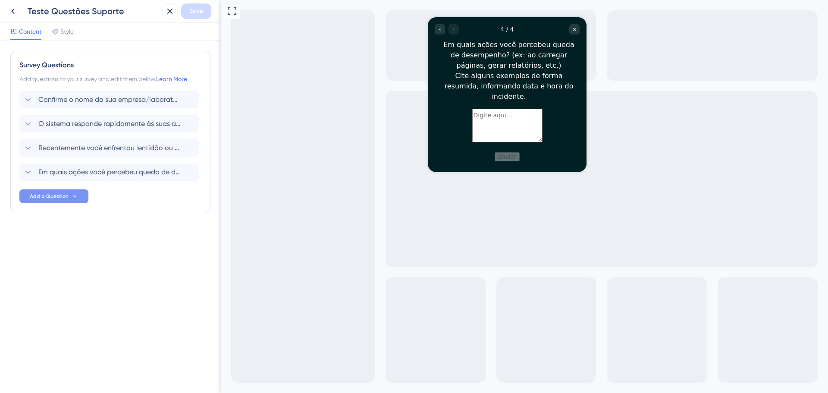
click at [70, 201] on button "Add a Question" at bounding box center [53, 196] width 69 height 14
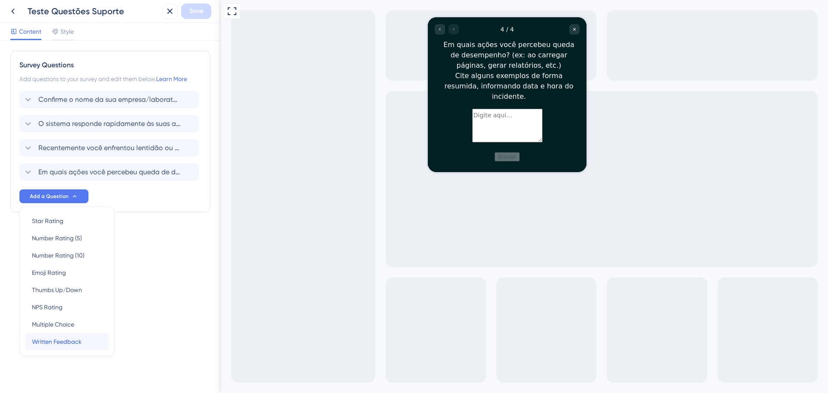
click at [88, 337] on div "Written Feedback Written Feedback" at bounding box center [67, 341] width 70 height 17
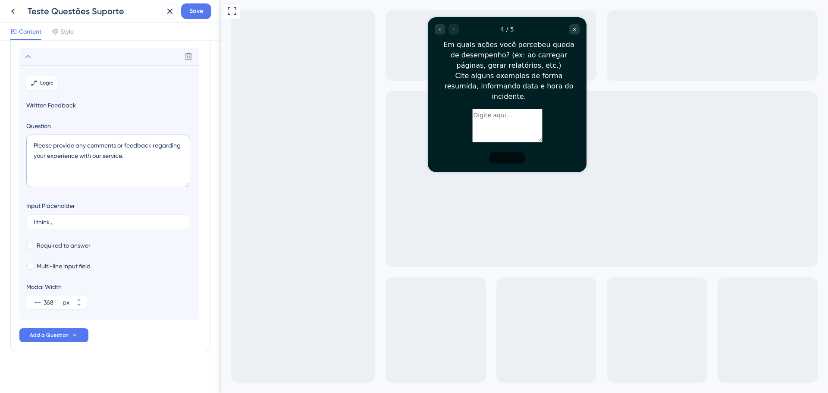
scroll to position [143, 0]
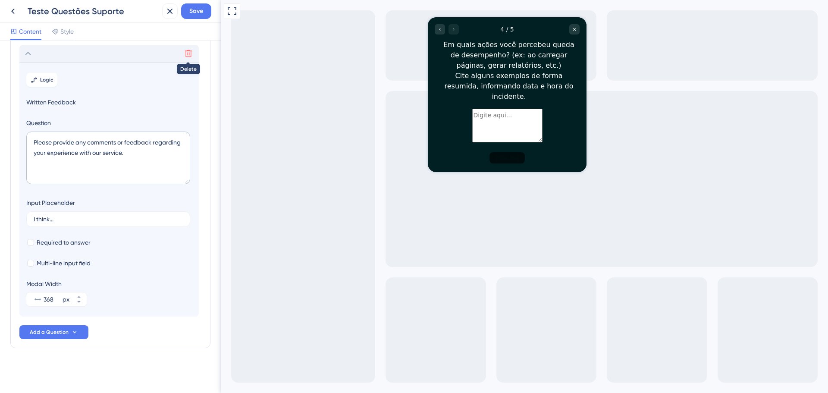
click at [185, 55] on icon at bounding box center [188, 53] width 9 height 9
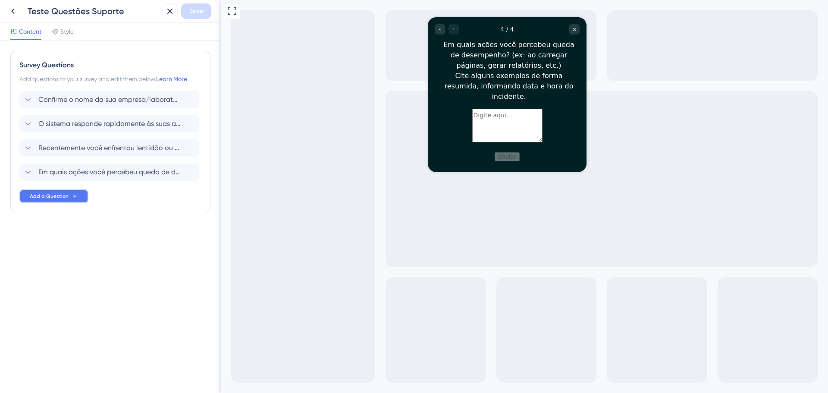
click at [75, 197] on icon at bounding box center [74, 196] width 7 height 7
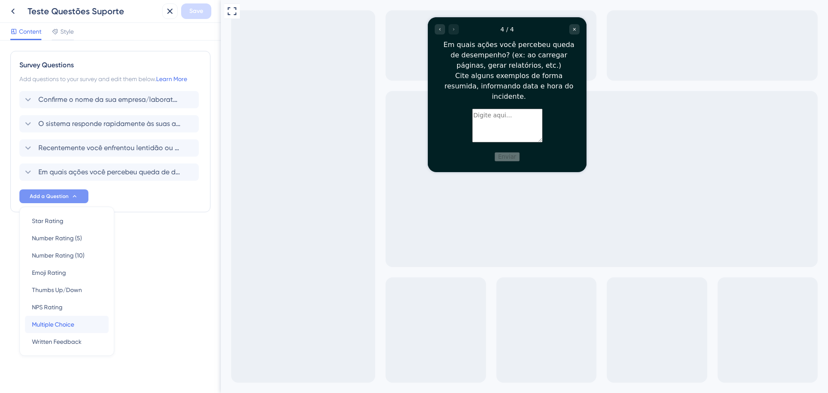
click at [70, 329] on span "Multiple Choice" at bounding box center [53, 324] width 42 height 10
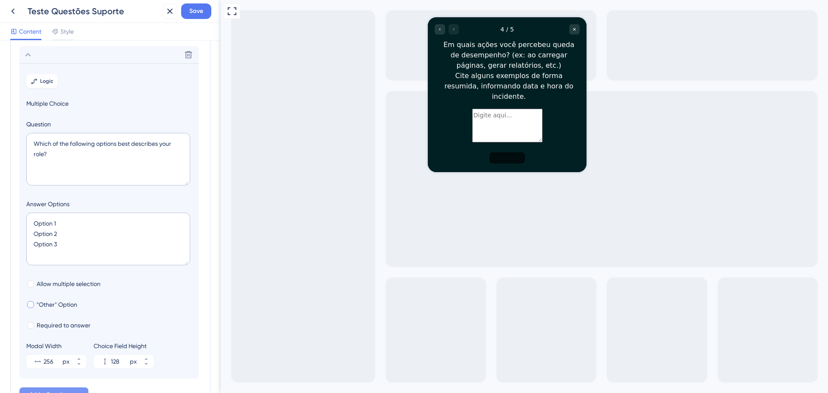
scroll to position [147, 0]
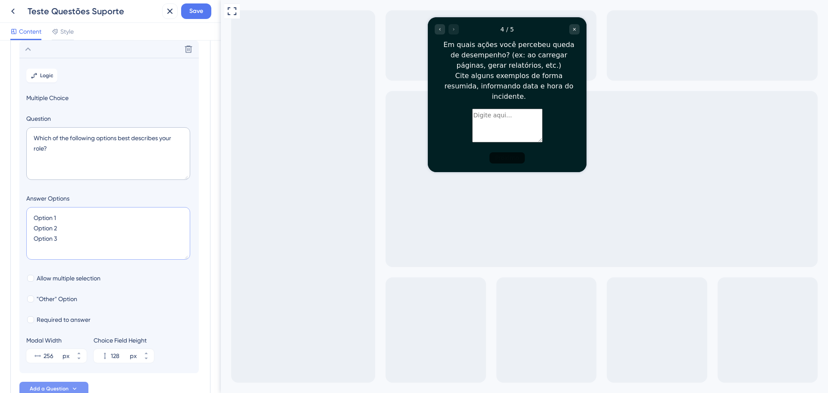
drag, startPoint x: 85, startPoint y: 239, endPoint x: 31, endPoint y: 217, distance: 57.4
click at [31, 217] on textarea "Option 1 Option 2 Option 3" at bounding box center [108, 233] width 164 height 53
type input "-4"
click at [438, 26] on div "Go to Question 3" at bounding box center [440, 29] width 10 height 10
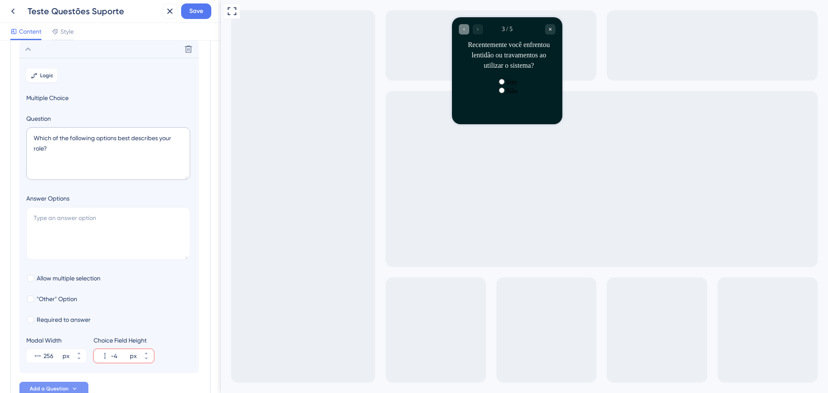
click at [438, 26] on div "Full Screen Preview" at bounding box center [524, 196] width 607 height 393
drag, startPoint x: 97, startPoint y: 157, endPoint x: 97, endPoint y: 165, distance: 7.3
click at [97, 165] on textarea "Which of the following options best describes your role?" at bounding box center [108, 153] width 164 height 53
drag, startPoint x: 99, startPoint y: 157, endPoint x: 44, endPoint y: 125, distance: 63.3
click at [24, 135] on section "Logic Multiple Choice Question Which of the following options best describes yo…" at bounding box center [108, 215] width 179 height 315
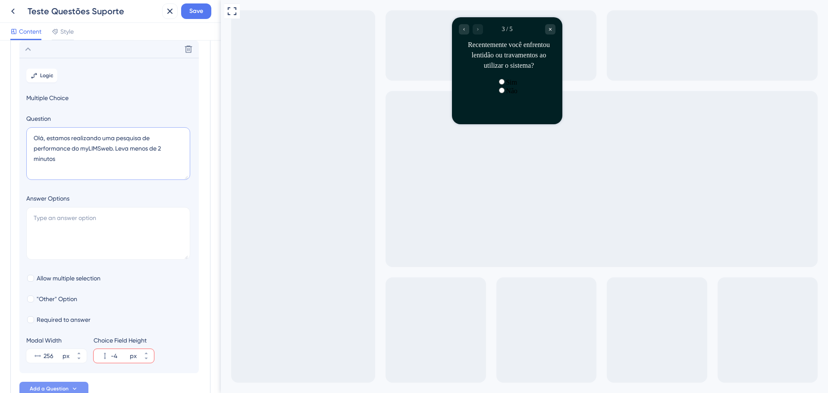
click at [65, 156] on textarea "Olá, estamos realizando uma pesquisa de performance do myLIMSweb. Leva menos de…" at bounding box center [108, 153] width 164 height 53
type textarea "Olá, estamos realizando uma pesquisa de performance do myLIMSweb. Leva menos de…"
click at [103, 304] on section "Logic Multiple Choice Question Olá, estamos realizando uma pesquisa de performa…" at bounding box center [108, 215] width 179 height 315
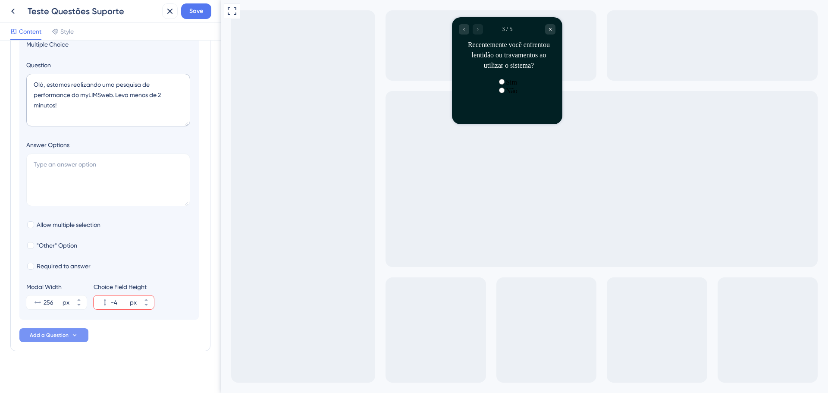
scroll to position [204, 0]
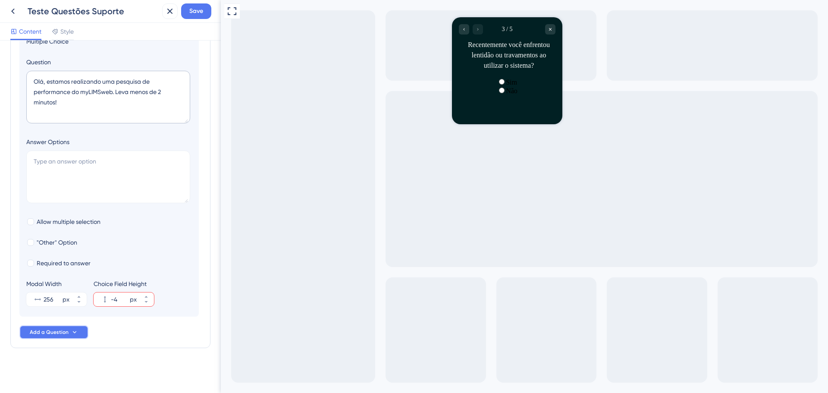
click at [58, 330] on span "Add a Question" at bounding box center [49, 332] width 39 height 7
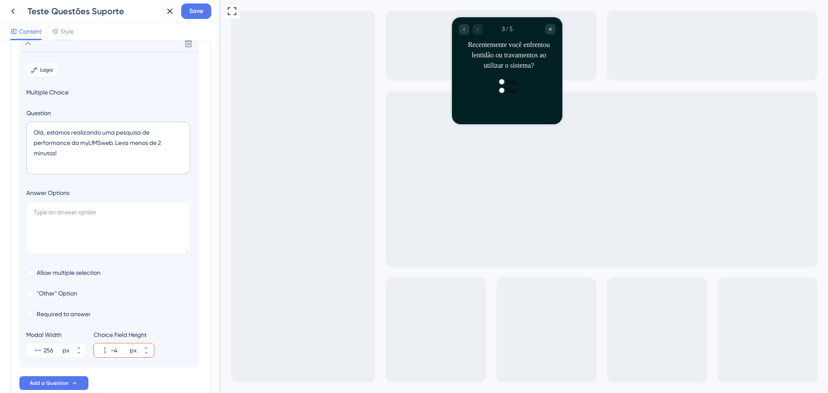
scroll to position [164, 0]
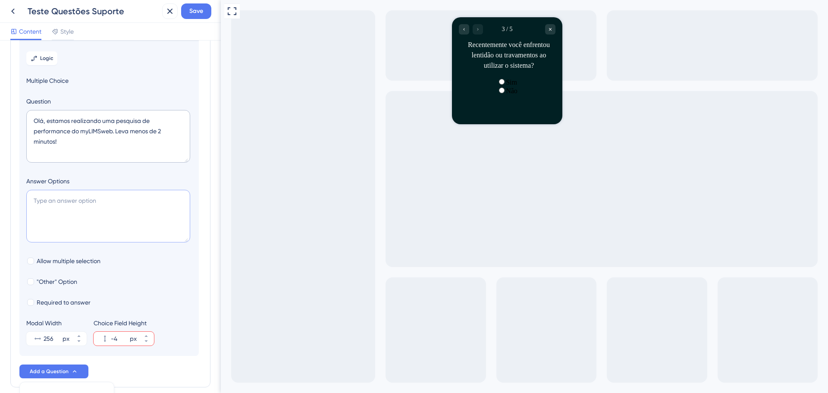
click at [157, 209] on textarea at bounding box center [108, 216] width 164 height 53
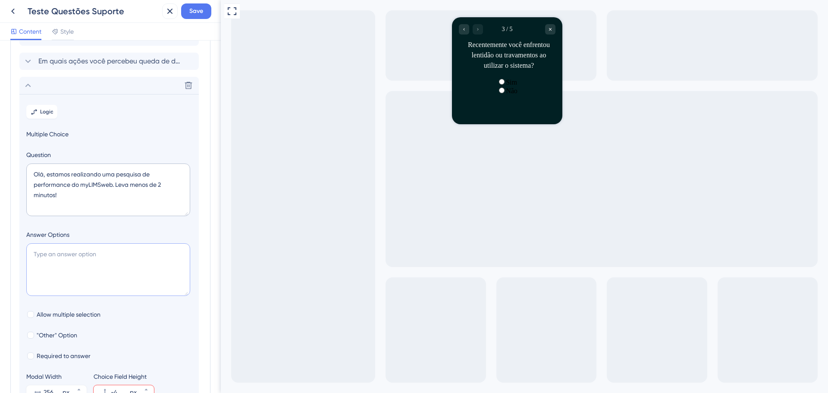
scroll to position [0, 0]
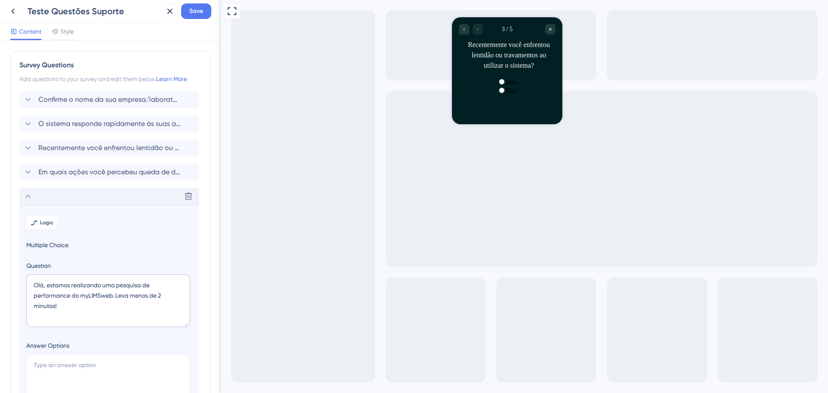
click at [53, 201] on div "Delete" at bounding box center [108, 196] width 179 height 17
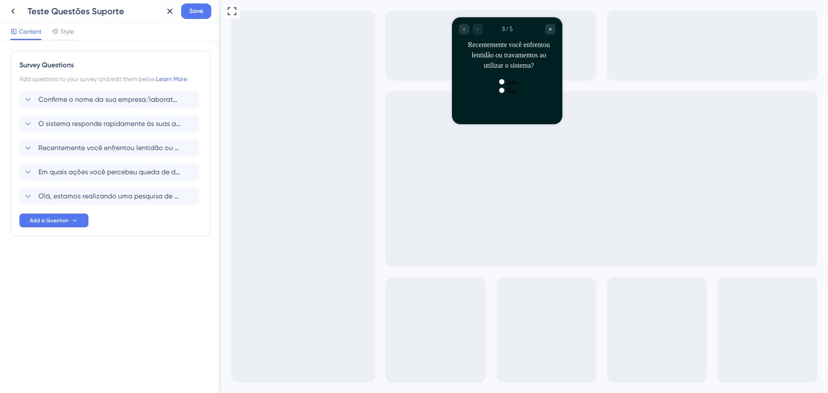
drag, startPoint x: 13, startPoint y: 196, endPoint x: 19, endPoint y: 182, distance: 15.6
click at [13, 170] on div "Survey Questions Add questions to your survey and edit them below. Learn More C…" at bounding box center [110, 143] width 200 height 185
click at [463, 25] on div "Go to Question 2" at bounding box center [464, 29] width 10 height 10
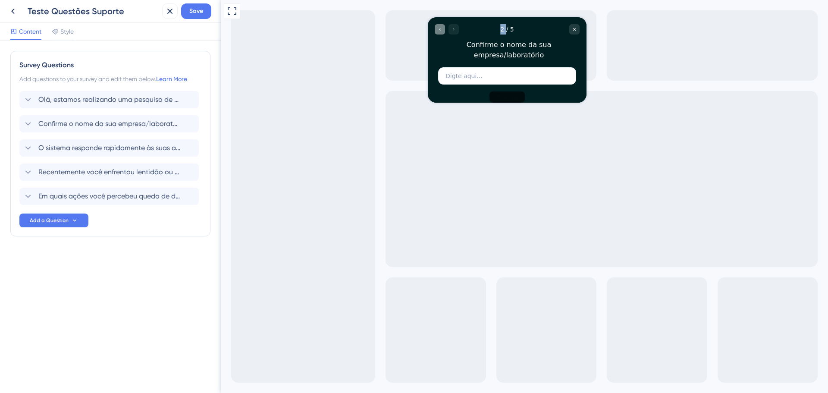
click at [463, 25] on div "2 / 5" at bounding box center [507, 29] width 145 height 10
click at [440, 30] on icon "Go to Question 1" at bounding box center [439, 29] width 5 height 5
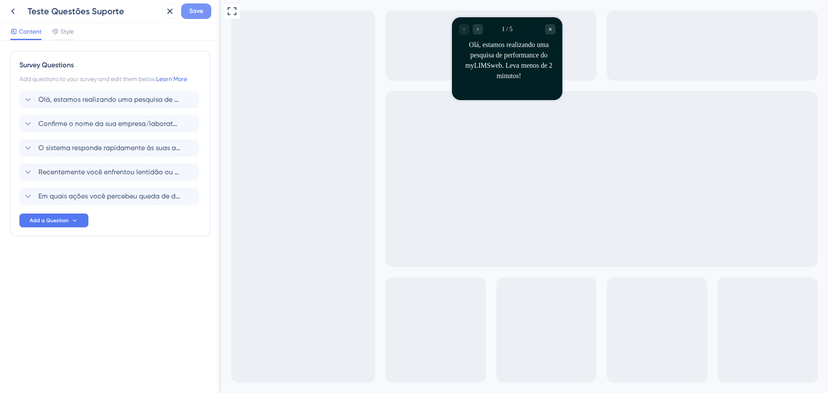
click at [188, 7] on button "Save" at bounding box center [196, 11] width 30 height 16
click at [78, 95] on span "Olá, estamos realizando uma pesquisa de performance do myLIMSweb. Leva menos de…" at bounding box center [109, 99] width 142 height 10
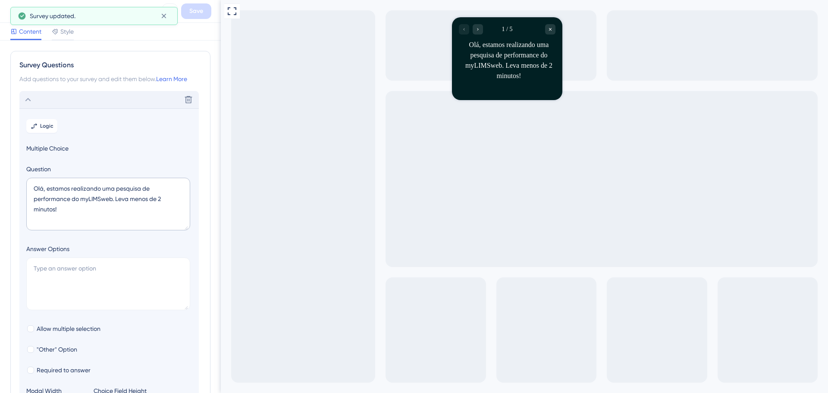
scroll to position [50, 0]
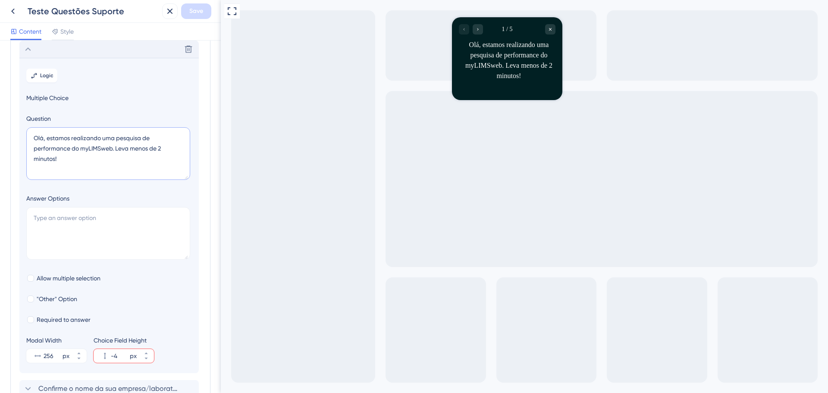
drag, startPoint x: 86, startPoint y: 160, endPoint x: 47, endPoint y: 131, distance: 48.8
click at [38, 134] on textarea "Olá, estamos realizando uma pesquisa de performance do myLIMSweb. Leva menos de…" at bounding box center [108, 153] width 164 height 53
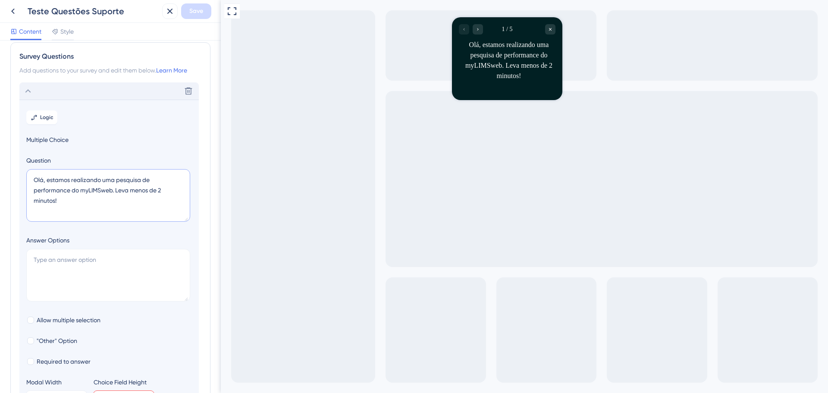
scroll to position [0, 0]
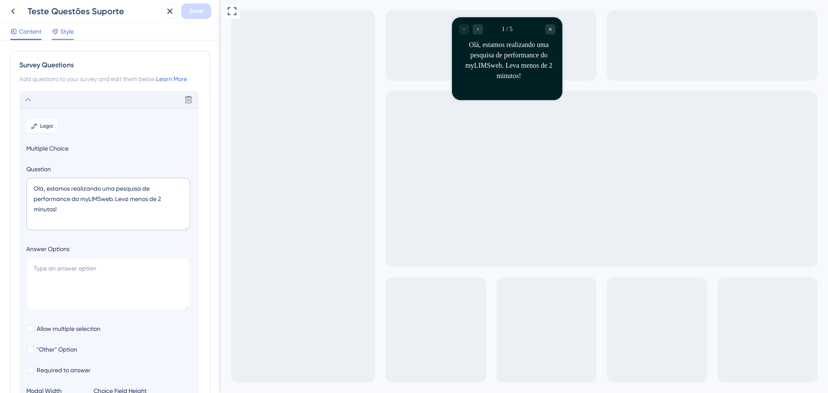
click at [62, 31] on span "Style" at bounding box center [66, 31] width 13 height 10
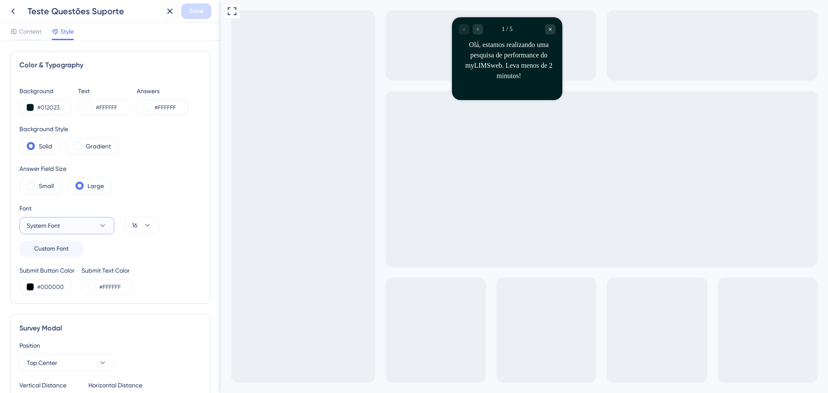
click at [105, 229] on icon at bounding box center [102, 225] width 9 height 9
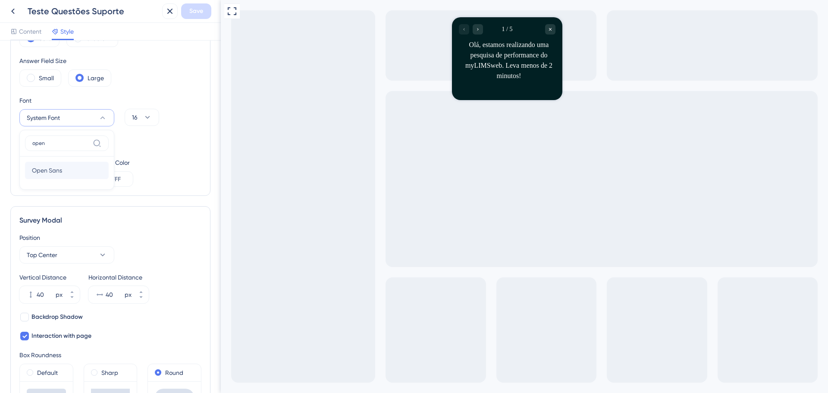
type input "open"
click at [77, 173] on button "Open Sans Open Sans" at bounding box center [67, 170] width 84 height 17
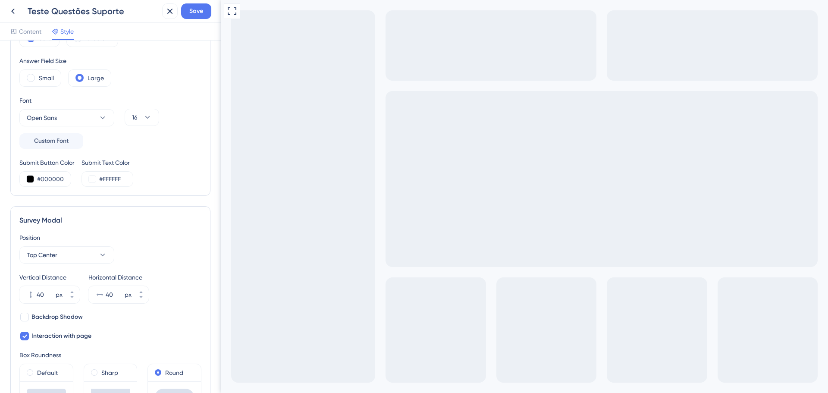
click at [163, 173] on div "Submit Button Color #000000 Submit Text Color #FFFFFF" at bounding box center [110, 171] width 182 height 29
click at [164, 177] on div "Submit Button Color #000000 Submit Text Color #FFFFFF" at bounding box center [110, 171] width 182 height 29
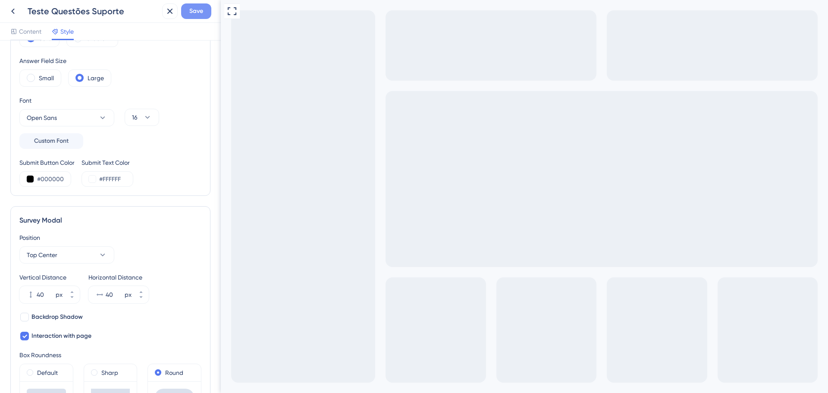
click at [189, 7] on span "Save" at bounding box center [196, 11] width 14 height 10
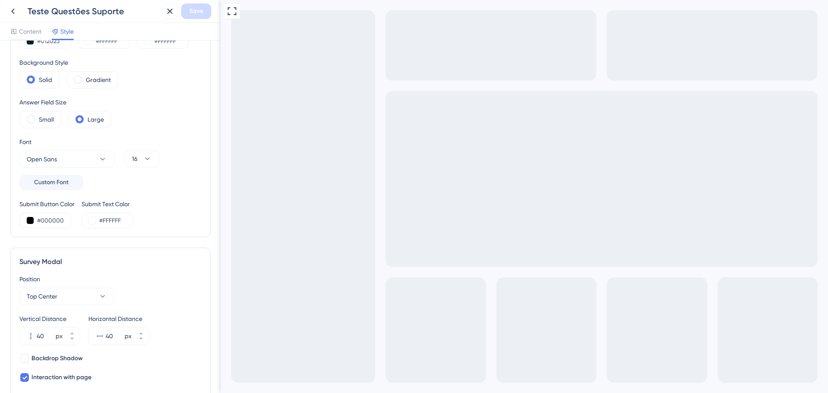
scroll to position [129, 0]
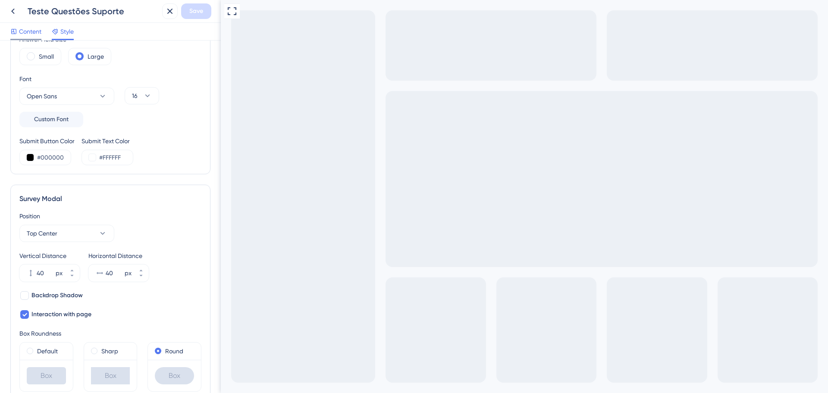
click at [31, 34] on span "Content" at bounding box center [30, 31] width 22 height 10
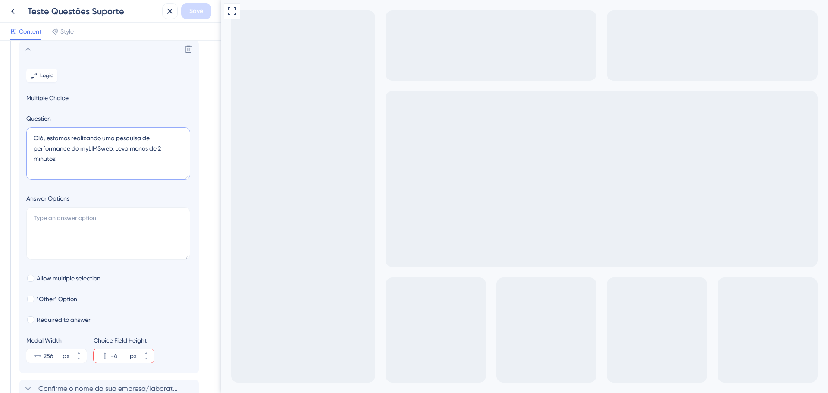
drag, startPoint x: 118, startPoint y: 136, endPoint x: 18, endPoint y: 136, distance: 100.1
click at [18, 136] on div "Survey Questions Add questions to your survey and edit them below. Learn More D…" at bounding box center [110, 250] width 200 height 501
drag, startPoint x: 150, startPoint y: 139, endPoint x: 170, endPoint y: 147, distance: 21.2
click at [170, 147] on textarea "Pesquisa de performance do myLIMSweb. Leva menos de 2 minutos!" at bounding box center [108, 153] width 164 height 53
type textarea "Pesquisa de performance do myLIMSweb."
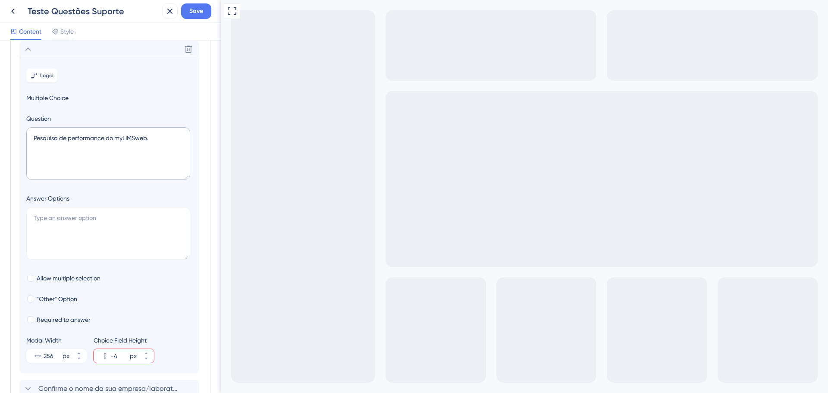
click at [139, 91] on section "Logic Multiple Choice Question Pesquisa de performance do myLIMSweb. Answer Opt…" at bounding box center [108, 215] width 179 height 315
click at [203, 18] on button "Save" at bounding box center [196, 11] width 30 height 16
click at [146, 98] on span "Multiple Choice" at bounding box center [109, 98] width 166 height 10
click at [26, 45] on icon at bounding box center [28, 49] width 10 height 10
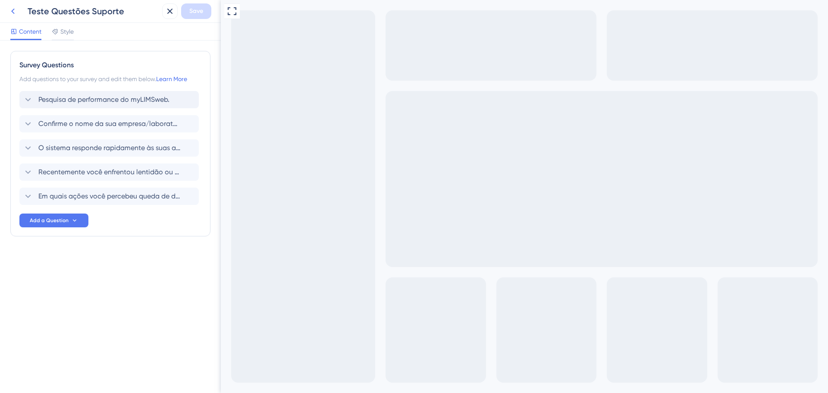
click at [11, 13] on icon at bounding box center [13, 11] width 10 height 10
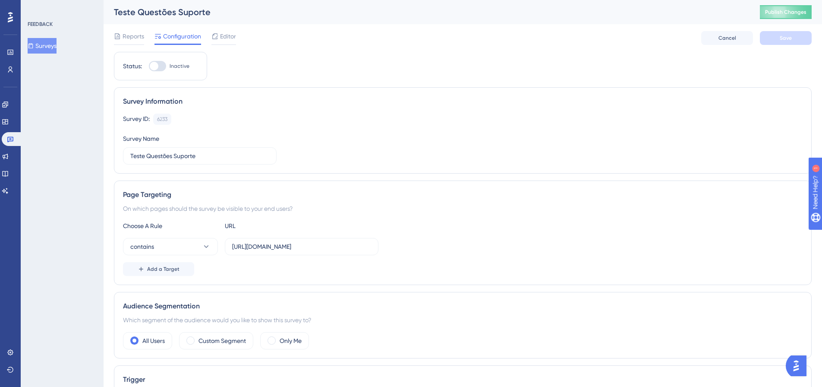
click at [159, 68] on div at bounding box center [157, 66] width 17 height 10
click at [149, 66] on input "Inactive" at bounding box center [148, 66] width 0 height 0
checkbox input "true"
click at [778, 38] on button "Save" at bounding box center [786, 38] width 52 height 14
click at [791, 16] on button "Publish Changes" at bounding box center [786, 12] width 52 height 14
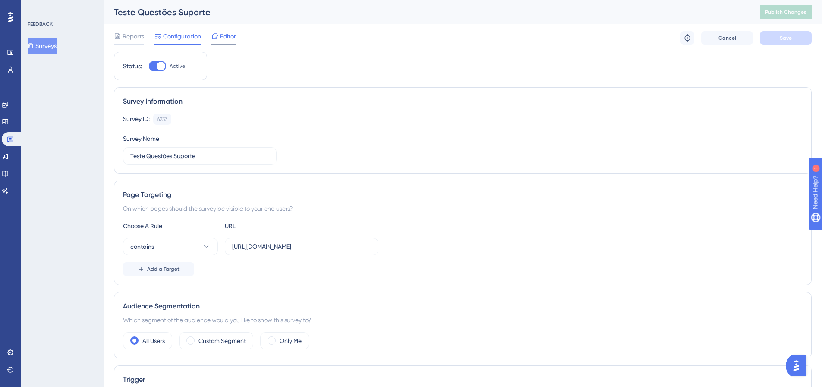
click at [216, 32] on div at bounding box center [214, 36] width 7 height 10
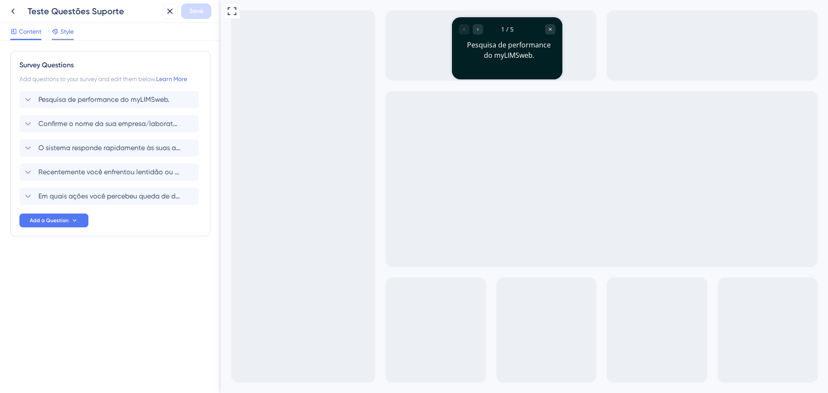
click at [60, 30] on span "Style" at bounding box center [66, 31] width 13 height 10
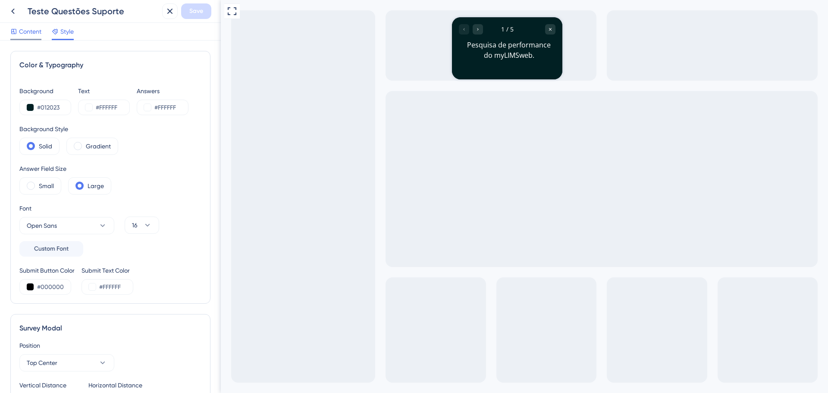
click at [22, 30] on span "Content" at bounding box center [30, 31] width 22 height 10
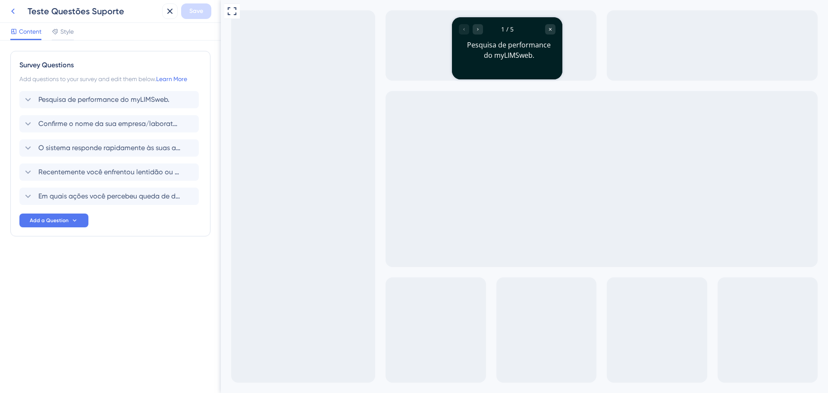
click at [14, 8] on icon at bounding box center [13, 11] width 10 height 10
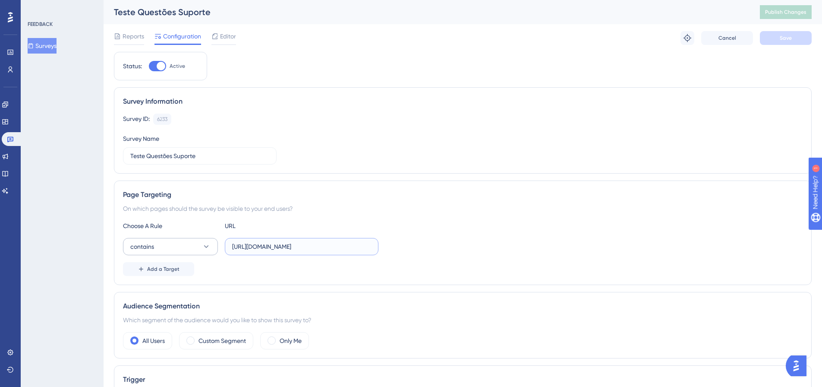
drag, startPoint x: 350, startPoint y: 242, endPoint x: 203, endPoint y: 244, distance: 147.1
click at [203, 244] on div "contains https://labsoftinova.mylimsweb.cloud/" at bounding box center [250, 246] width 255 height 17
paste input "Main.cshtml#WorkSpace"
type input "https://labsoftinova.mylimsweb.cloud/Main.cshtml#WorkSpace"
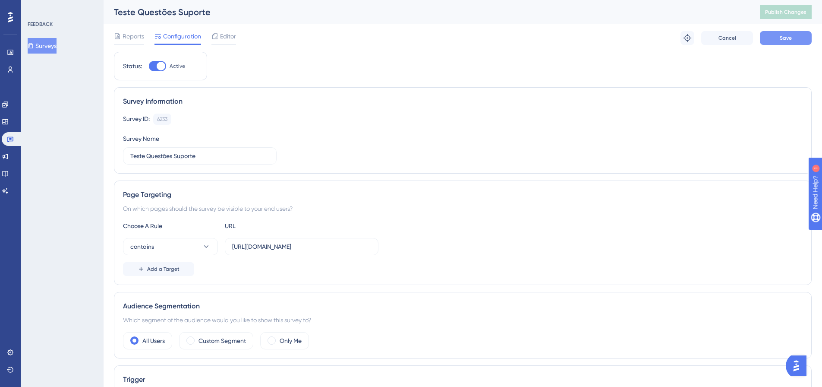
click at [789, 36] on span "Save" at bounding box center [785, 38] width 12 height 7
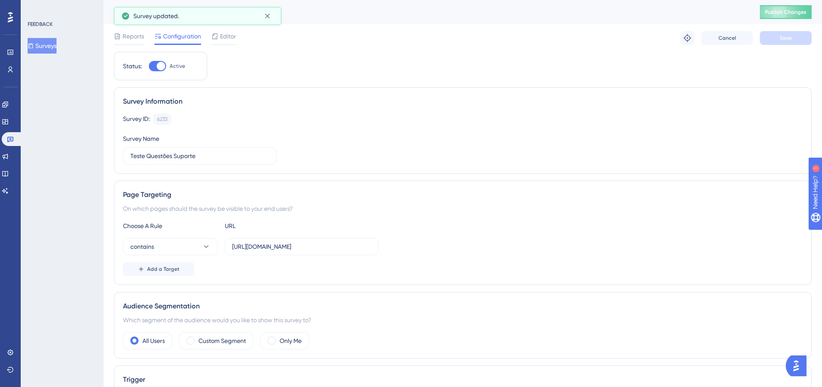
click at [475, 204] on div "On which pages should the survey be visible to your end users?" at bounding box center [462, 208] width 679 height 10
click at [772, 14] on span "Publish Changes" at bounding box center [785, 12] width 41 height 7
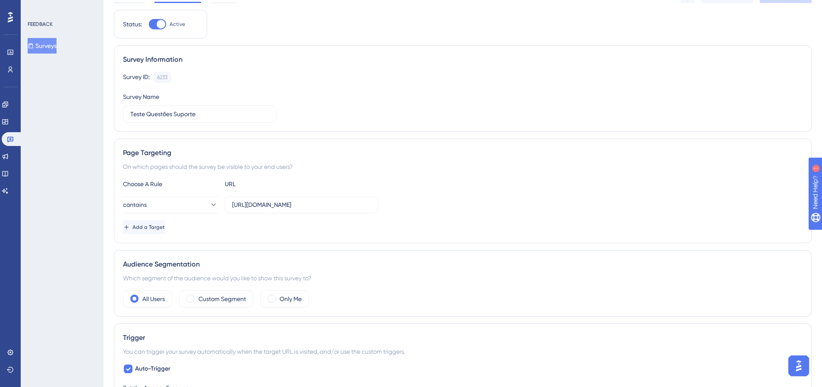
scroll to position [43, 0]
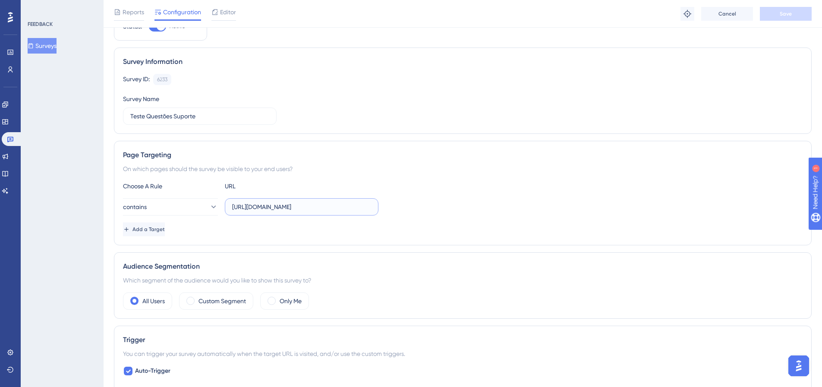
drag, startPoint x: 254, startPoint y: 206, endPoint x: 223, endPoint y: 205, distance: 30.6
click at [224, 205] on div "contains https://labsoftinova.mylimsweb.cloud/Main.cshtml#WorkSpace" at bounding box center [250, 206] width 255 height 17
type input "labsoftinova.mylimsweb.cloud/Main.cshtml#WorkSpace"
click at [551, 237] on div "Page Targeting On which pages should the survey be visible to your end users? C…" at bounding box center [463, 193] width 698 height 104
click at [773, 9] on button "Save" at bounding box center [786, 14] width 52 height 14
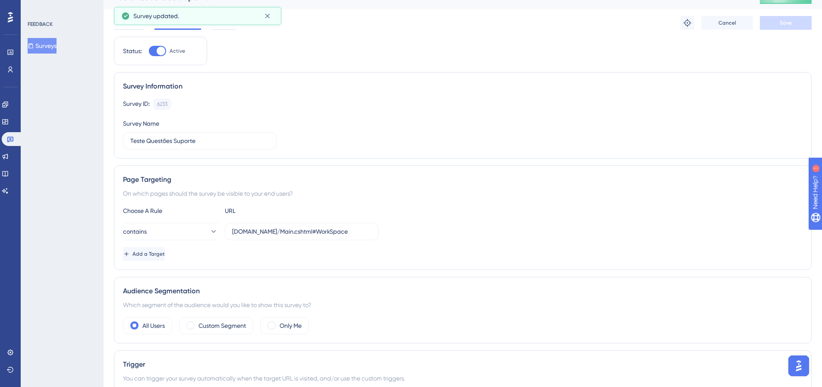
scroll to position [0, 0]
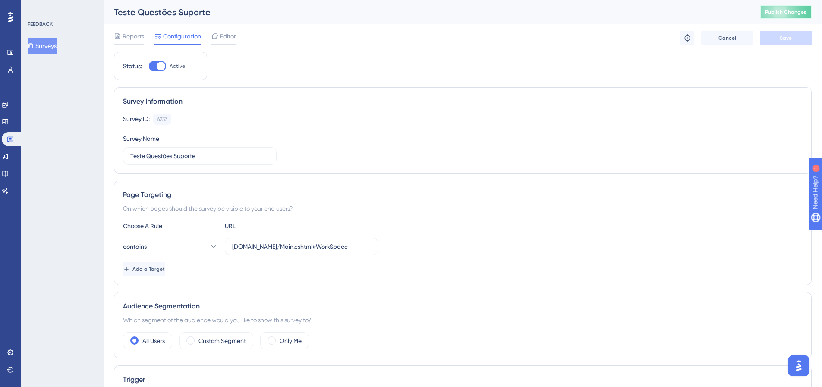
click at [774, 12] on span "Publish Changes" at bounding box center [785, 12] width 41 height 7
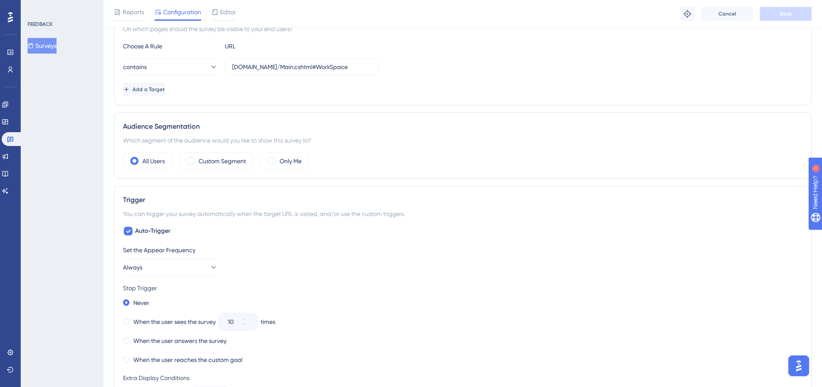
scroll to position [171, 0]
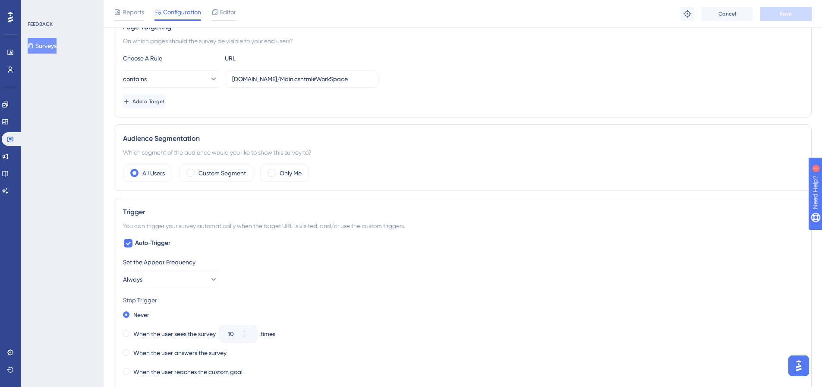
click at [53, 50] on button "Surveys" at bounding box center [42, 46] width 29 height 16
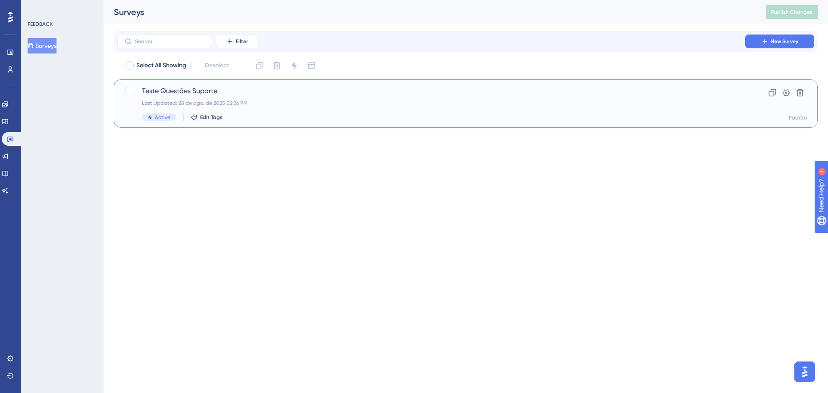
click at [177, 93] on span "Teste Questões Suporte" at bounding box center [431, 91] width 579 height 10
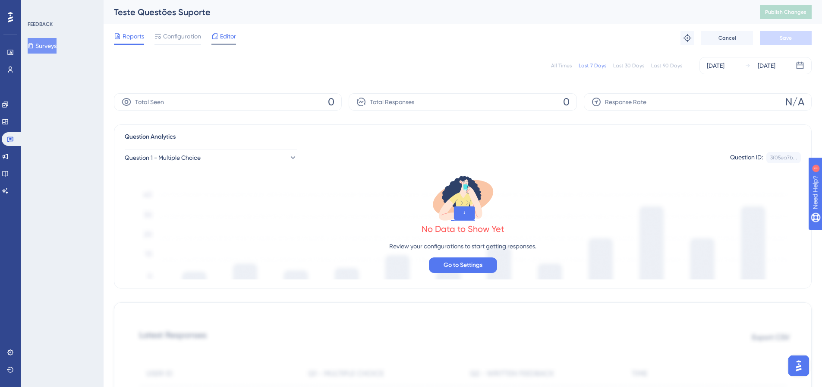
click at [228, 37] on span "Editor" at bounding box center [228, 36] width 16 height 10
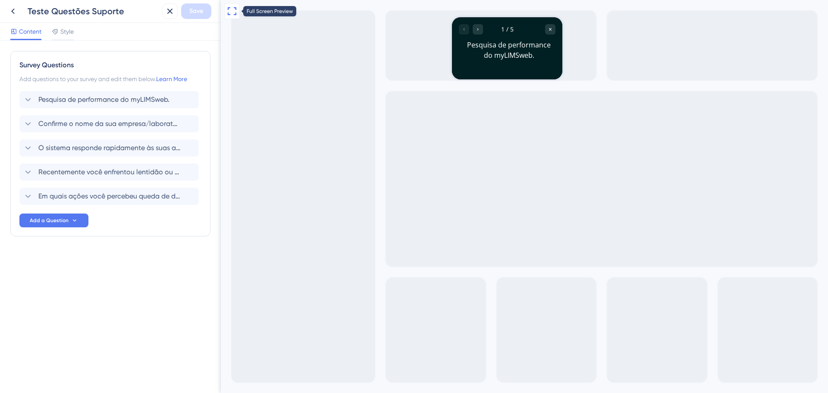
click at [230, 14] on icon at bounding box center [232, 11] width 10 height 10
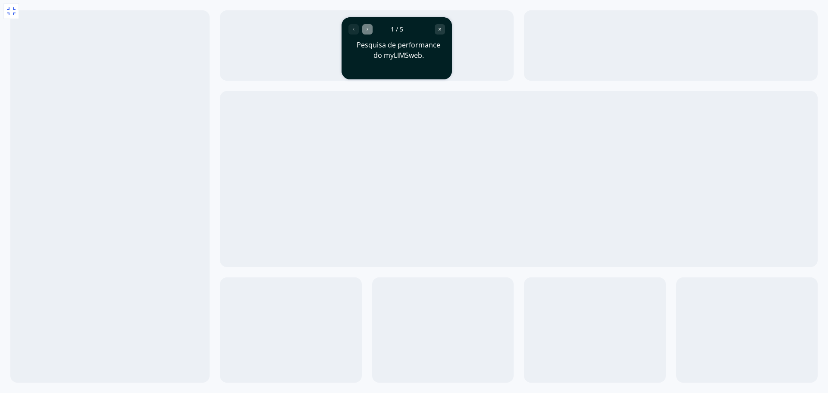
click at [370, 33] on div "Go to Question 2" at bounding box center [367, 29] width 10 height 10
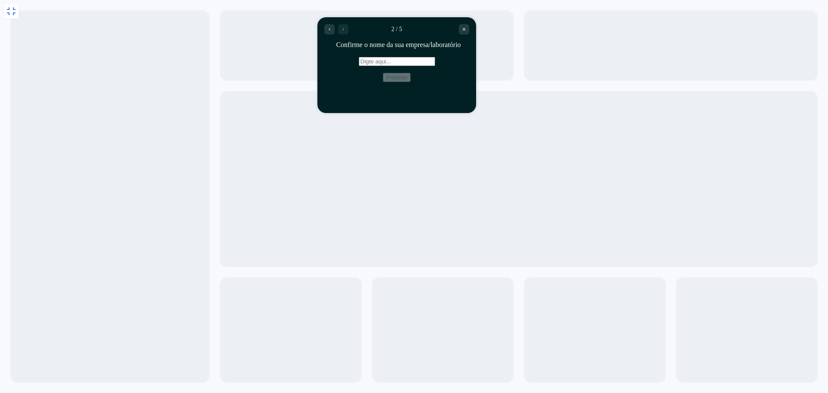
click at [359, 66] on input "text" at bounding box center [397, 61] width 76 height 9
click at [334, 31] on div "Go to Question 1" at bounding box center [329, 29] width 10 height 10
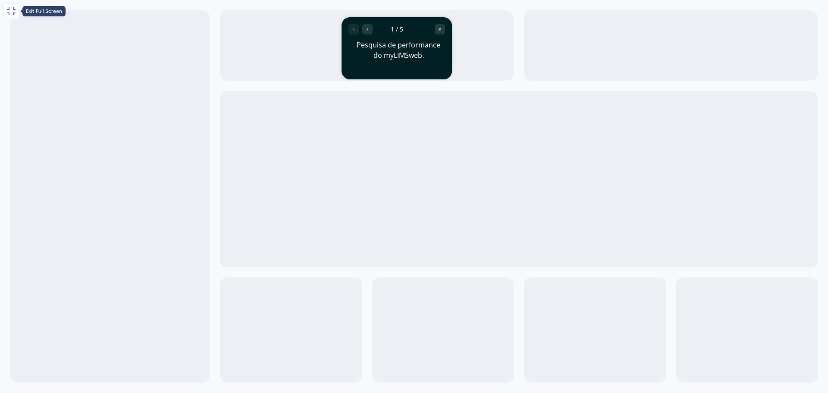
click at [12, 13] on icon at bounding box center [11, 11] width 10 height 10
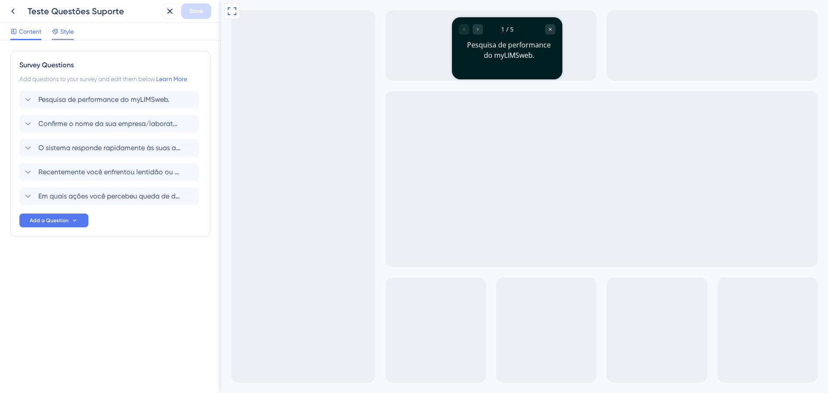
click at [65, 35] on span "Style" at bounding box center [66, 31] width 13 height 10
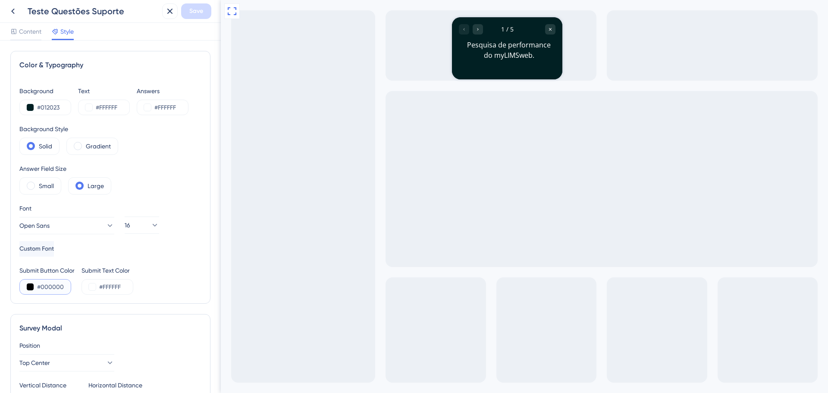
click at [51, 290] on input "#000000" at bounding box center [54, 287] width 35 height 10
drag, startPoint x: 62, startPoint y: 110, endPoint x: 36, endPoint y: 105, distance: 25.9
click at [36, 105] on div "#012023" at bounding box center [45, 108] width 52 height 16
drag, startPoint x: 63, startPoint y: 284, endPoint x: 34, endPoint y: 288, distance: 29.2
click at [34, 288] on div "#000000" at bounding box center [45, 287] width 52 height 16
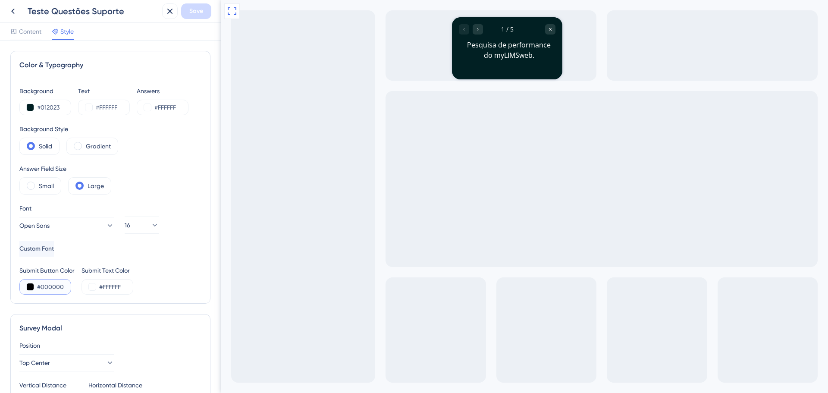
paste input "12023"
click at [84, 299] on div "Color & Typography Background #012023 Text #FFFFFF Answers #FFFFFF Background S…" at bounding box center [110, 177] width 200 height 253
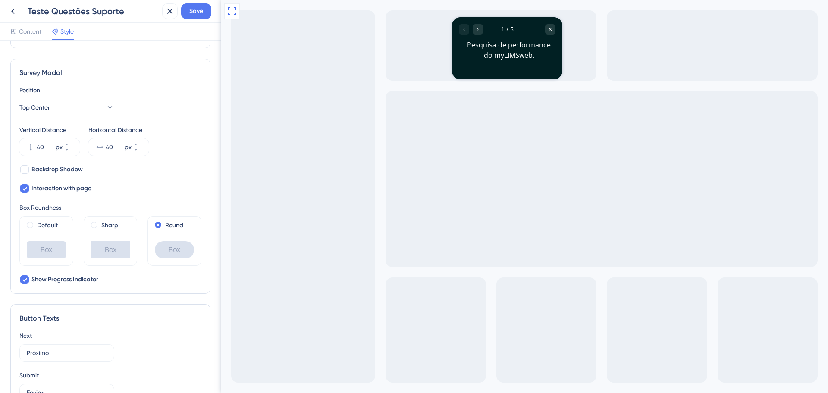
scroll to position [83, 0]
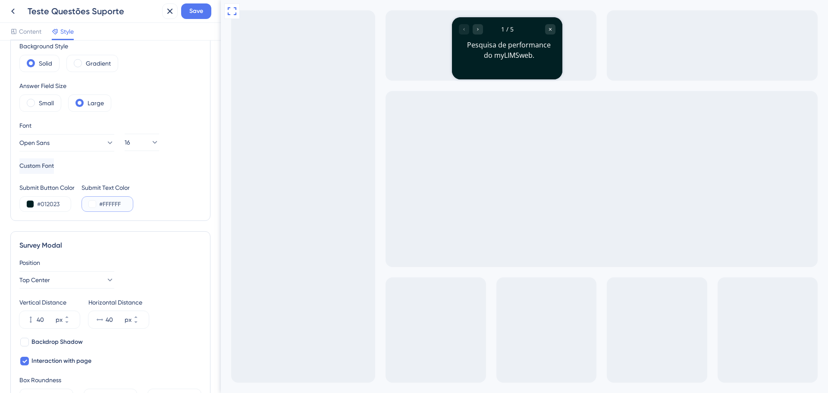
click at [123, 203] on input "#FFFFFF" at bounding box center [116, 204] width 35 height 10
click at [201, 14] on span "Save" at bounding box center [196, 11] width 14 height 10
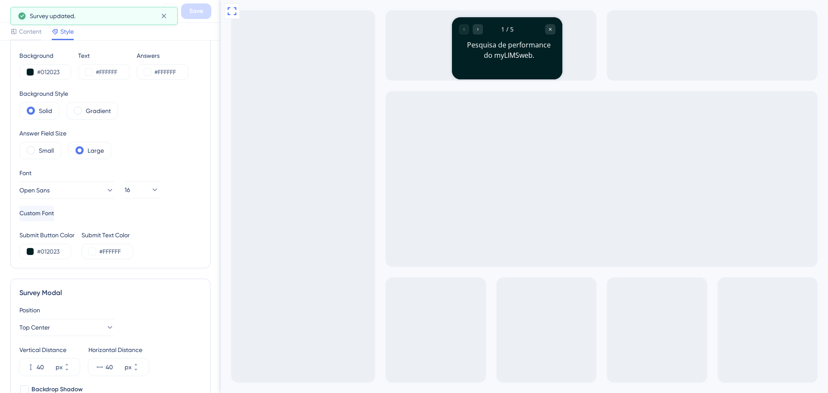
scroll to position [0, 0]
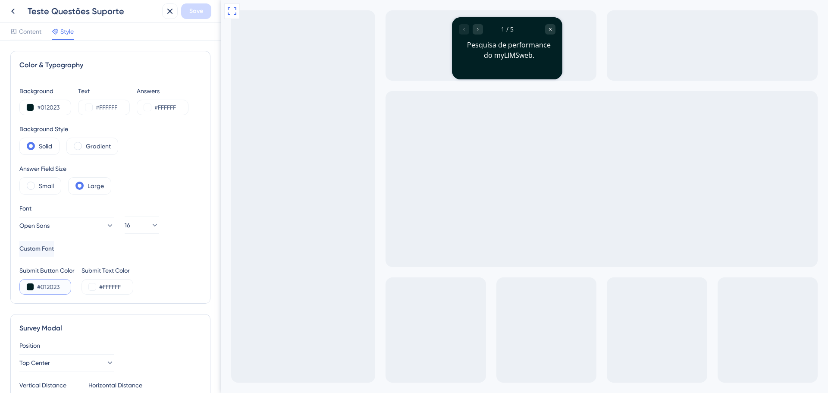
click at [59, 288] on input "#012023" at bounding box center [54, 287] width 35 height 10
drag, startPoint x: 59, startPoint y: 286, endPoint x: 36, endPoint y: 287, distance: 23.3
click at [36, 287] on div "#012023" at bounding box center [45, 287] width 52 height 16
click at [88, 297] on div "Color & Typography Background #012023 Text #FFFFFF Answers #FFFFFF Background S…" at bounding box center [110, 177] width 200 height 253
click at [123, 288] on input "#FFFFFF" at bounding box center [116, 287] width 35 height 10
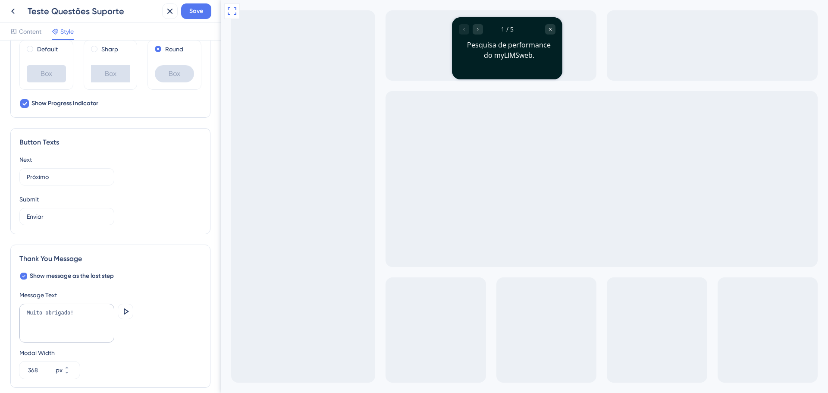
scroll to position [471, 0]
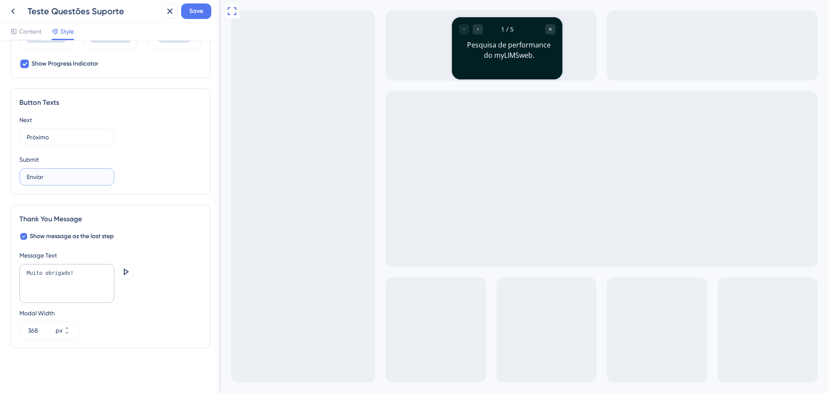
click at [74, 181] on input "Enviar" at bounding box center [67, 176] width 80 height 9
click at [194, 6] on span "Save" at bounding box center [196, 11] width 14 height 10
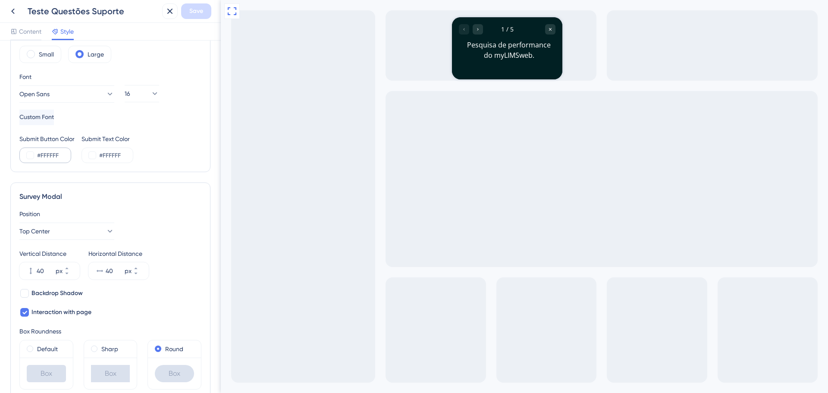
scroll to position [129, 0]
click at [29, 159] on button at bounding box center [30, 157] width 7 height 7
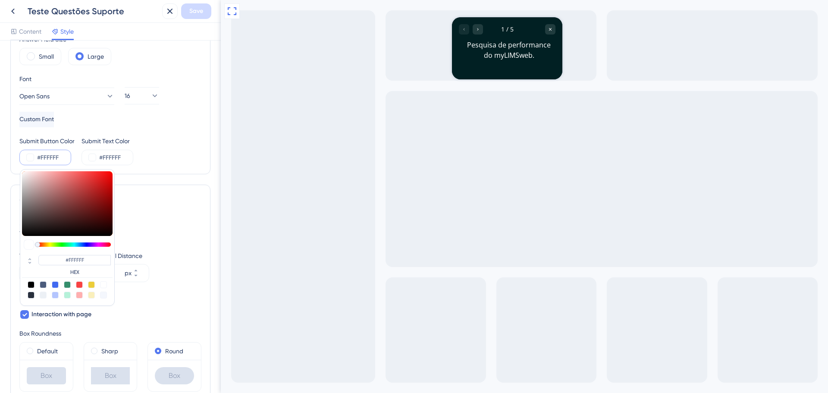
click at [30, 285] on div at bounding box center [31, 284] width 7 height 7
type input "#000000"
click at [45, 283] on div at bounding box center [43, 284] width 7 height 7
type input "#4c5c7c"
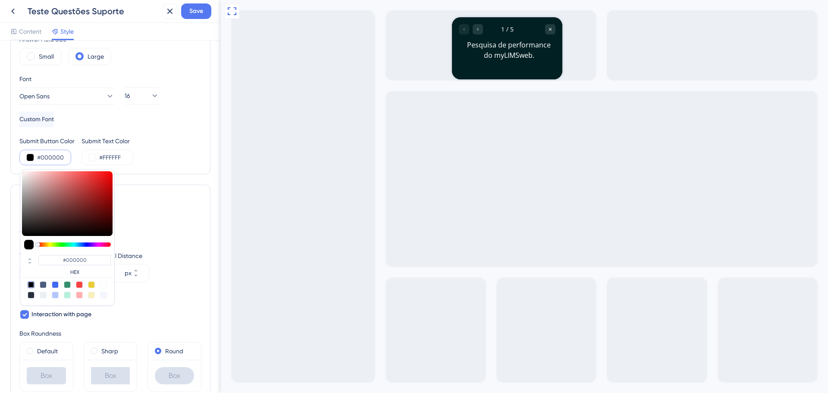
type input "#4C5C7C"
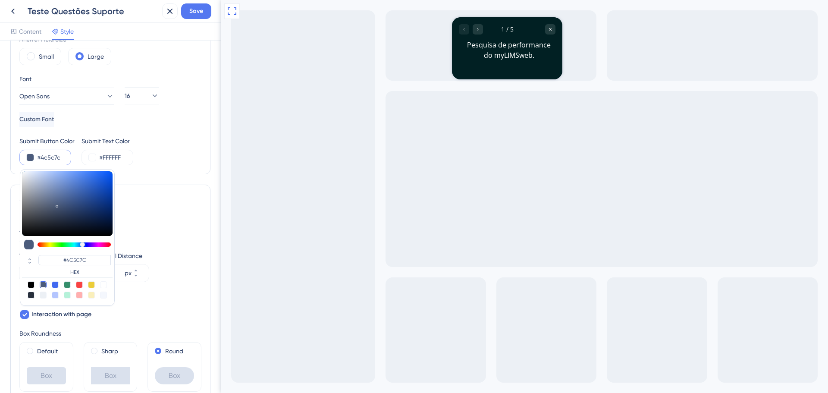
click at [471, 30] on div at bounding box center [471, 29] width 24 height 10
click at [476, 29] on icon "Go to Question 2" at bounding box center [477, 29] width 5 height 5
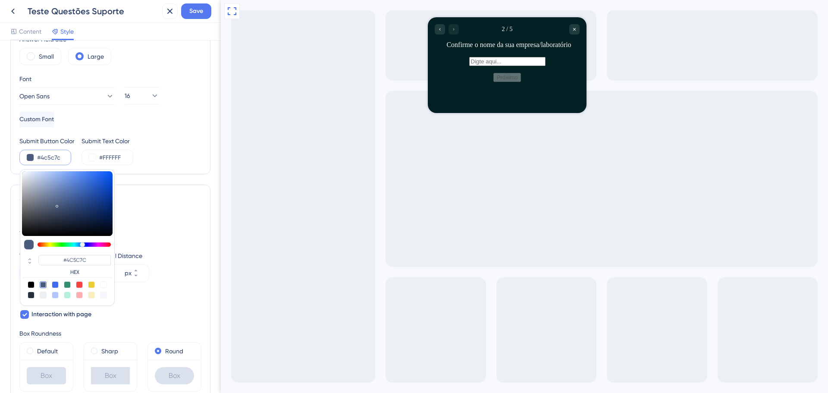
drag, startPoint x: 63, startPoint y: 157, endPoint x: 15, endPoint y: 152, distance: 48.2
click at [15, 152] on div "Color & Typography Background #012023 Text #FFFFFF Answers #FFFFFF Background S…" at bounding box center [110, 47] width 200 height 253
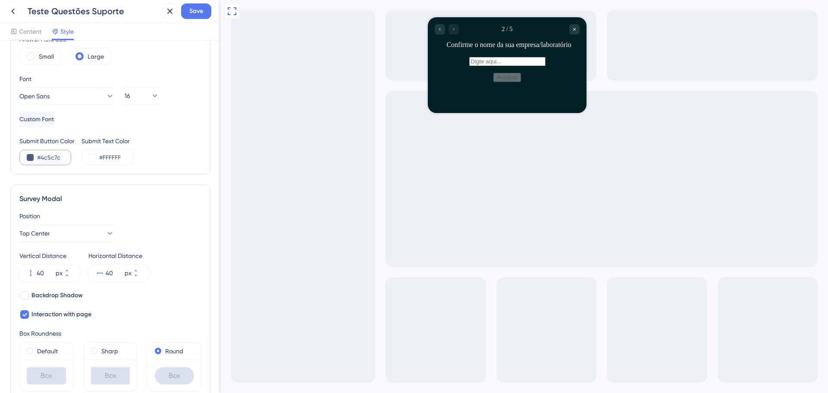
paste input "012023"
click at [94, 159] on button at bounding box center [92, 157] width 7 height 7
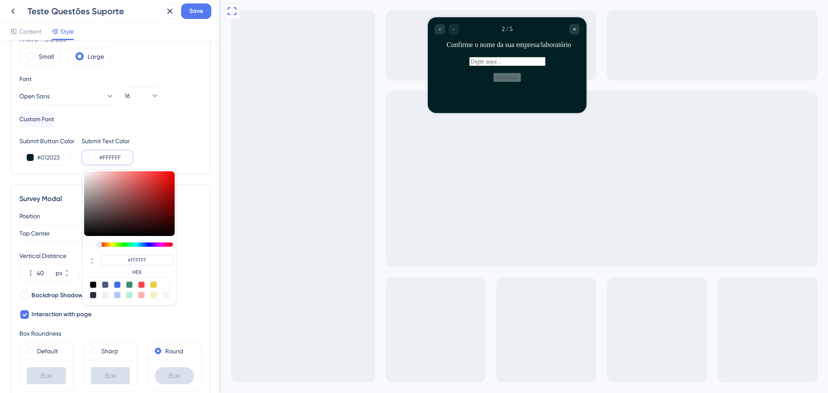
click at [94, 159] on button at bounding box center [92, 157] width 7 height 7
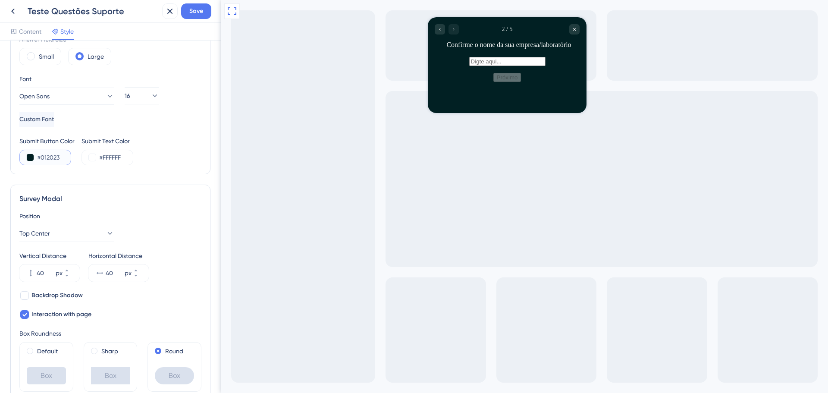
click at [32, 159] on button at bounding box center [30, 157] width 7 height 7
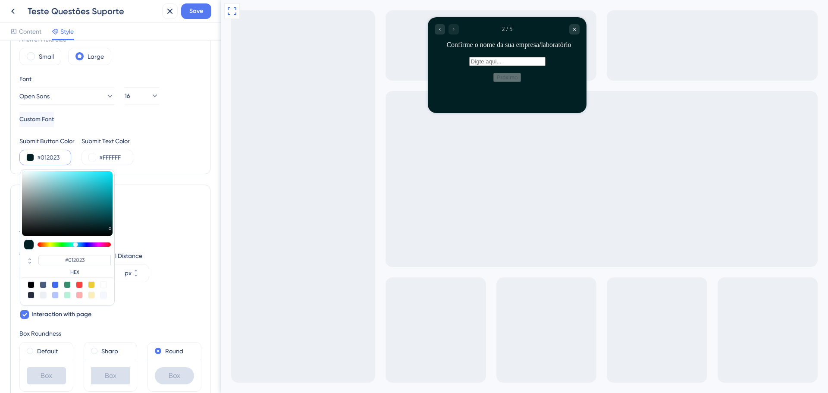
click at [105, 286] on div at bounding box center [103, 284] width 7 height 7
type input "#ffffff"
type input "#FFFFFF"
click at [147, 223] on div "Position Top Center" at bounding box center [110, 226] width 182 height 31
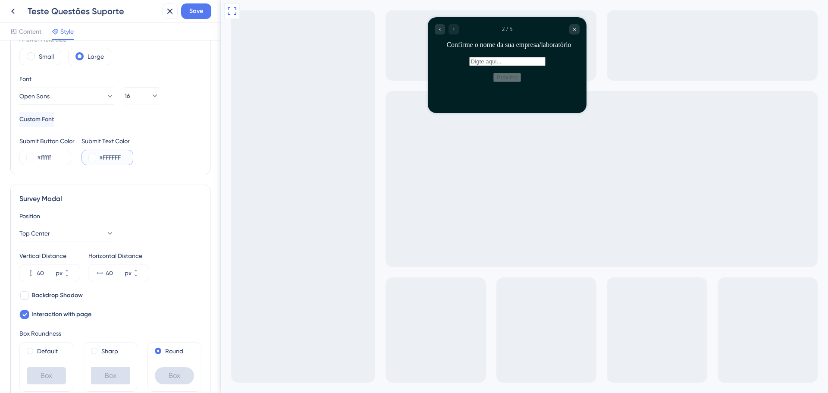
drag, startPoint x: 127, startPoint y: 157, endPoint x: 98, endPoint y: 155, distance: 28.6
click at [98, 155] on div "#FFFFFF" at bounding box center [108, 158] width 52 height 16
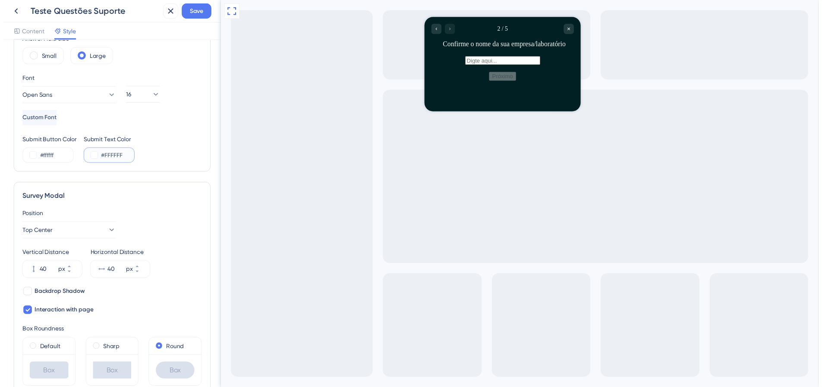
scroll to position [0, 0]
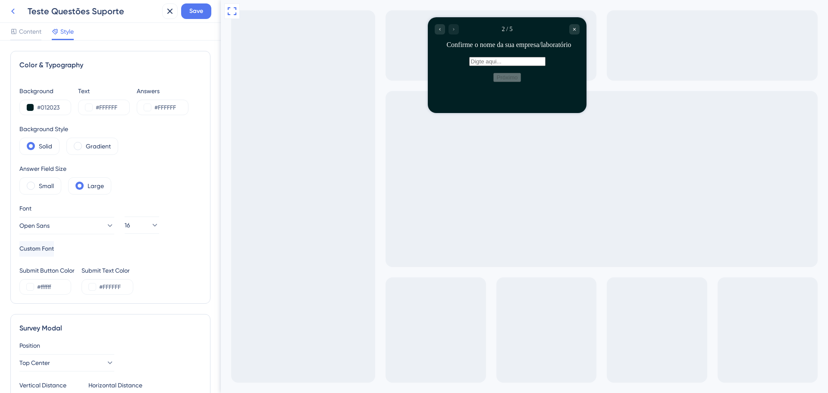
click at [11, 11] on icon at bounding box center [13, 11] width 10 height 10
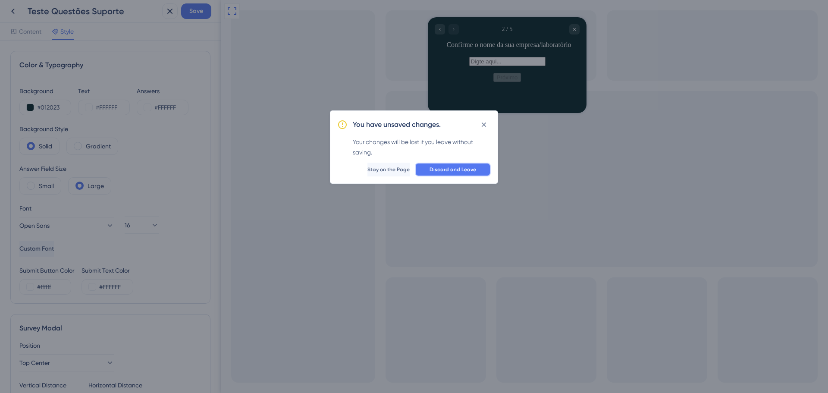
click at [463, 173] on span "Discard and Leave" at bounding box center [453, 169] width 47 height 7
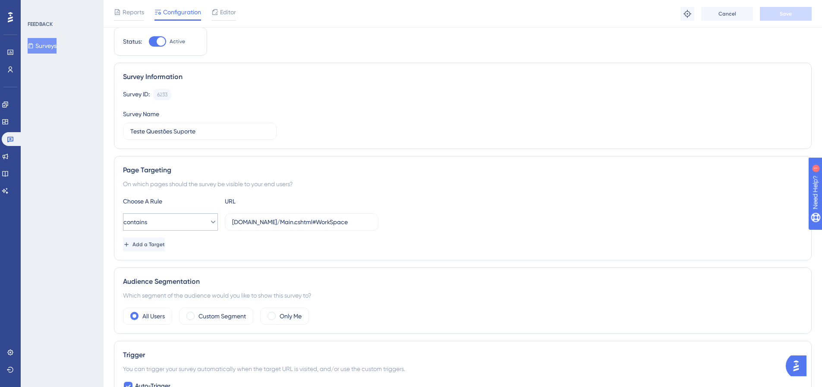
scroll to position [43, 0]
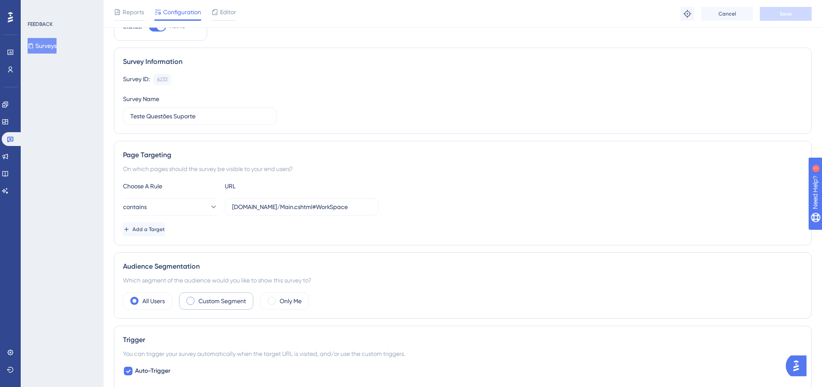
click at [195, 299] on span at bounding box center [190, 300] width 8 height 8
click at [197, 298] on input "radio" at bounding box center [197, 298] width 0 height 0
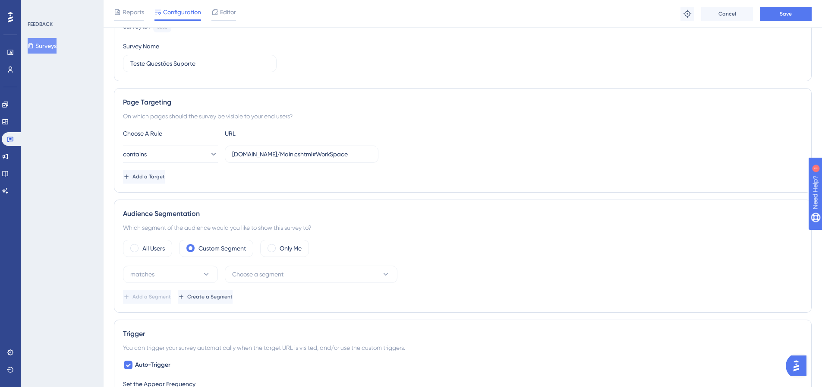
scroll to position [129, 0]
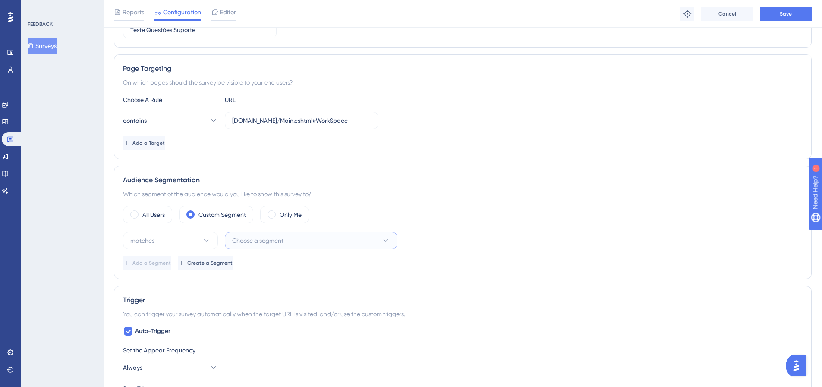
click at [391, 239] on button "Choose a segment" at bounding box center [311, 240] width 173 height 17
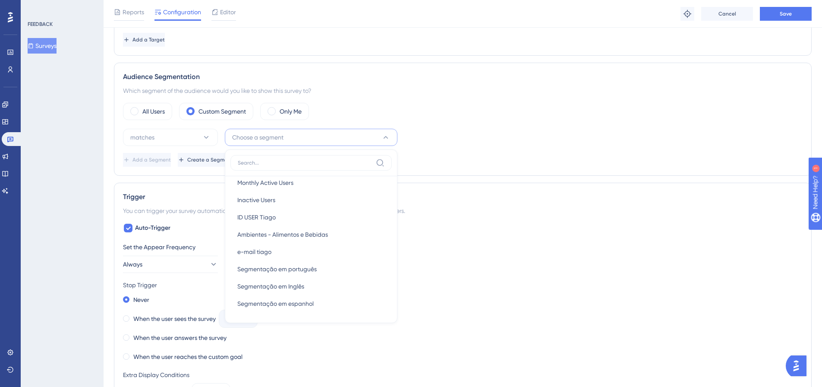
scroll to position [231, 0]
click at [498, 120] on div "All Users Custom Segment Only Me" at bounding box center [462, 112] width 679 height 17
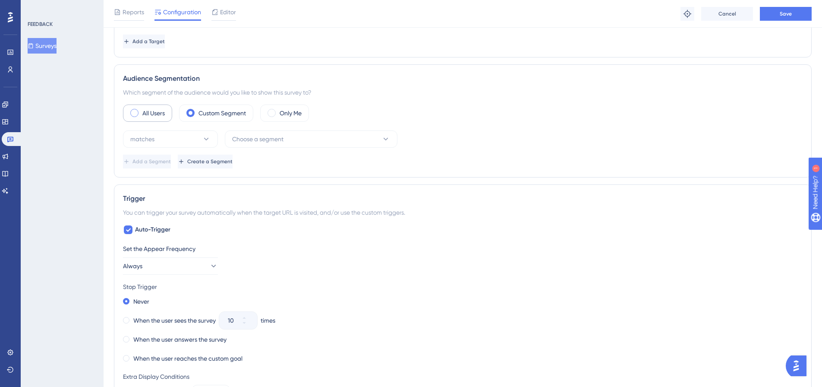
click at [143, 111] on label "All Users" at bounding box center [153, 113] width 22 height 10
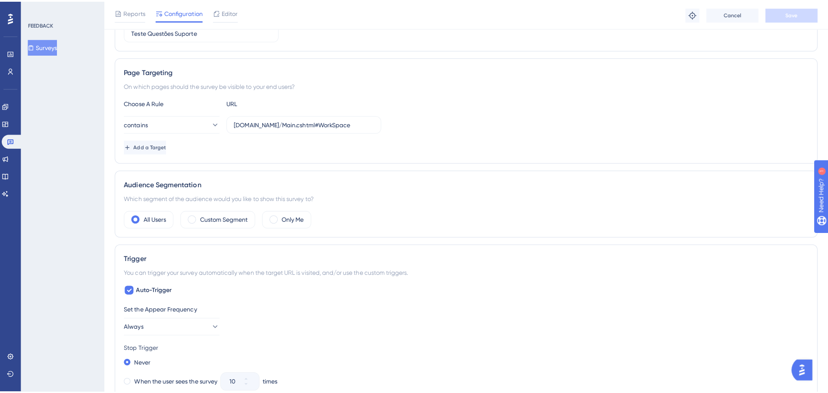
scroll to position [0, 0]
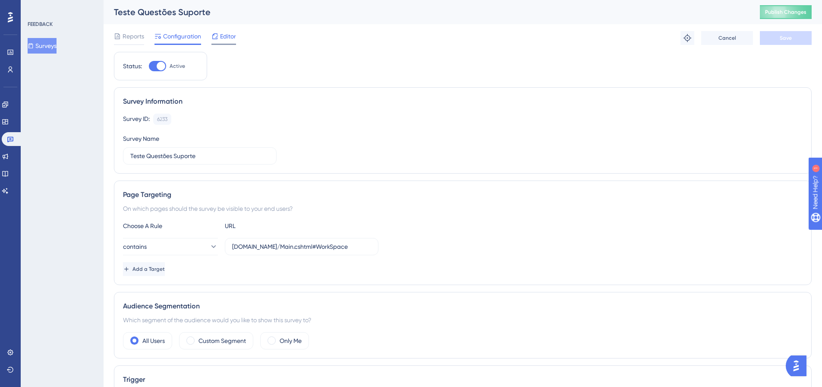
click at [227, 40] on span "Editor" at bounding box center [228, 36] width 16 height 10
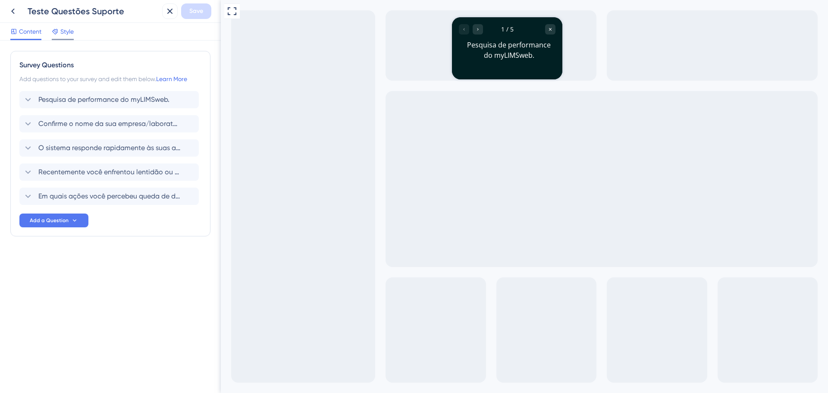
click at [57, 30] on icon at bounding box center [55, 31] width 7 height 7
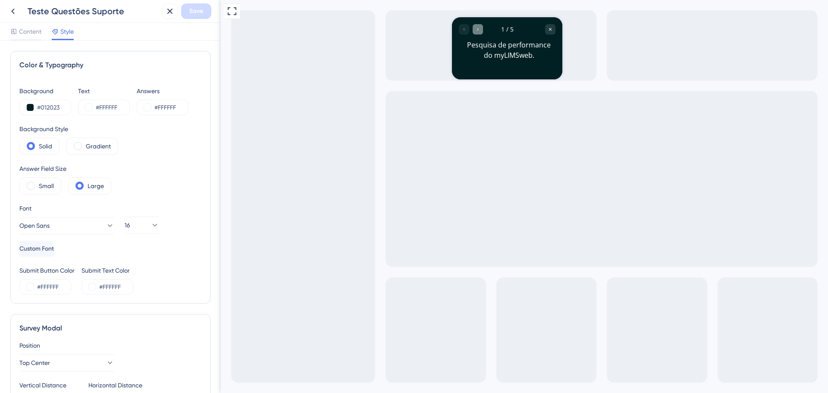
click at [476, 28] on icon "Go to Question 2" at bounding box center [477, 29] width 5 height 5
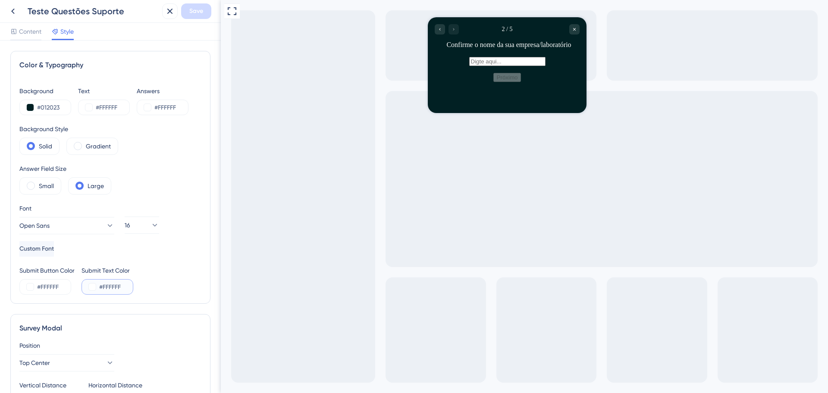
drag, startPoint x: 124, startPoint y: 289, endPoint x: 100, endPoint y: 291, distance: 23.8
click at [100, 291] on input "#FFFFFF" at bounding box center [116, 287] width 35 height 10
click at [94, 289] on button at bounding box center [92, 286] width 7 height 7
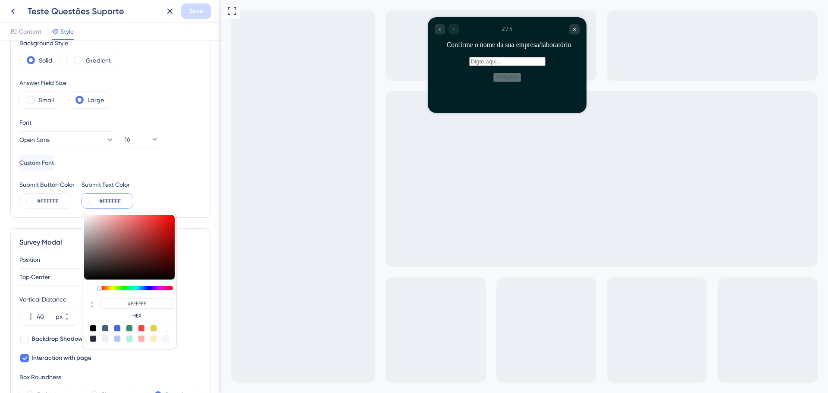
scroll to position [86, 0]
click at [92, 329] on div at bounding box center [93, 327] width 7 height 7
type input "#000000"
click at [189, 185] on div "Submit Button Color #FFFFFF Submit Text Color #000000 #000000 HEX" at bounding box center [110, 193] width 182 height 29
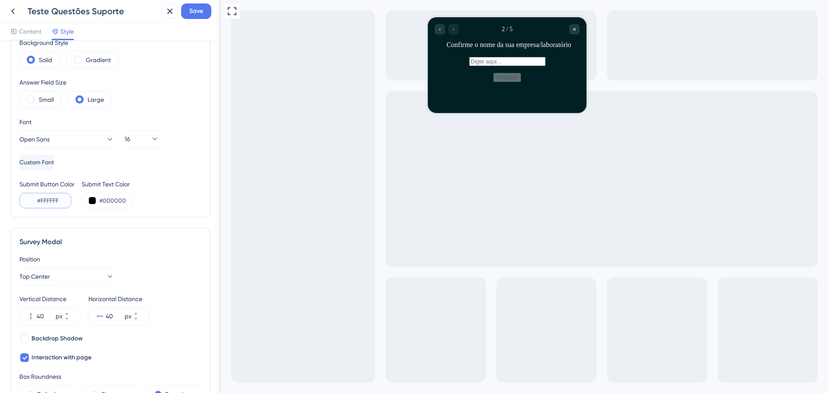
click at [28, 200] on button at bounding box center [30, 200] width 7 height 7
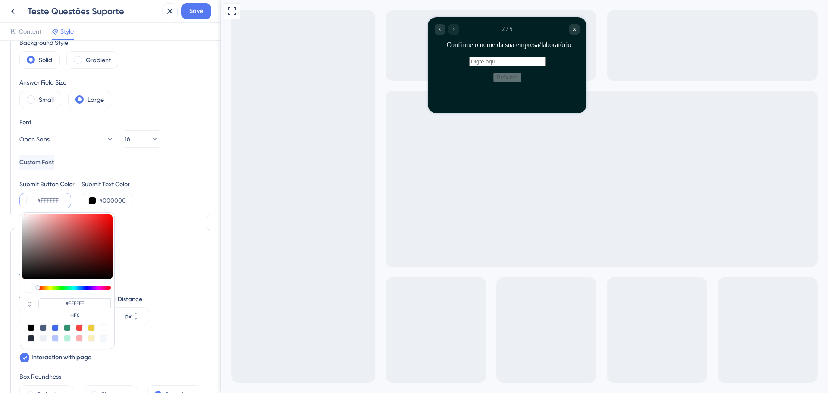
click at [32, 326] on div at bounding box center [31, 327] width 7 height 7
type input "#000000"
click at [91, 197] on button at bounding box center [92, 200] width 7 height 7
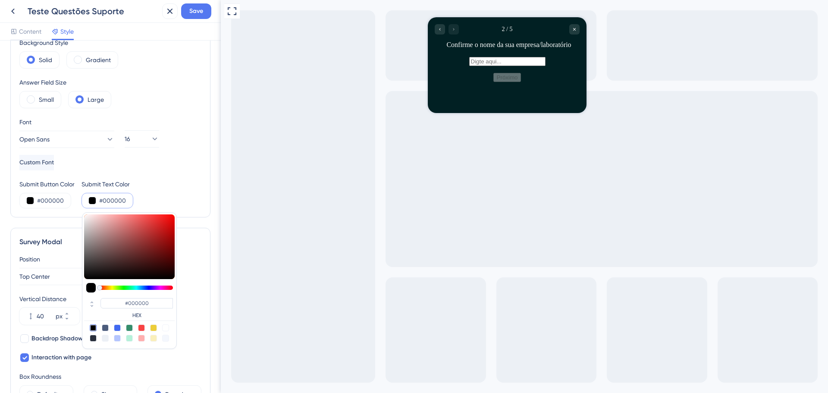
click at [167, 328] on div at bounding box center [165, 327] width 7 height 7
type input "#ffffff"
type input "#FFFFFF"
click at [189, 167] on div "Font Open Sans Custom Font 16" at bounding box center [110, 143] width 182 height 53
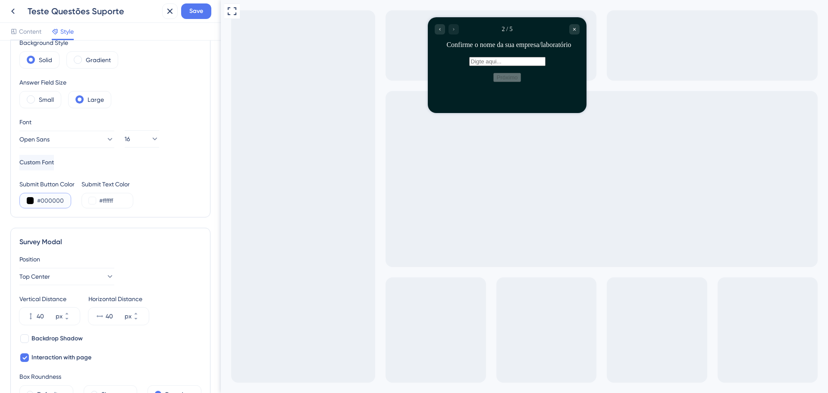
drag, startPoint x: 63, startPoint y: 198, endPoint x: 31, endPoint y: 200, distance: 32.0
click at [31, 200] on div "#000000" at bounding box center [45, 201] width 52 height 16
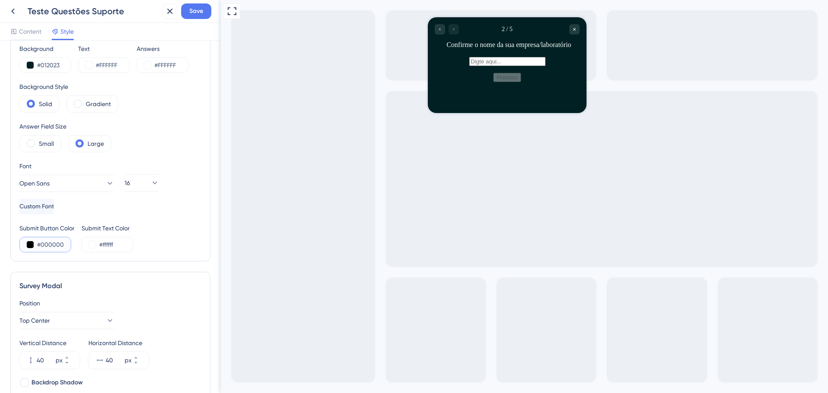
scroll to position [0, 0]
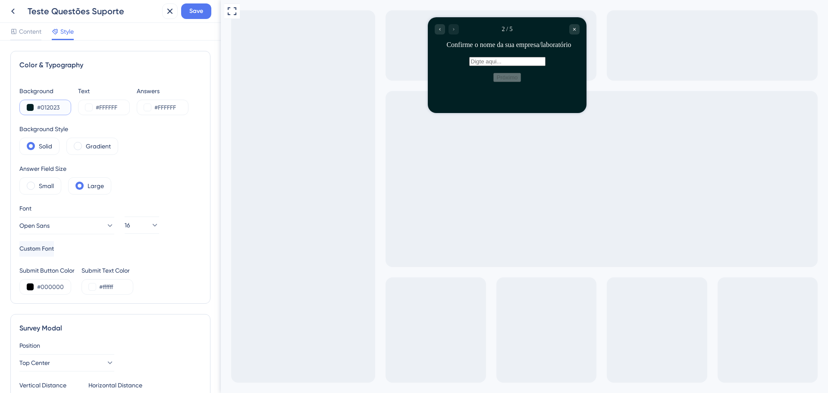
drag, startPoint x: 63, startPoint y: 110, endPoint x: 30, endPoint y: 108, distance: 32.8
click at [30, 108] on div "#012023" at bounding box center [45, 108] width 52 height 16
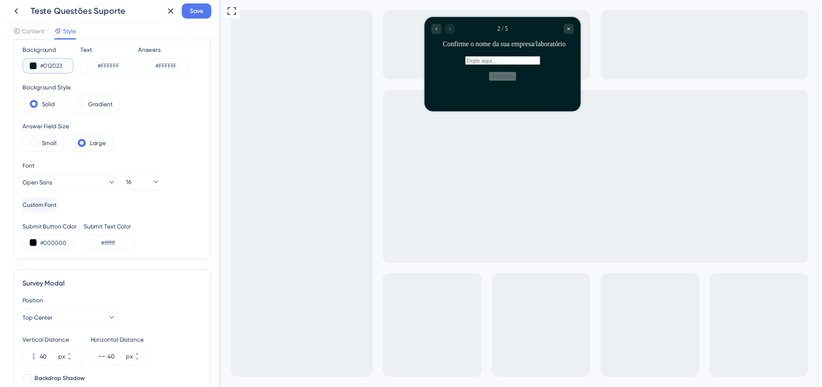
scroll to position [129, 0]
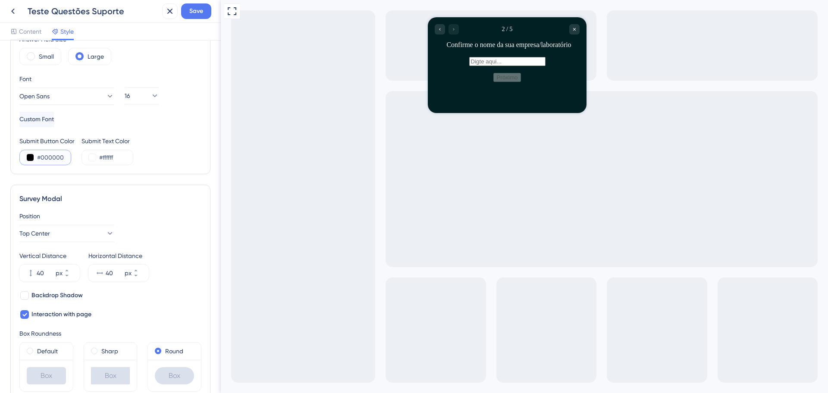
drag, startPoint x: 66, startPoint y: 157, endPoint x: 36, endPoint y: 158, distance: 30.2
click at [36, 158] on div "#000000" at bounding box center [45, 158] width 52 height 16
paste input "12023"
click at [53, 166] on div "Color & Typography Background #012023 Text #FFFFFF Answers #FFFFFF Background S…" at bounding box center [110, 47] width 200 height 253
drag, startPoint x: 64, startPoint y: 158, endPoint x: 38, endPoint y: 158, distance: 25.5
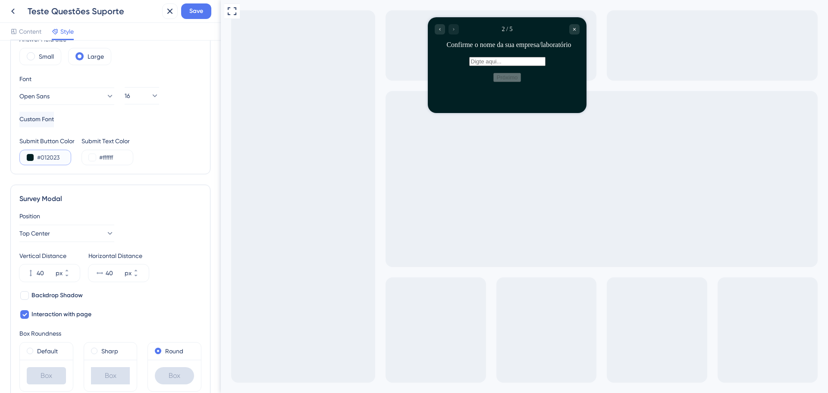
click at [38, 158] on input "#012023" at bounding box center [54, 157] width 35 height 10
click at [32, 158] on button at bounding box center [30, 157] width 7 height 7
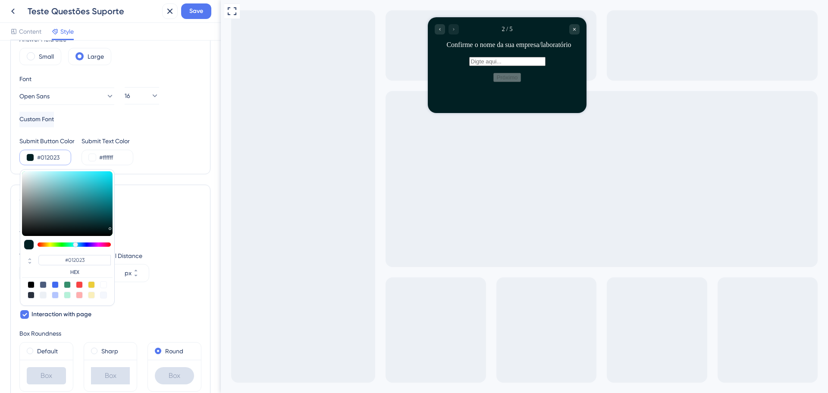
click at [104, 285] on div at bounding box center [103, 284] width 7 height 7
type input "#ffffff"
type input "#FFFFFF"
click at [138, 171] on div "Color & Typography Background #012023 Text #FFFFFF Answers #FFFFFF Background S…" at bounding box center [110, 47] width 200 height 253
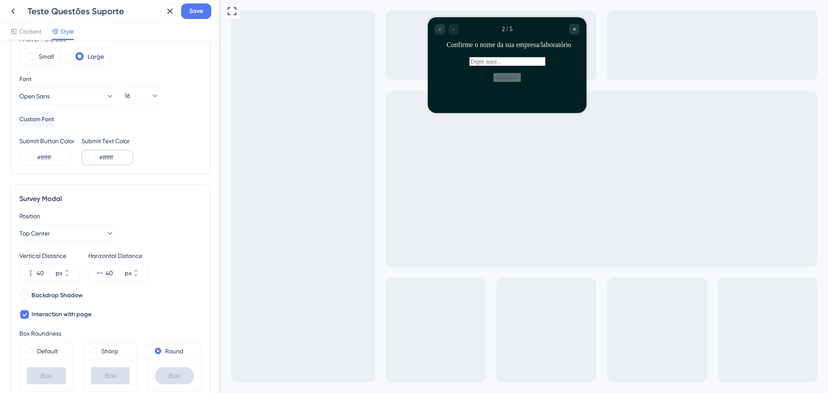
click at [99, 160] on div "#ffffff" at bounding box center [108, 158] width 52 height 16
drag, startPoint x: 118, startPoint y: 159, endPoint x: 100, endPoint y: 159, distance: 17.7
click at [100, 159] on input "#ffffff" at bounding box center [116, 157] width 35 height 10
paste input "012023"
type input "#012023"
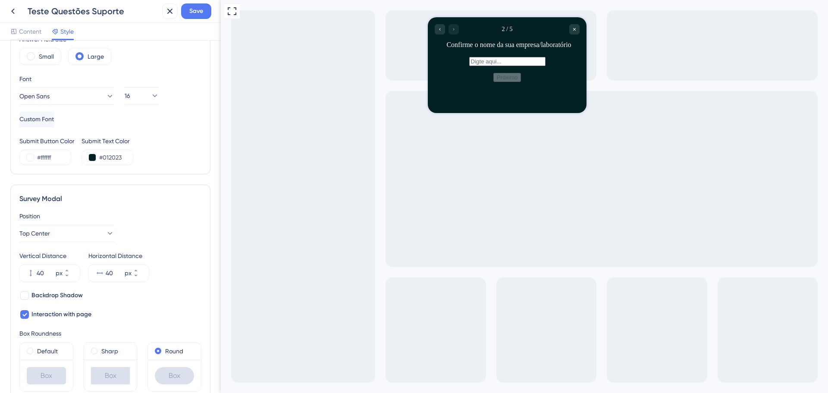
click at [160, 169] on div "Color & Typography Background #012023 Text #FFFFFF Answers #FFFFFF Background S…" at bounding box center [110, 47] width 200 height 253
click at [200, 16] on span "Save" at bounding box center [196, 11] width 14 height 10
click at [162, 14] on icon at bounding box center [163, 16] width 5 height 5
click at [13, 18] on button at bounding box center [13, 11] width 16 height 16
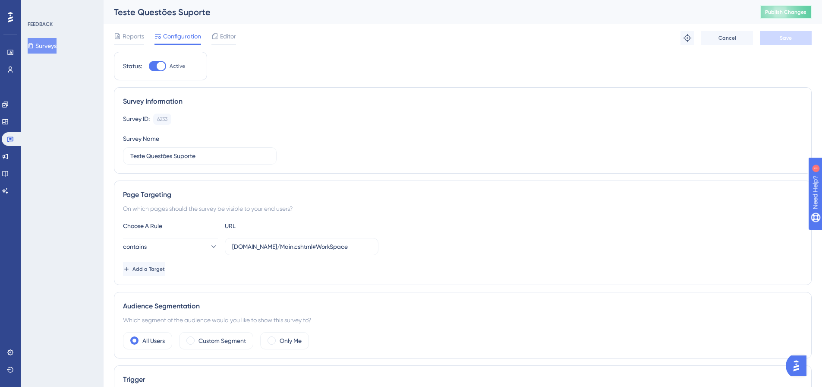
click at [771, 13] on button "Publish Changes" at bounding box center [786, 12] width 52 height 14
click at [8, 105] on icon at bounding box center [5, 104] width 6 height 6
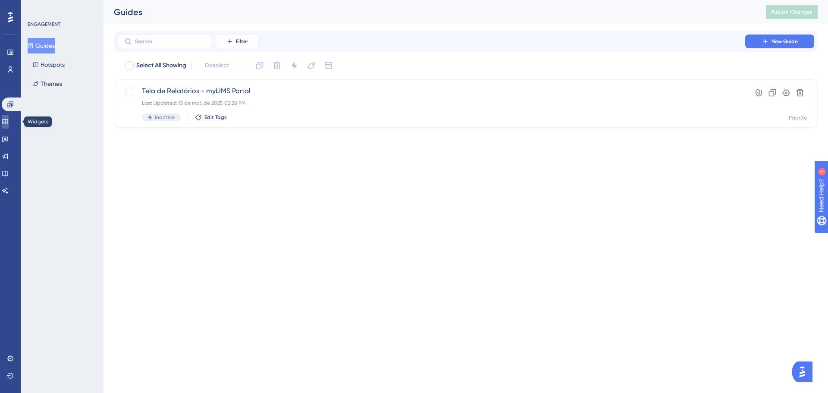
click at [8, 124] on icon at bounding box center [5, 121] width 6 height 5
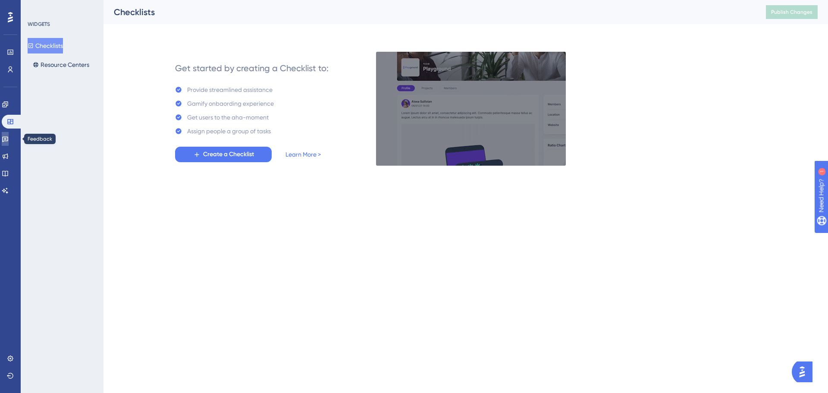
click at [8, 140] on icon at bounding box center [5, 140] width 6 height 6
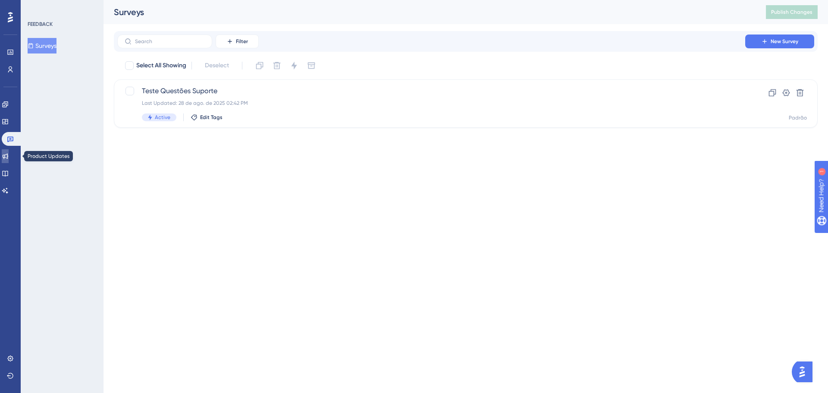
click at [9, 156] on icon at bounding box center [5, 156] width 7 height 7
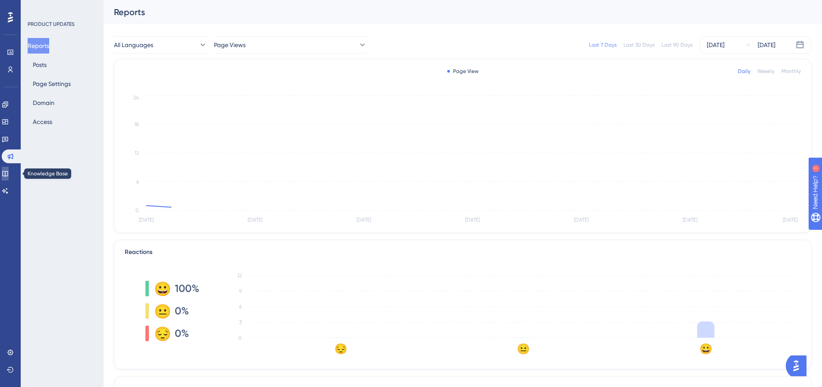
click at [9, 172] on icon at bounding box center [5, 173] width 7 height 7
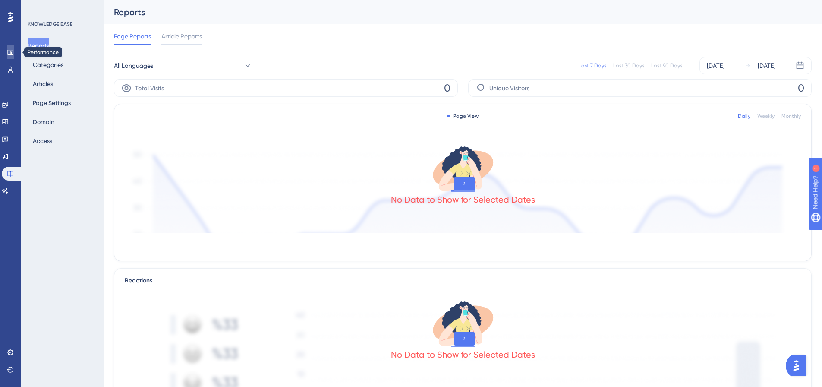
click at [9, 50] on icon at bounding box center [10, 52] width 6 height 5
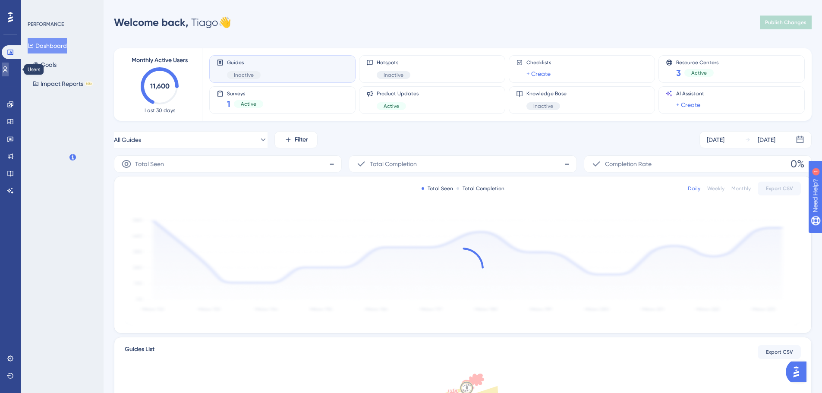
click at [8, 66] on icon at bounding box center [5, 69] width 5 height 6
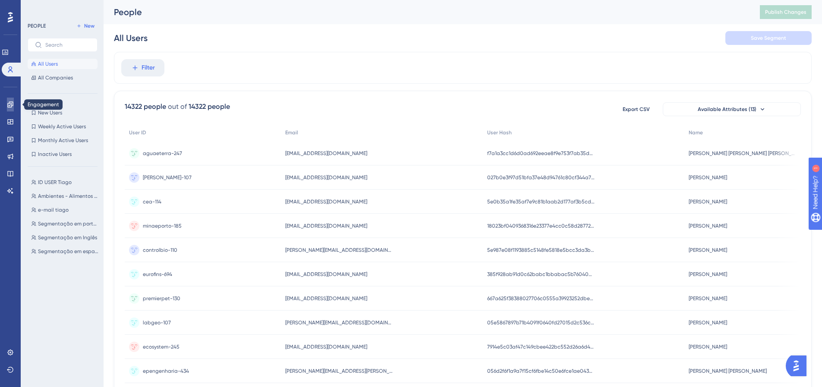
click at [7, 102] on icon at bounding box center [10, 104] width 7 height 7
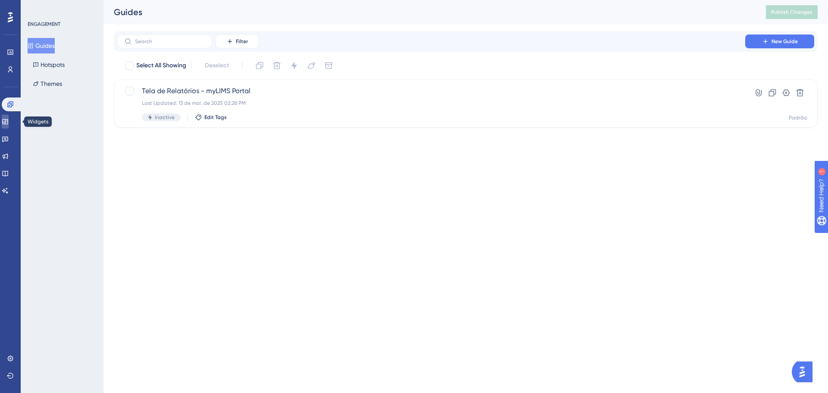
click at [9, 119] on link at bounding box center [5, 122] width 7 height 14
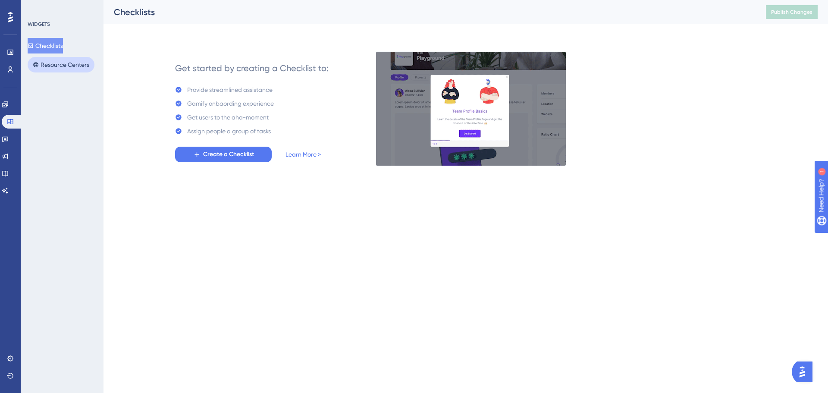
click at [57, 68] on button "Resource Centers" at bounding box center [61, 65] width 67 height 16
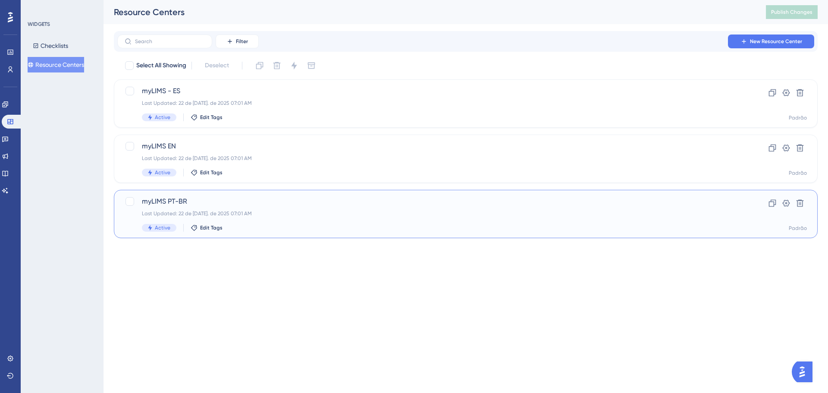
drag, startPoint x: 131, startPoint y: 203, endPoint x: 129, endPoint y: 192, distance: 11.4
click at [131, 203] on div at bounding box center [130, 201] width 9 height 9
checkbox input "true"
click at [131, 145] on div at bounding box center [130, 146] width 9 height 9
checkbox input "true"
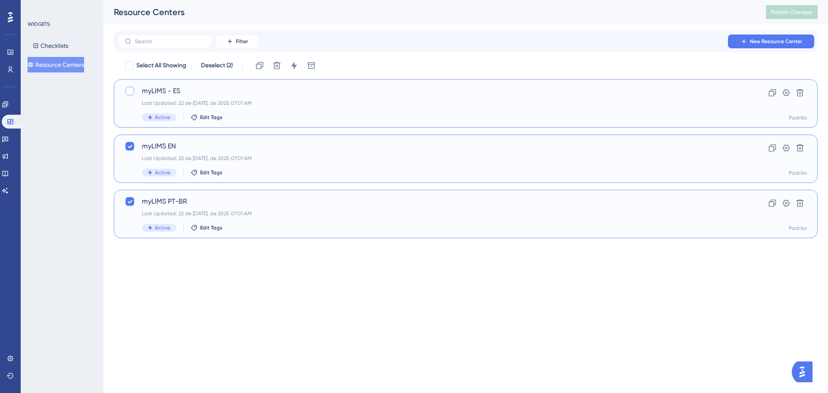
click at [128, 89] on div at bounding box center [130, 91] width 9 height 9
checkbox input "true"
click at [295, 67] on icon at bounding box center [294, 65] width 9 height 9
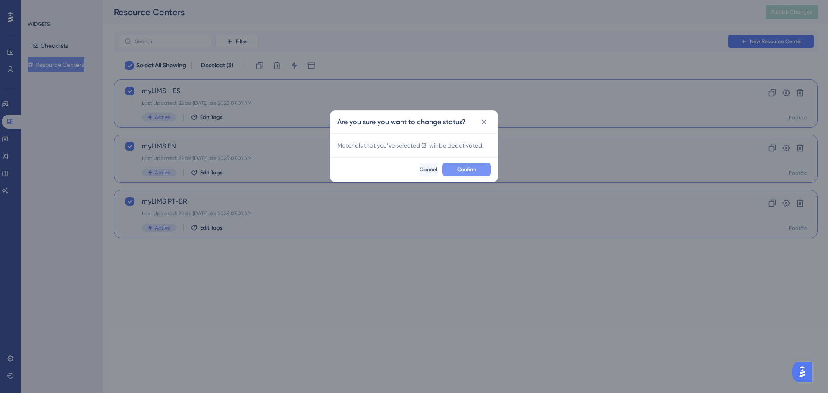
click at [453, 164] on button "Confirm" at bounding box center [467, 170] width 48 height 14
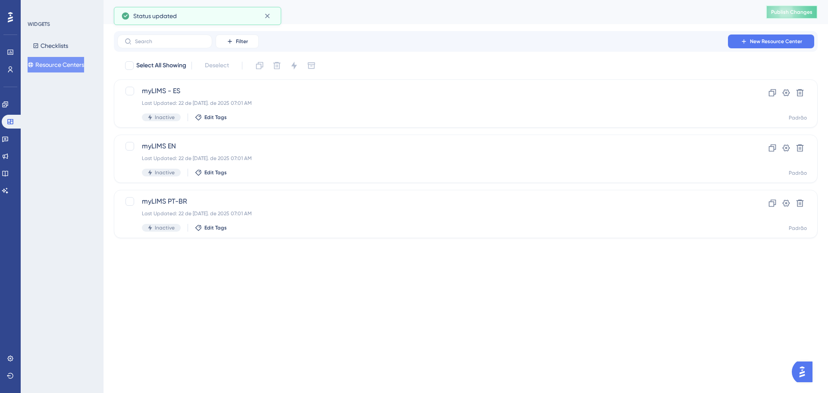
click at [784, 16] on button "Publish Changes" at bounding box center [792, 12] width 52 height 14
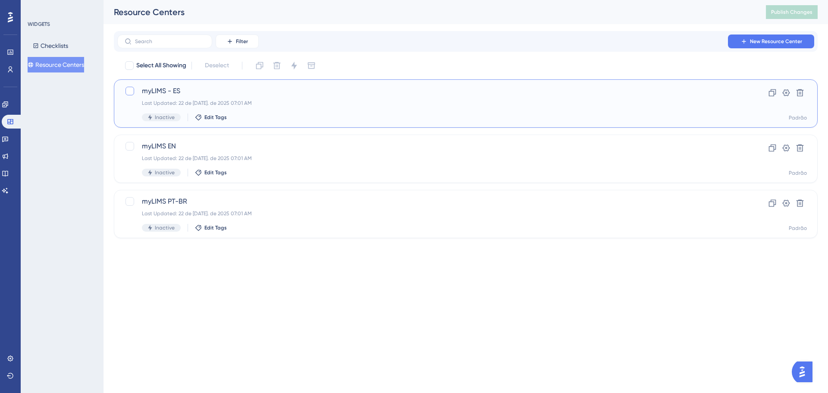
click at [131, 89] on div at bounding box center [130, 91] width 9 height 9
checkbox input "true"
click at [127, 149] on div at bounding box center [130, 146] width 9 height 9
checkbox input "true"
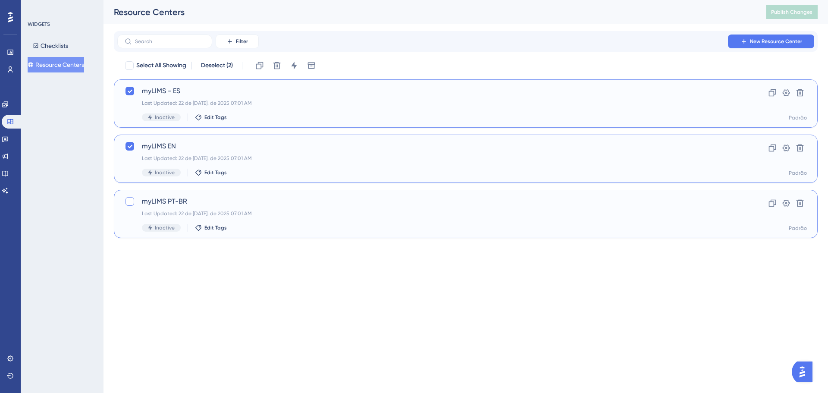
click at [129, 200] on div at bounding box center [130, 201] width 9 height 9
checkbox input "true"
click at [293, 63] on icon at bounding box center [294, 65] width 9 height 9
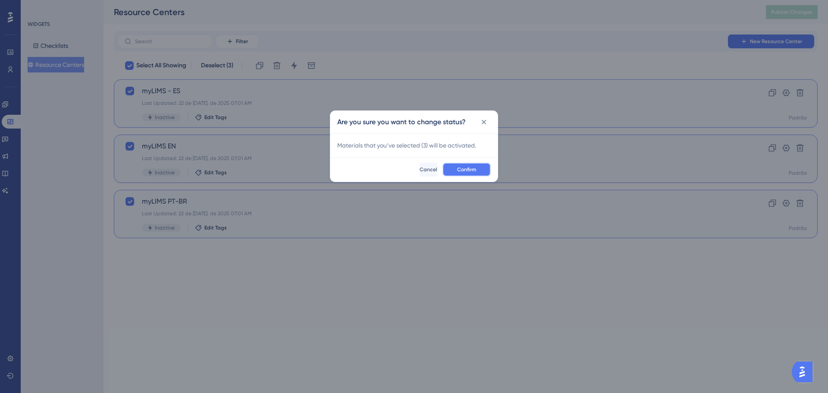
click at [472, 172] on span "Confirm" at bounding box center [466, 169] width 19 height 7
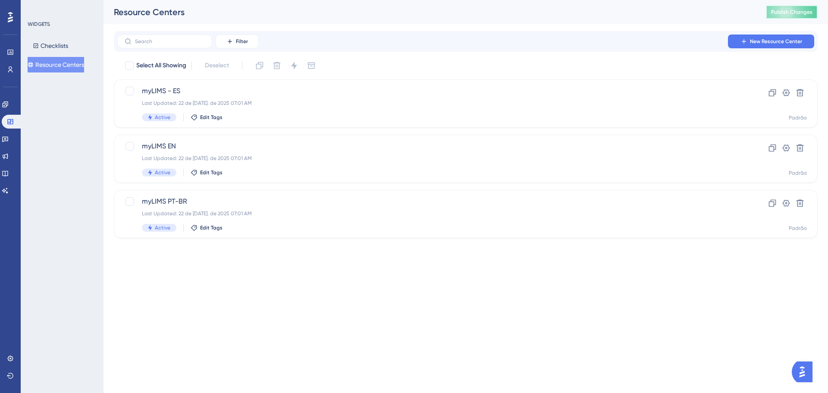
click at [783, 11] on span "Publish Changes" at bounding box center [791, 12] width 41 height 7
click at [4, 107] on link at bounding box center [5, 104] width 7 height 14
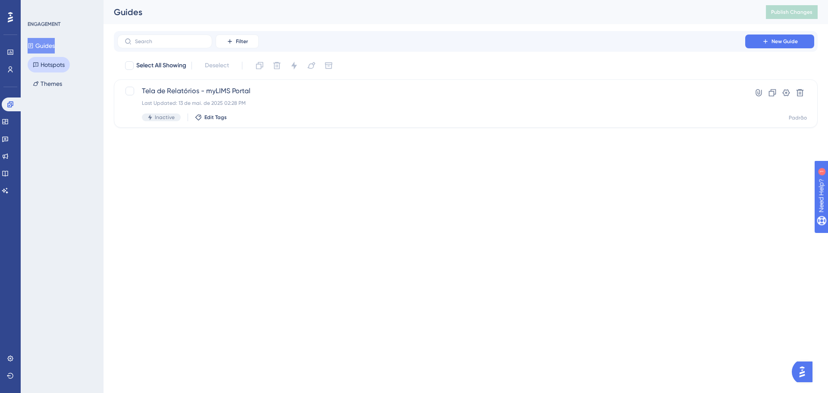
click at [47, 65] on button "Hotspots" at bounding box center [49, 65] width 42 height 16
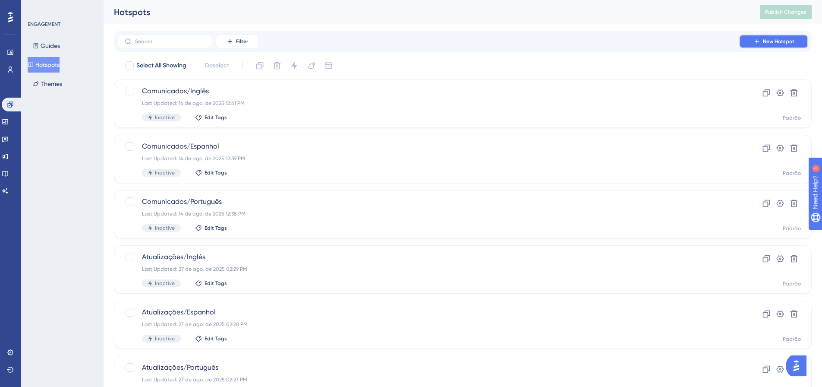
click at [791, 38] on button "New Hotspot" at bounding box center [773, 42] width 69 height 14
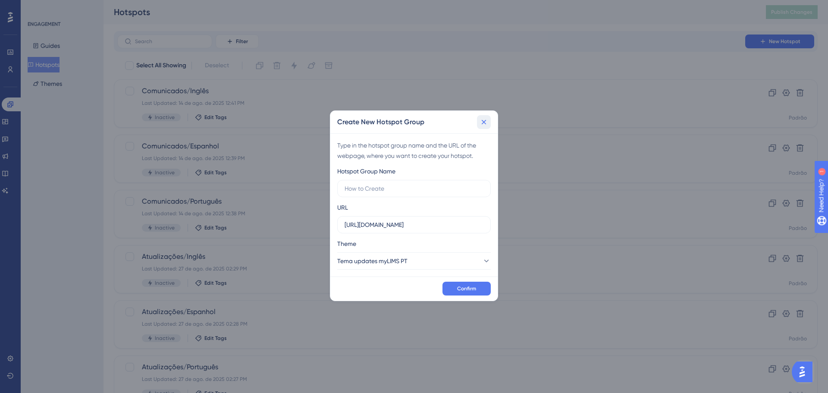
click at [488, 122] on icon at bounding box center [484, 122] width 9 height 9
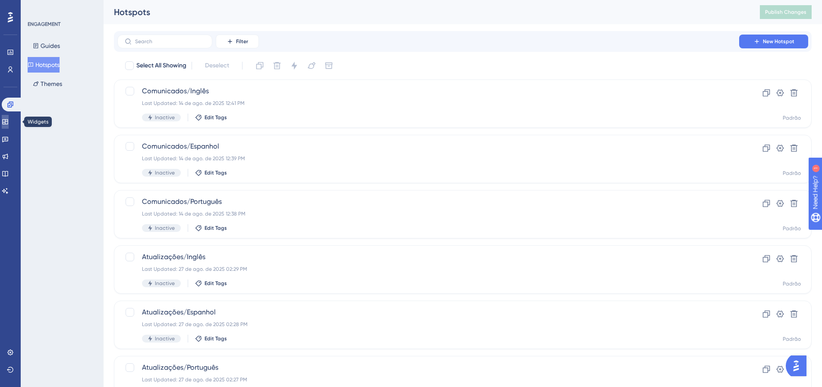
click at [9, 126] on link at bounding box center [5, 122] width 7 height 14
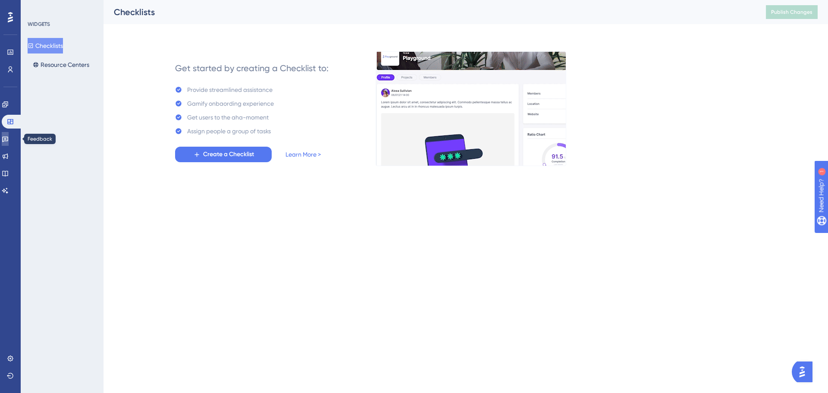
click at [8, 139] on icon at bounding box center [5, 140] width 6 height 6
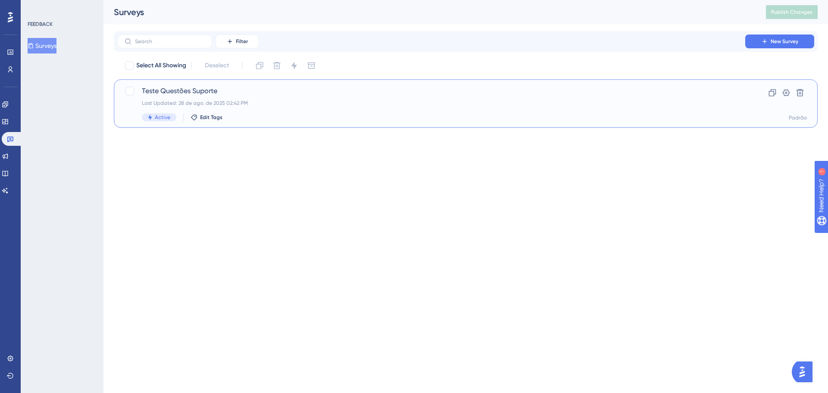
click at [308, 101] on div "Last Updated: 28 de ago. de 2025 02:42 PM" at bounding box center [431, 103] width 579 height 7
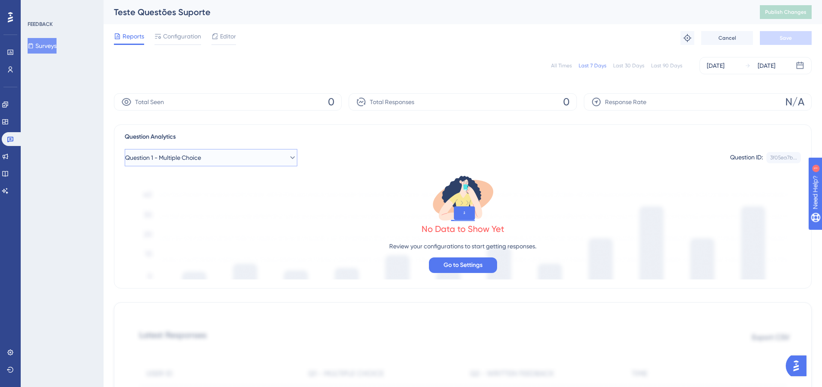
click at [288, 154] on icon at bounding box center [292, 157] width 9 height 9
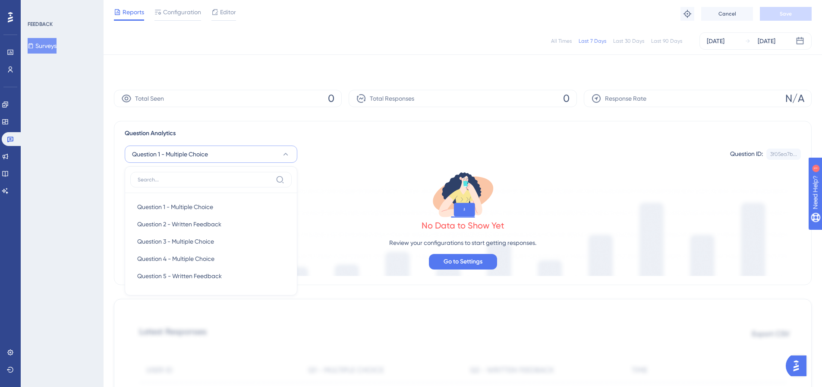
scroll to position [41, 0]
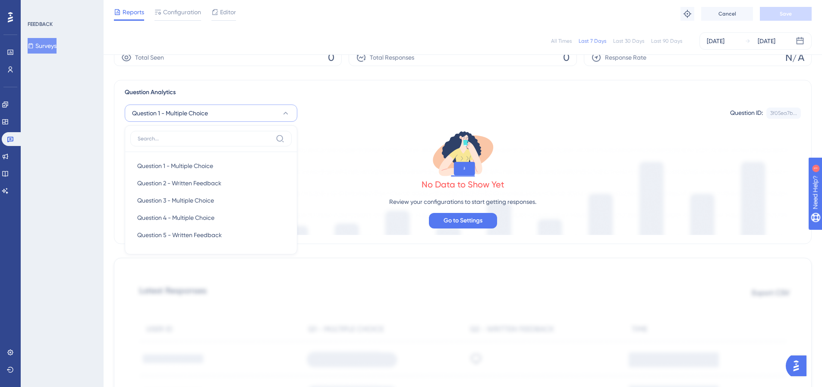
click at [286, 114] on icon at bounding box center [285, 113] width 9 height 9
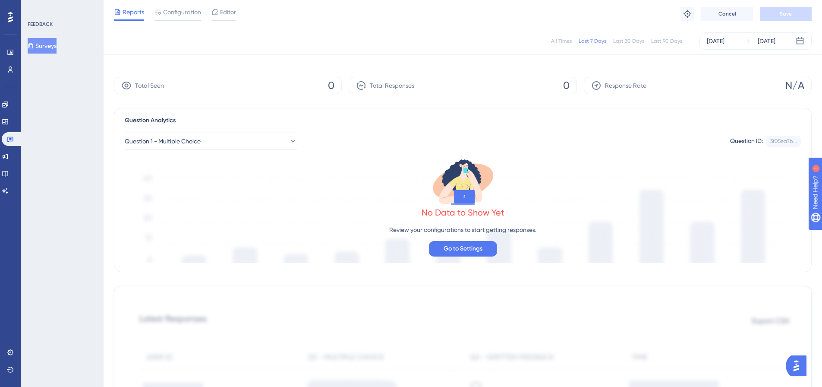
scroll to position [0, 0]
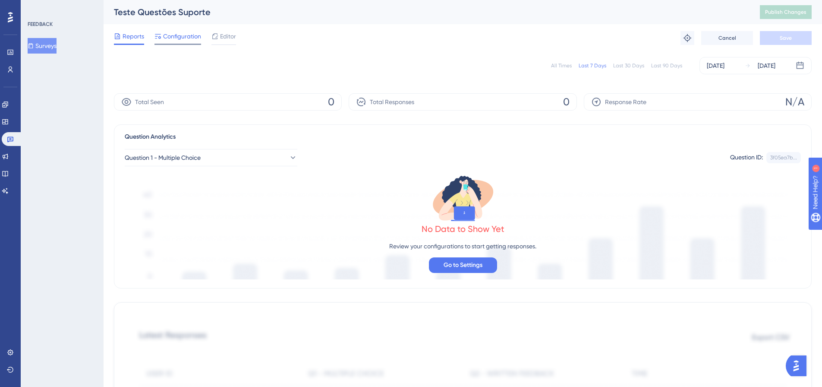
click at [167, 33] on span "Configuration" at bounding box center [182, 36] width 38 height 10
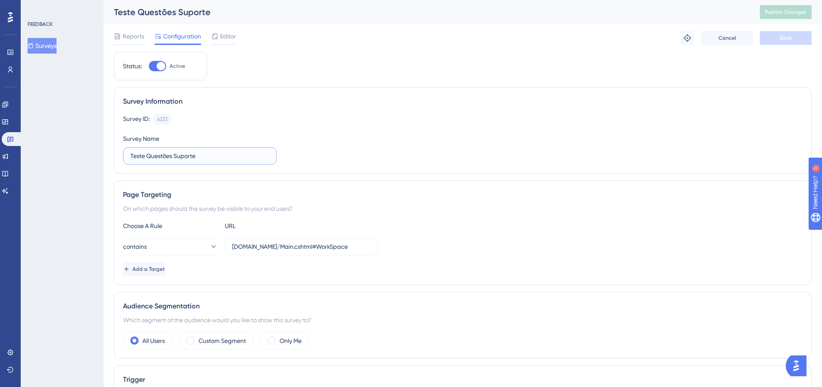
drag, startPoint x: 221, startPoint y: 158, endPoint x: 132, endPoint y: 152, distance: 89.5
click at [132, 152] on input "Teste Questões Suporte" at bounding box center [199, 155] width 139 height 9
type input "T"
type input "Performance myLIMS"
click at [809, 36] on button "Save" at bounding box center [786, 38] width 52 height 14
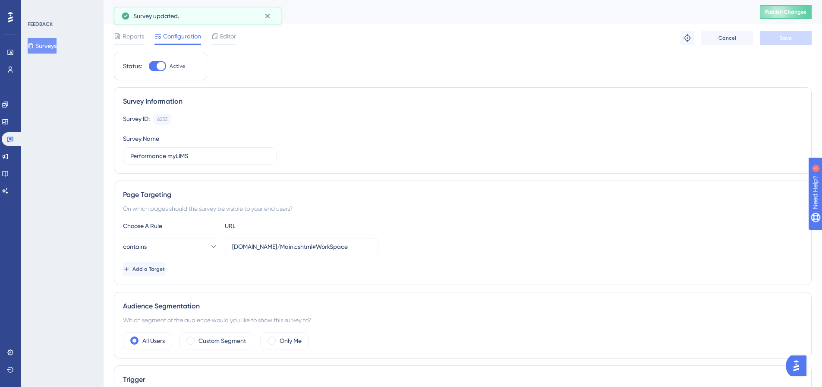
click at [377, 112] on div "Survey Information Survey ID: 6233 Copy Survey Name Performance myLIMS" at bounding box center [463, 130] width 698 height 86
drag, startPoint x: 270, startPoint y: 246, endPoint x: 383, endPoint y: 248, distance: 112.2
click at [383, 248] on div "contains labsoftinova.mylimsweb.cloud/Main.cshtml#WorkSpace" at bounding box center [462, 246] width 679 height 17
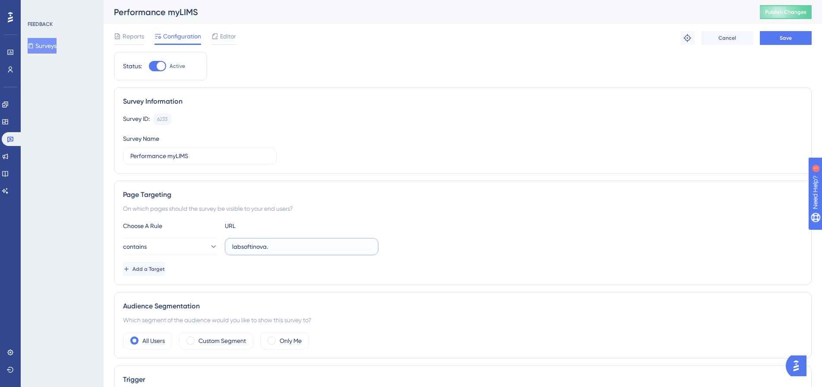
scroll to position [0, 0]
type input "labsoftinova"
click at [439, 248] on div "contains labsoftinova" at bounding box center [462, 246] width 679 height 17
click at [789, 41] on span "Save" at bounding box center [785, 38] width 12 height 7
click at [794, 13] on span "Publish Changes" at bounding box center [785, 12] width 41 height 7
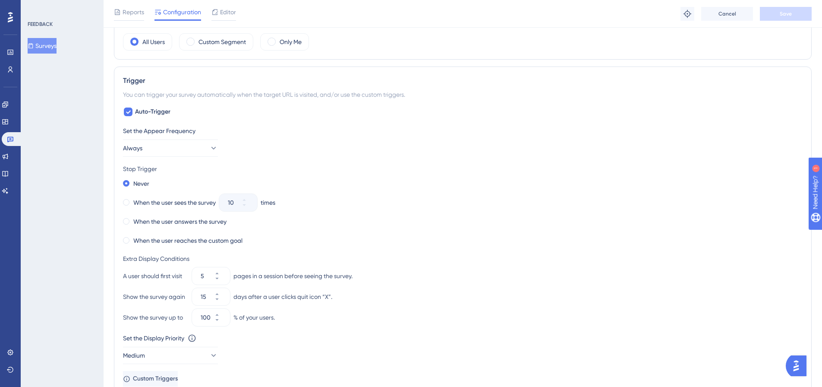
scroll to position [345, 0]
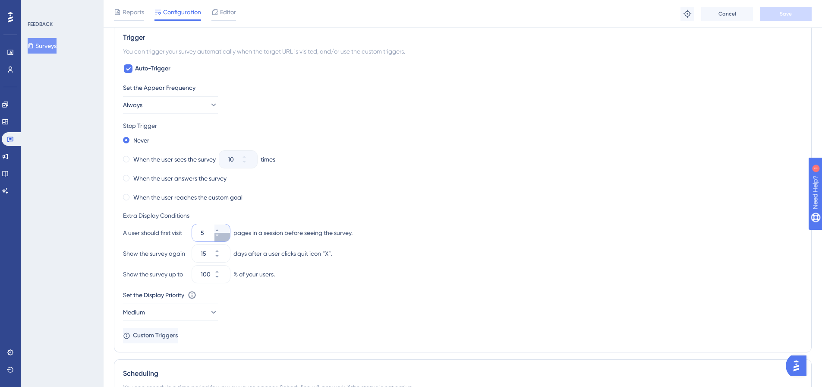
click at [228, 238] on button "5" at bounding box center [222, 237] width 16 height 9
click at [228, 238] on button "4" at bounding box center [222, 237] width 16 height 9
click at [228, 238] on button "3" at bounding box center [222, 237] width 16 height 9
click at [228, 238] on button "2" at bounding box center [222, 237] width 16 height 9
click at [228, 238] on button "1" at bounding box center [222, 237] width 16 height 9
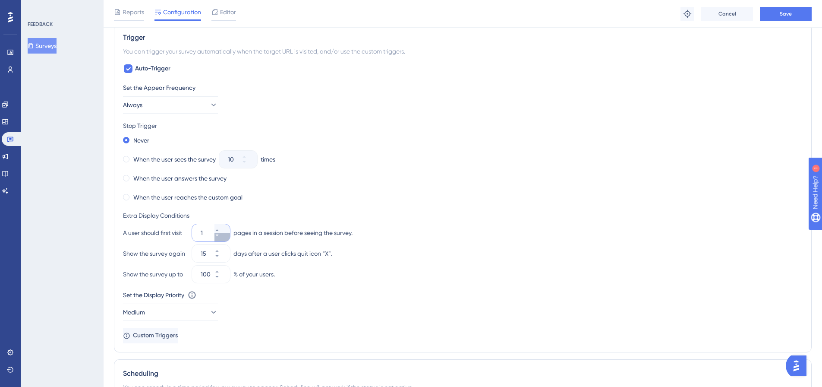
click at [229, 238] on button "1" at bounding box center [222, 237] width 16 height 9
click at [220, 240] on button "1" at bounding box center [222, 237] width 16 height 9
type input "1"
click at [223, 258] on button "15" at bounding box center [222, 257] width 16 height 9
click at [223, 258] on button "14" at bounding box center [222, 257] width 16 height 9
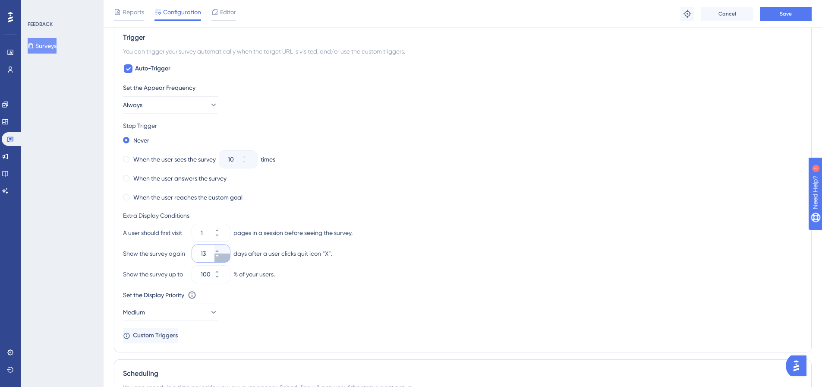
click at [223, 258] on button "13" at bounding box center [222, 257] width 16 height 9
click at [223, 258] on button "12" at bounding box center [222, 257] width 16 height 9
click at [223, 258] on button "11" at bounding box center [222, 257] width 16 height 9
click at [223, 258] on button "10" at bounding box center [222, 257] width 16 height 9
click at [223, 258] on button "9" at bounding box center [222, 257] width 16 height 9
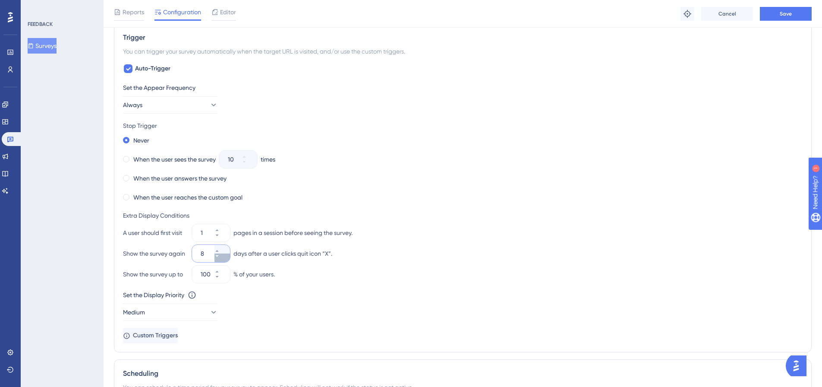
click at [223, 258] on button "8" at bounding box center [222, 257] width 16 height 9
click at [223, 258] on button "7" at bounding box center [222, 257] width 16 height 9
click at [223, 258] on button "6" at bounding box center [222, 257] width 16 height 9
click at [223, 258] on button "5" at bounding box center [222, 257] width 16 height 9
click at [223, 258] on button "4" at bounding box center [222, 257] width 16 height 9
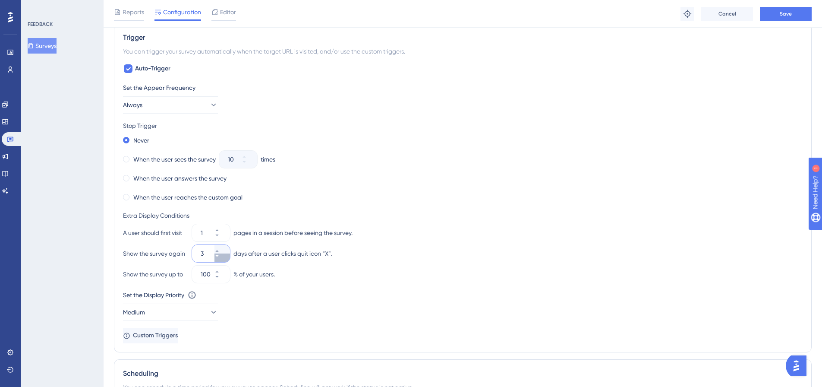
click at [223, 258] on button "3" at bounding box center [222, 257] width 16 height 9
click at [223, 258] on button "2" at bounding box center [222, 257] width 16 height 9
click at [223, 258] on button "1" at bounding box center [222, 257] width 16 height 9
type input "0"
click at [205, 306] on button "Medium" at bounding box center [170, 311] width 95 height 17
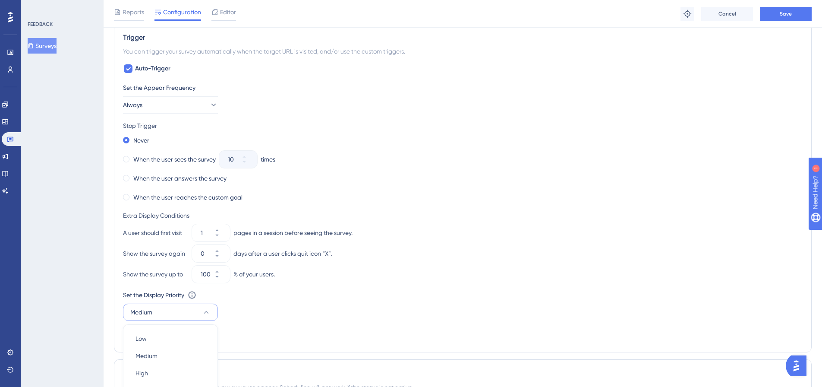
scroll to position [516, 0]
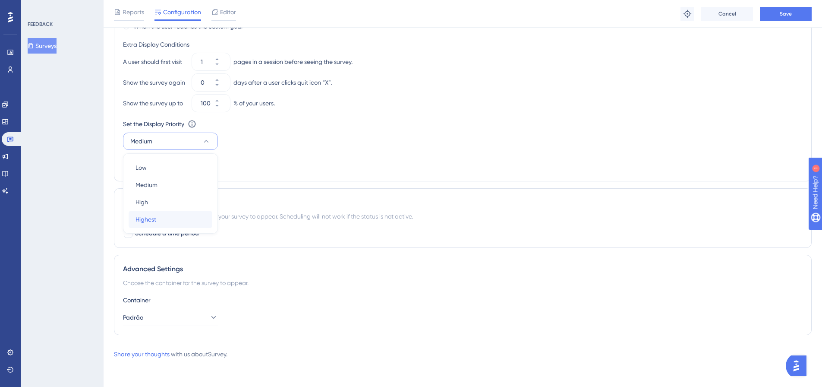
click at [188, 223] on div "Highest Highest" at bounding box center [170, 219] width 70 height 17
click at [778, 12] on button "Save" at bounding box center [786, 14] width 52 height 14
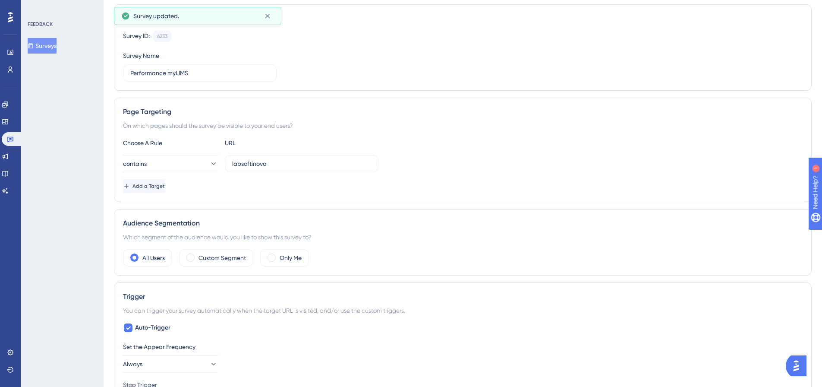
scroll to position [0, 0]
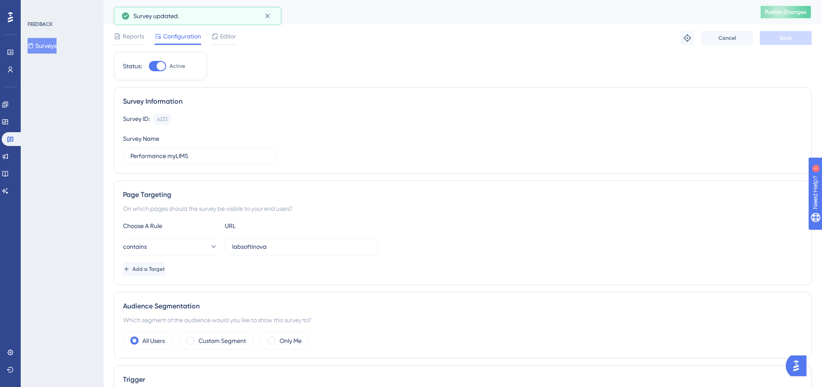
click at [794, 17] on button "Publish Changes" at bounding box center [786, 12] width 52 height 14
click at [346, 181] on div "Page Targeting On which pages should the survey be visible to your end users? C…" at bounding box center [463, 232] width 698 height 104
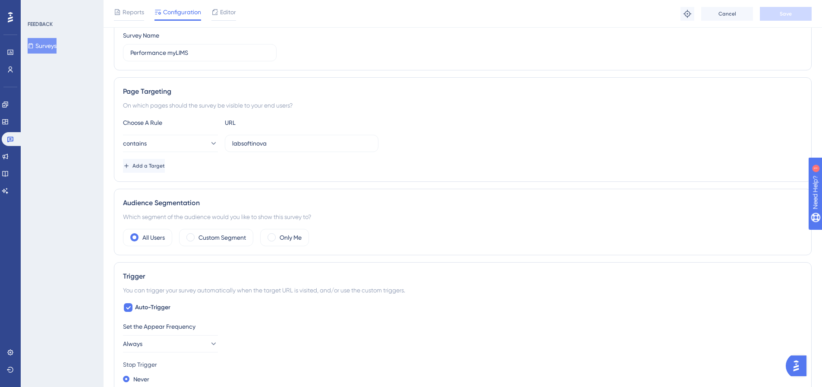
scroll to position [129, 0]
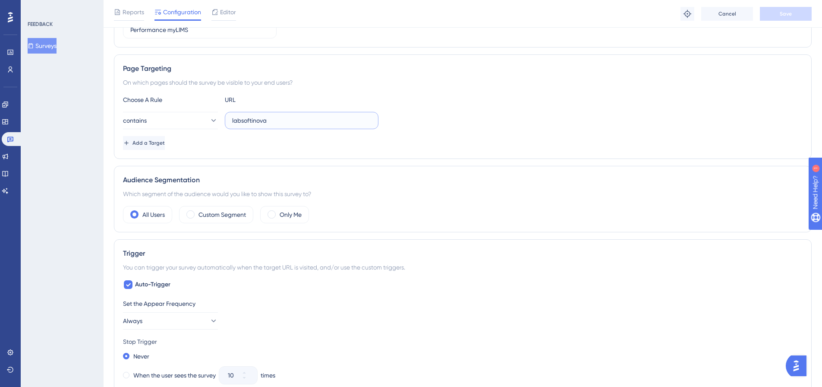
click at [305, 124] on input "labsoftinova" at bounding box center [301, 120] width 139 height 9
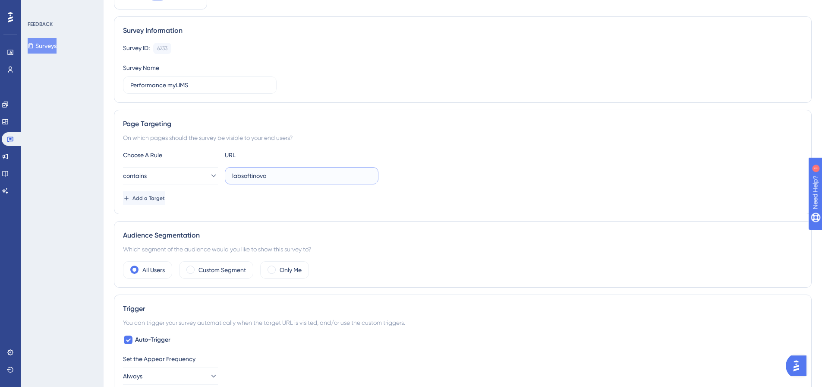
scroll to position [0, 0]
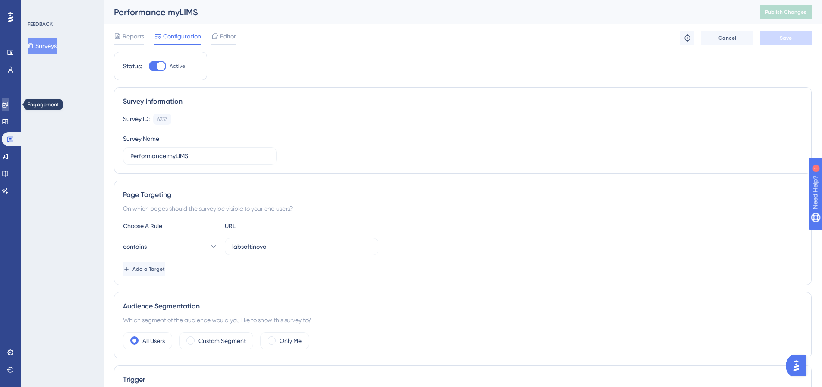
click at [8, 102] on icon at bounding box center [5, 104] width 7 height 7
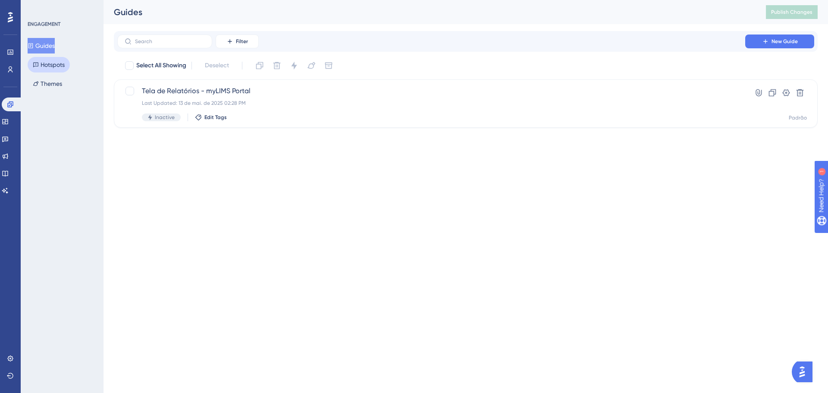
click at [46, 63] on button "Hotspots" at bounding box center [49, 65] width 42 height 16
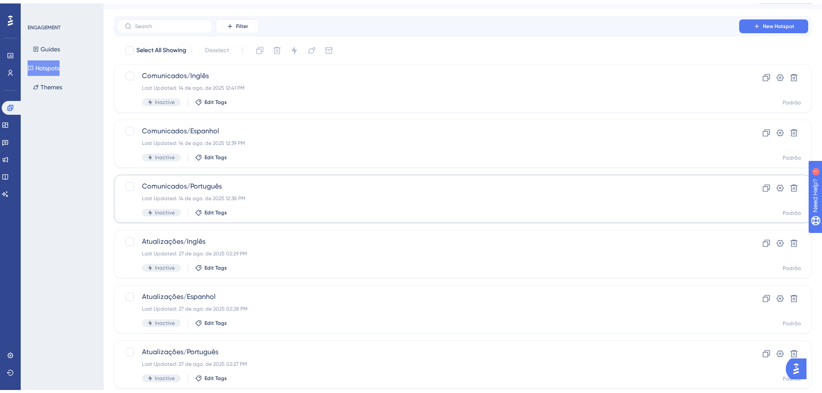
scroll to position [38, 0]
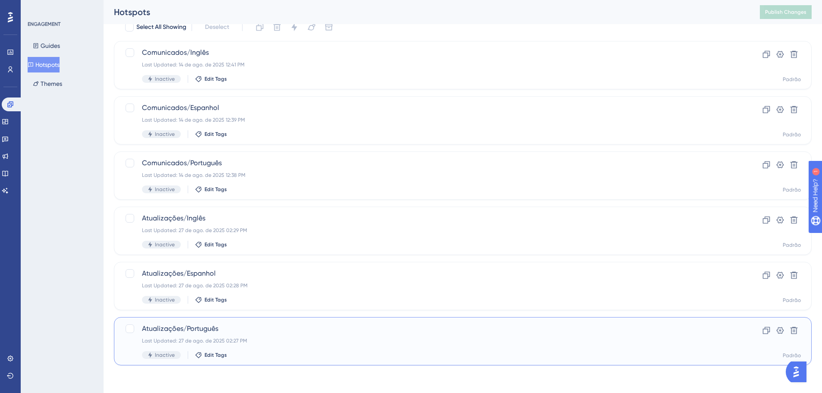
click at [254, 327] on span "Atualizações/Português" at bounding box center [428, 329] width 572 height 10
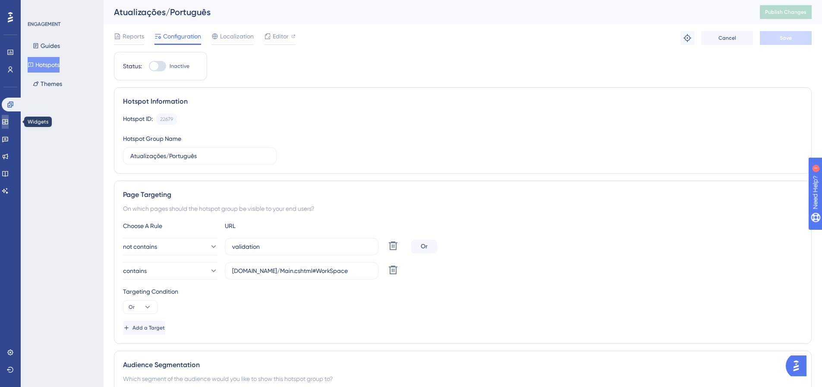
click at [9, 116] on link at bounding box center [5, 122] width 7 height 14
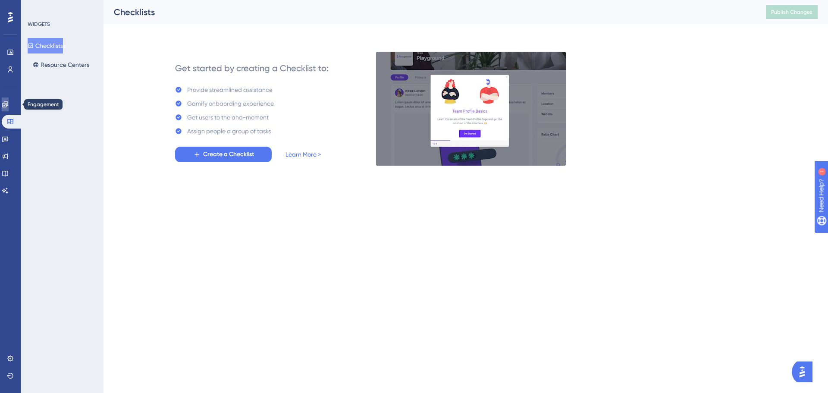
click at [9, 106] on link at bounding box center [5, 104] width 7 height 14
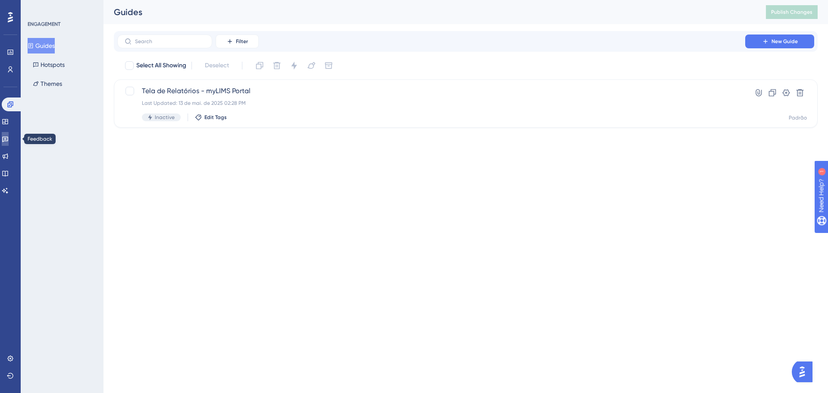
click at [8, 141] on icon at bounding box center [5, 140] width 6 height 6
click at [43, 46] on button "Surveys" at bounding box center [42, 46] width 29 height 16
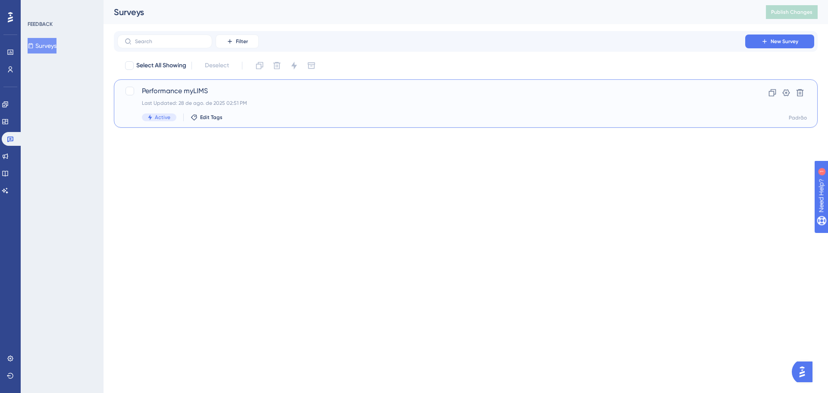
click at [150, 93] on span "Performance myLIMS" at bounding box center [431, 91] width 579 height 10
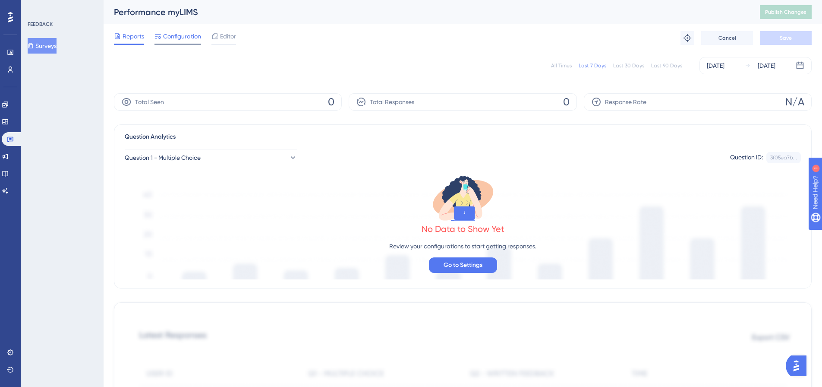
click at [192, 37] on span "Configuration" at bounding box center [182, 36] width 38 height 10
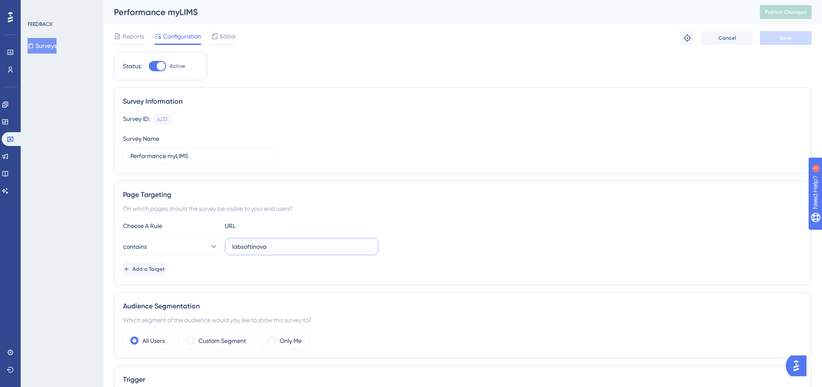
click at [298, 247] on input "labsoftinova" at bounding box center [301, 246] width 139 height 9
